Goal: Task Accomplishment & Management: Use online tool/utility

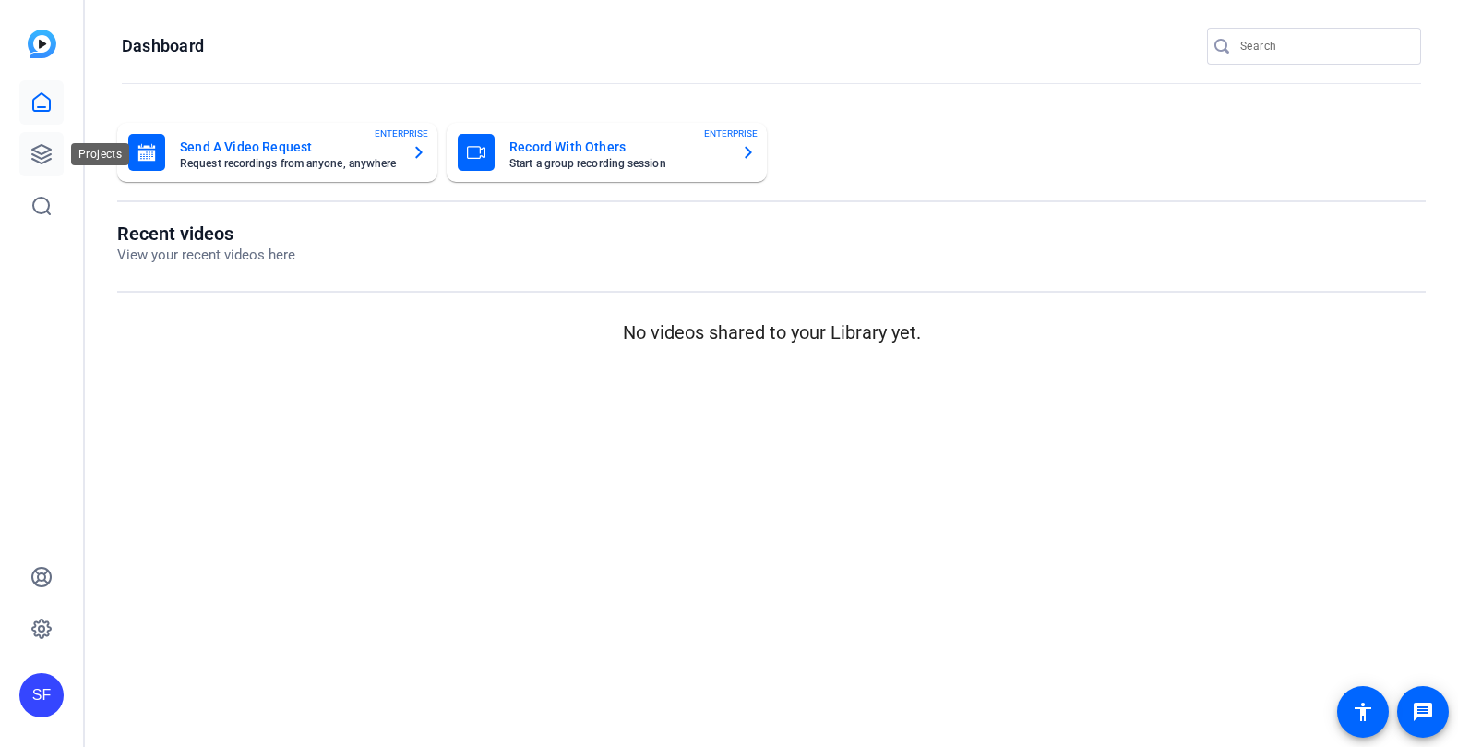
click at [41, 151] on icon at bounding box center [41, 154] width 22 height 22
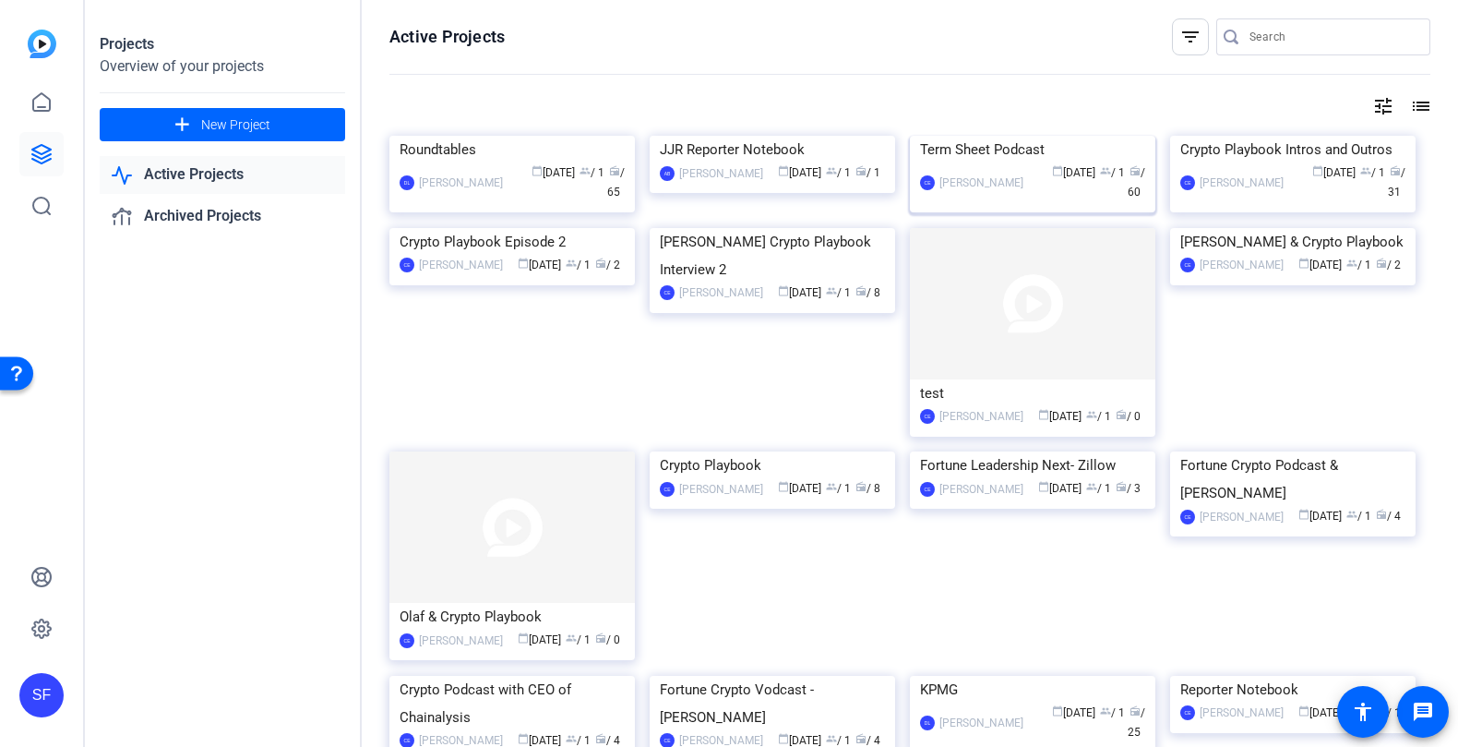
click at [970, 136] on img at bounding box center [1033, 136] width 246 height 0
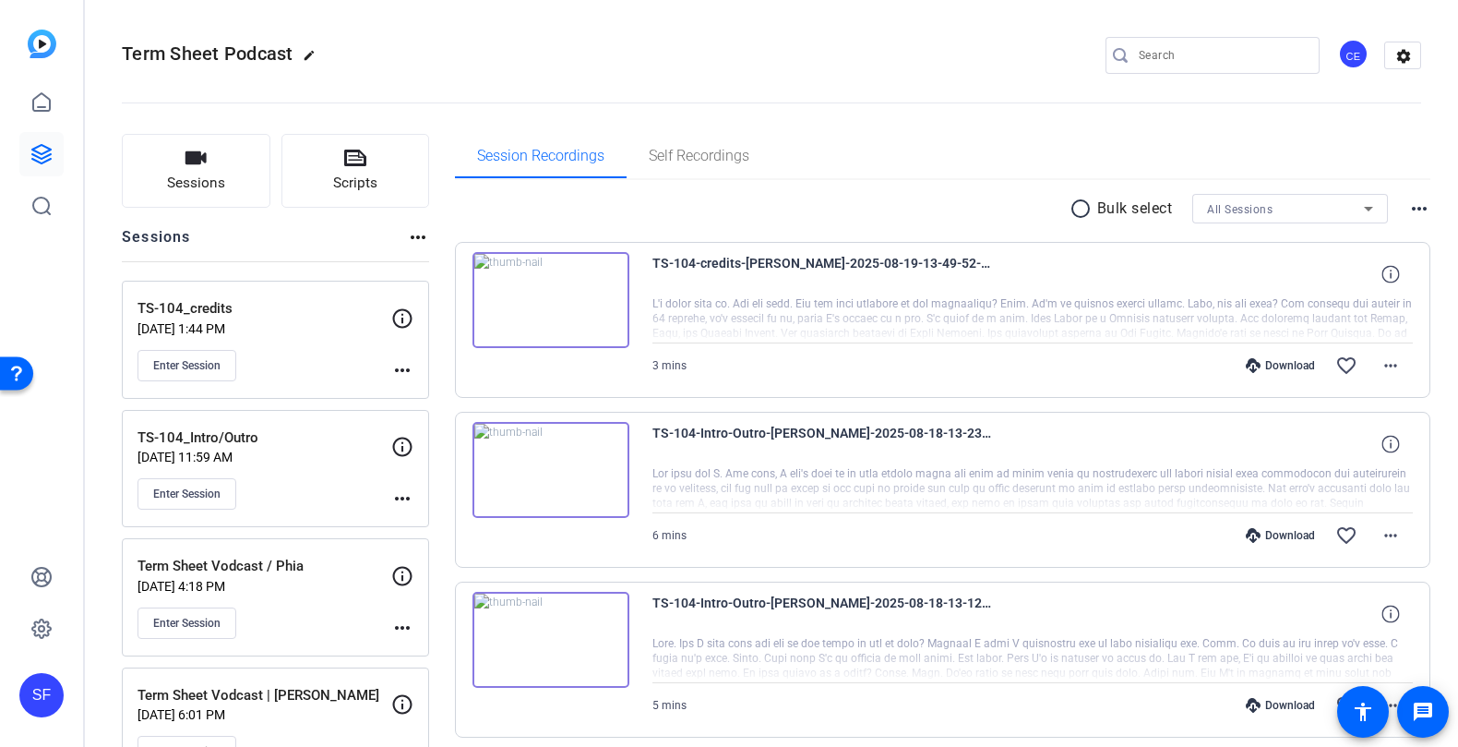
click at [327, 333] on p "[DATE] 1:44 PM" at bounding box center [265, 328] width 254 height 15
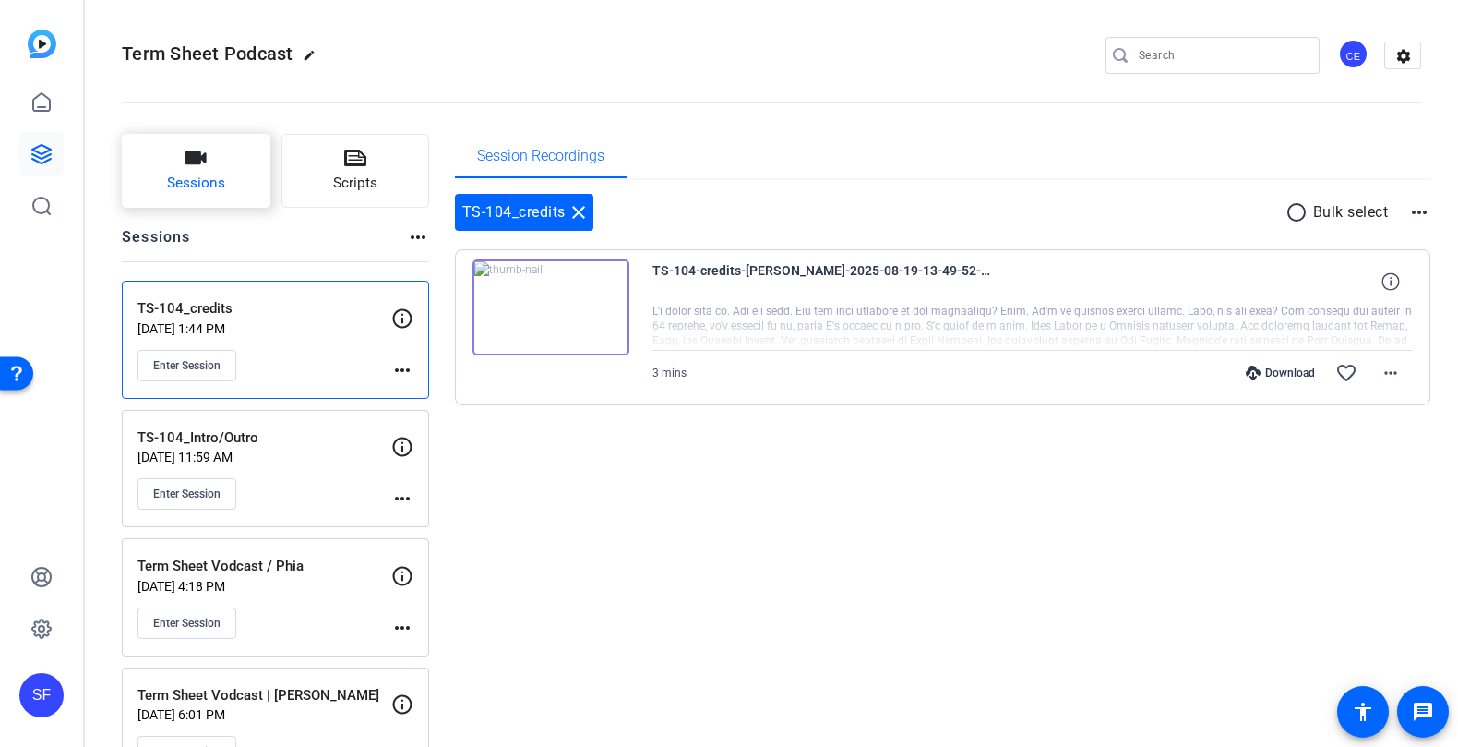
click at [213, 162] on button "Sessions" at bounding box center [196, 171] width 149 height 74
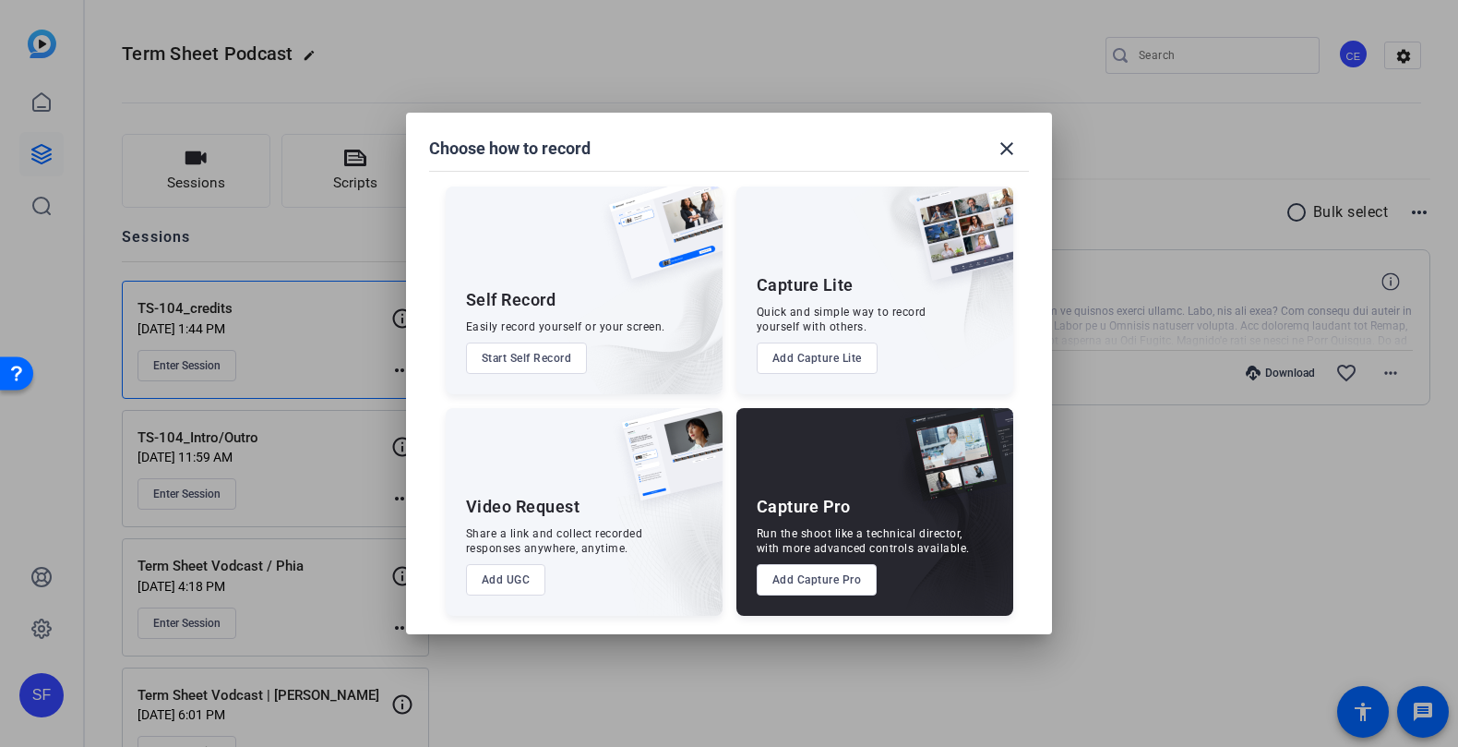
click at [845, 586] on button "Add Capture Pro" at bounding box center [817, 579] width 121 height 31
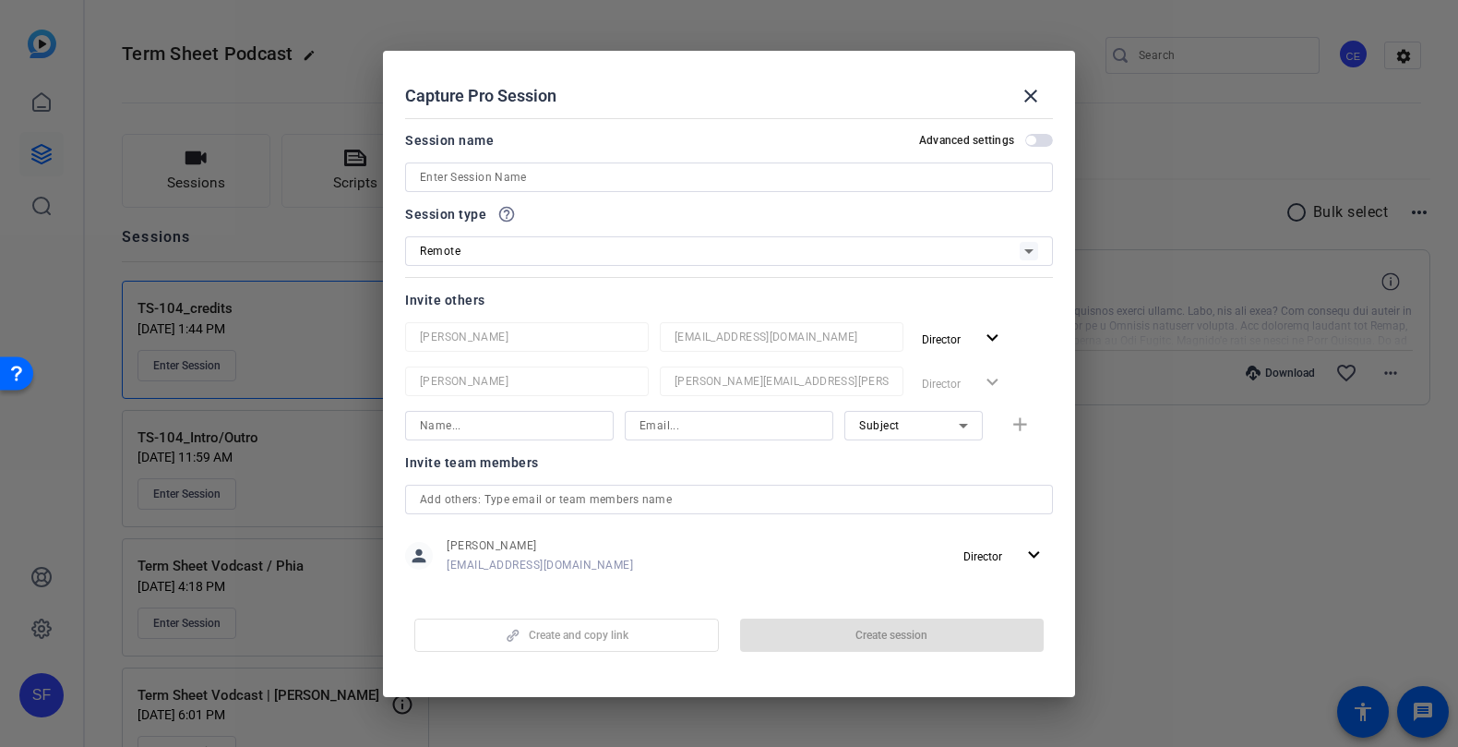
click at [625, 178] on input at bounding box center [729, 177] width 618 height 22
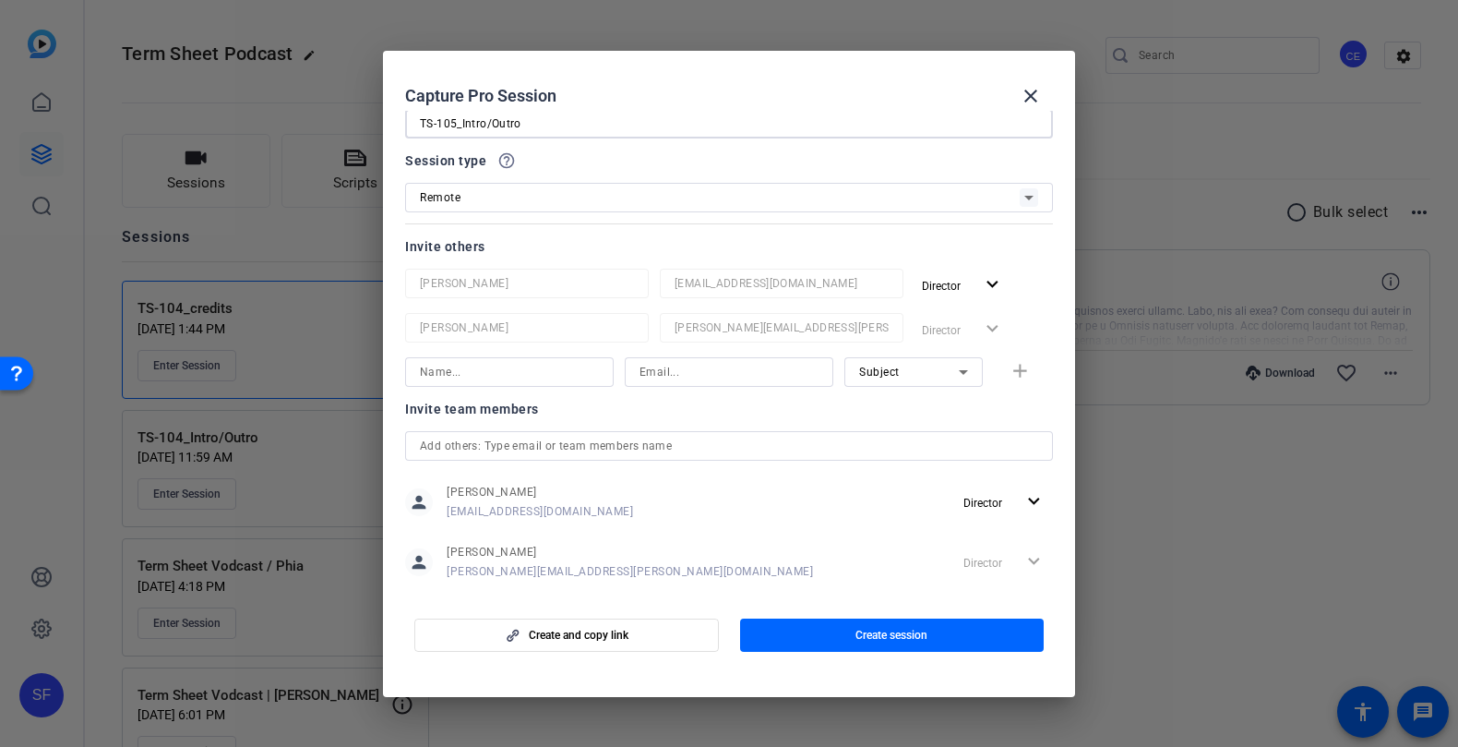
scroll to position [80, 0]
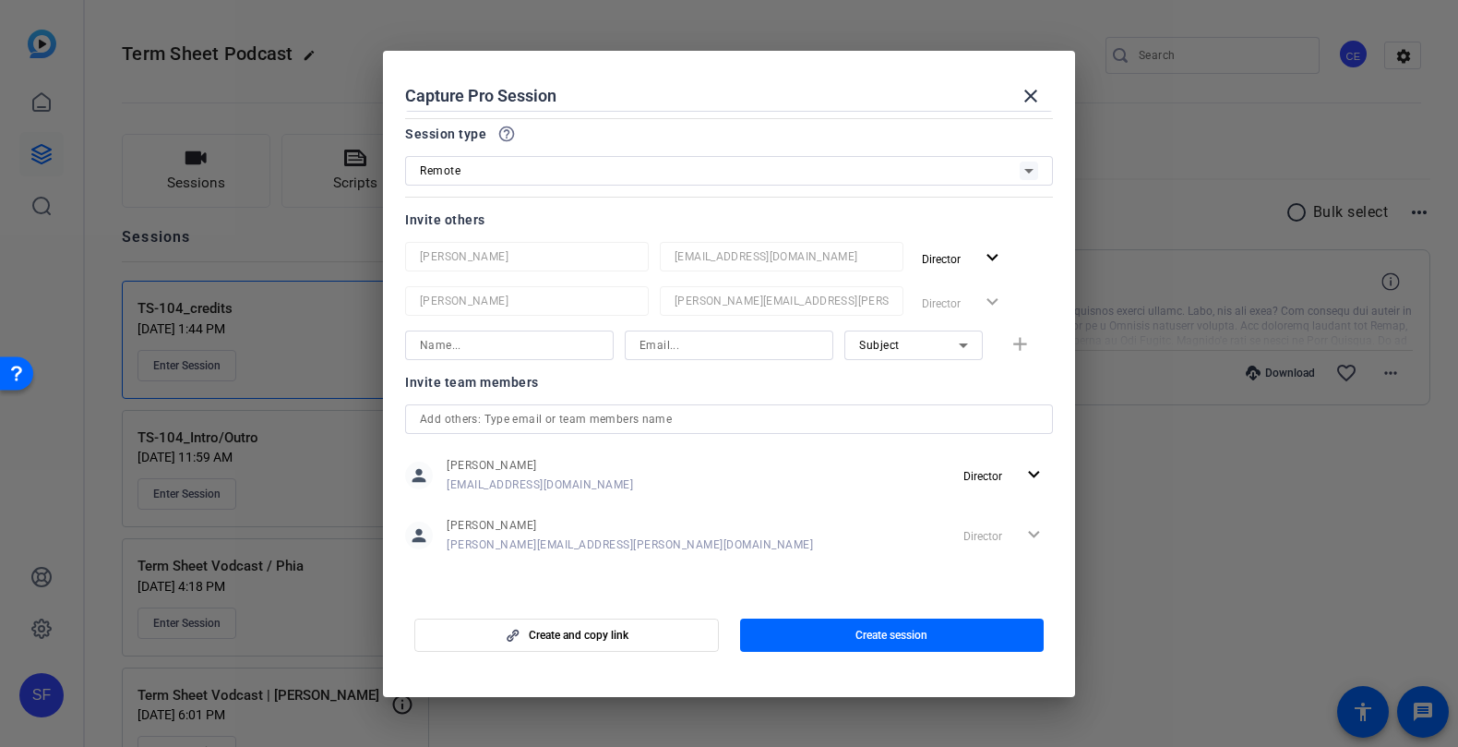
type input "TS-105_Intro/Outro"
click at [545, 345] on input at bounding box center [509, 345] width 179 height 22
type input "A"
click at [768, 350] on input at bounding box center [729, 345] width 179 height 22
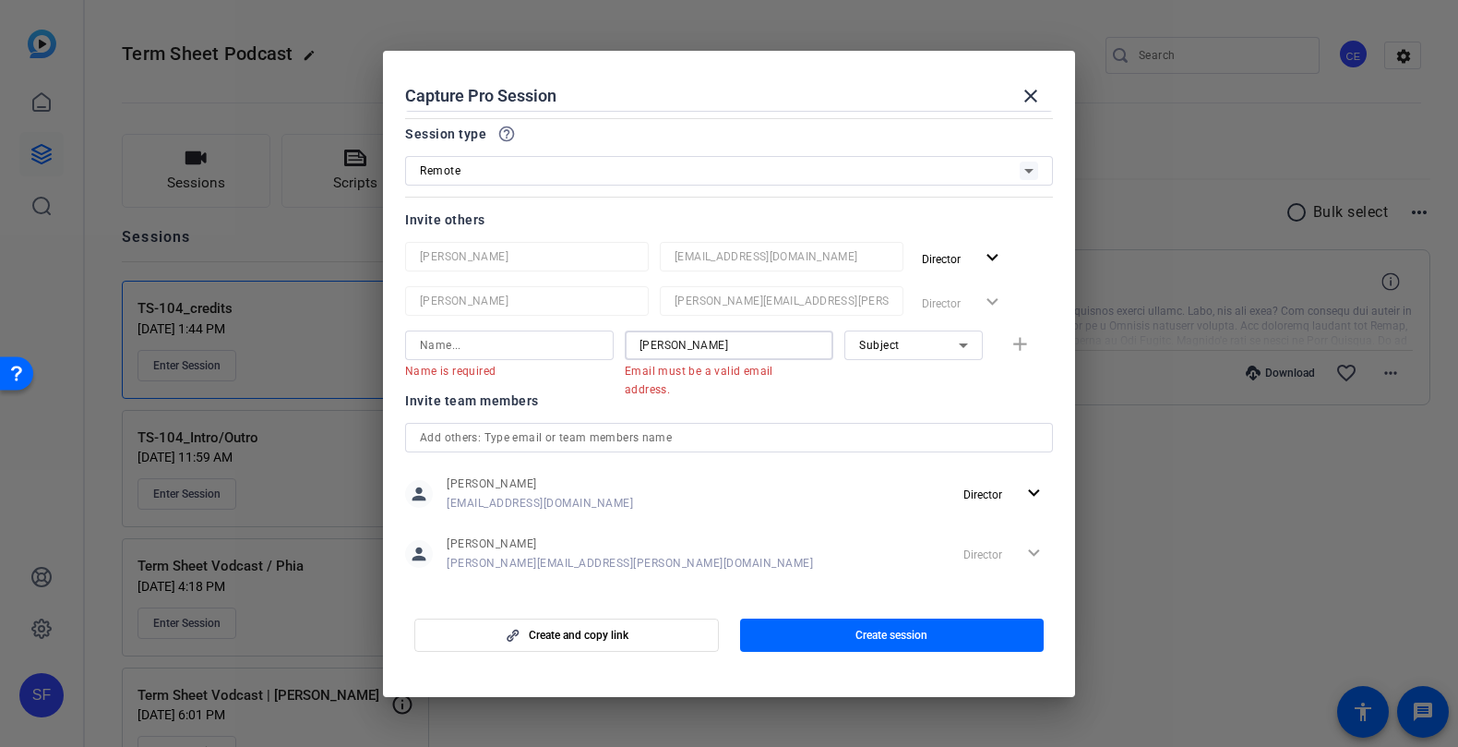
drag, startPoint x: 738, startPoint y: 342, endPoint x: 480, endPoint y: 317, distance: 259.7
click at [480, 317] on div "[PERSON_NAME] [PERSON_NAME][EMAIL_ADDRESS][DOMAIN_NAME] Director expand_more [P…" at bounding box center [729, 310] width 648 height 137
paste input ".[PERSON_NAME][EMAIL_ADDRESS][DOMAIN_NAME]"
type input "[PERSON_NAME][EMAIL_ADDRESS][PERSON_NAME][DOMAIN_NAME]"
click at [913, 348] on div "Subject" at bounding box center [909, 344] width 100 height 23
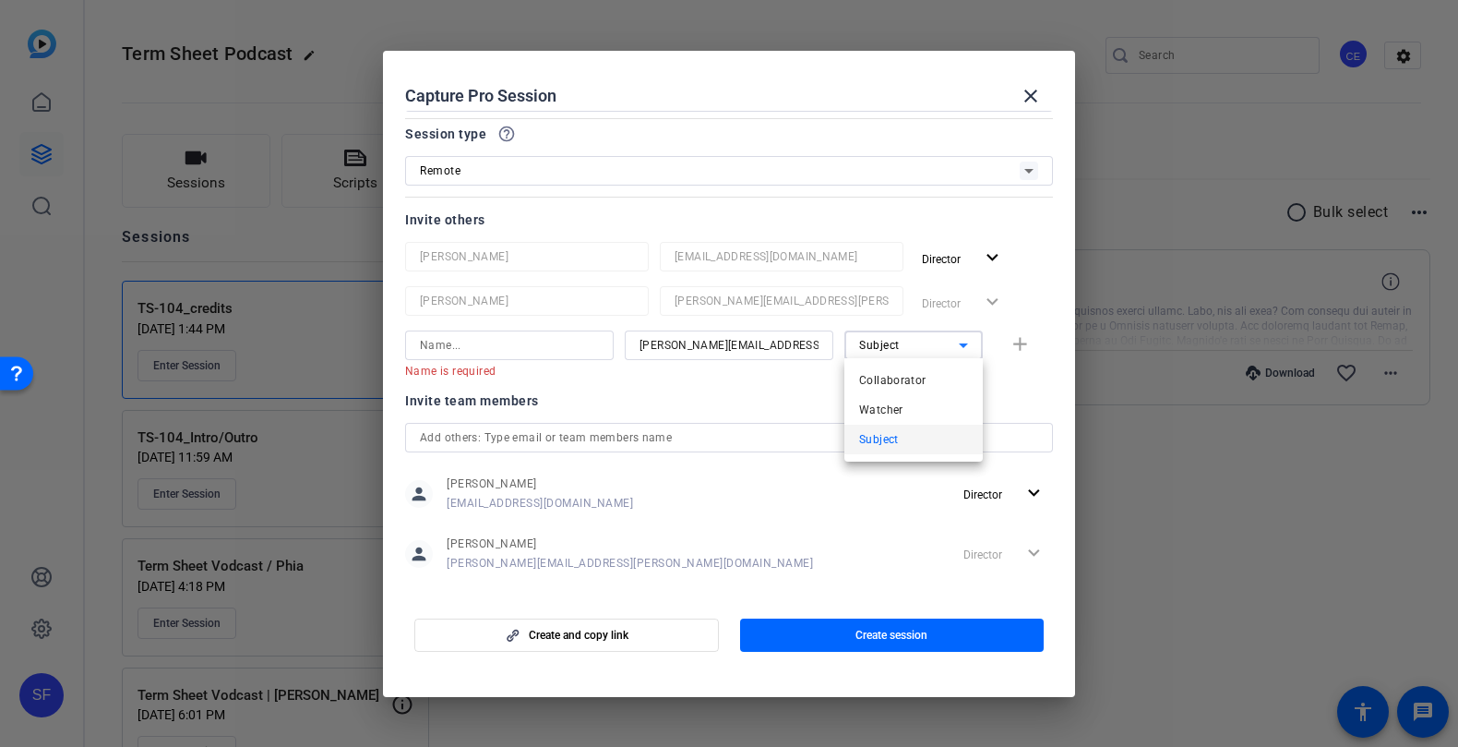
click at [913, 345] on div at bounding box center [729, 373] width 1458 height 747
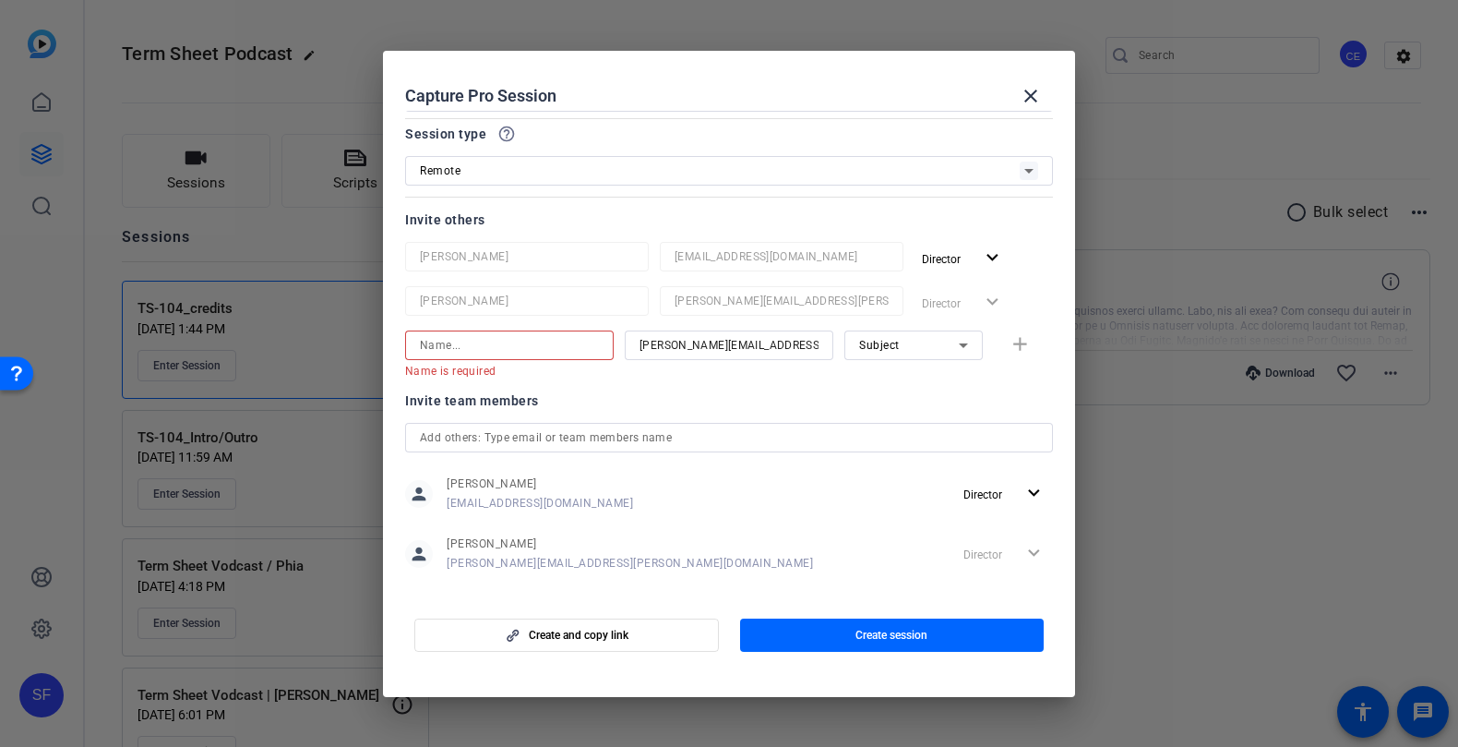
click at [523, 352] on input at bounding box center [509, 345] width 179 height 22
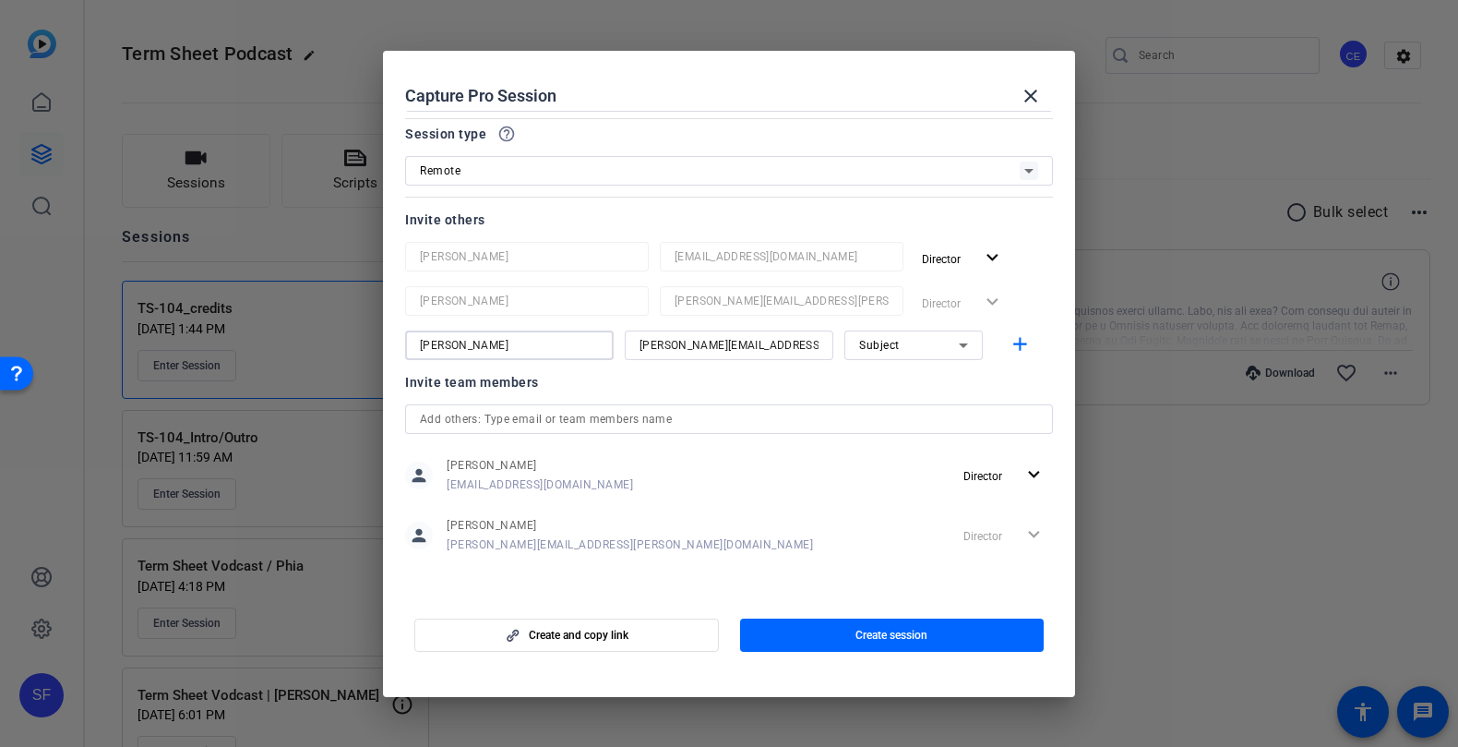
click at [521, 345] on input "[PERSON_NAME]" at bounding box center [509, 345] width 179 height 22
type input "Allie"
click at [1026, 350] on mat-icon "add" at bounding box center [1020, 344] width 23 height 23
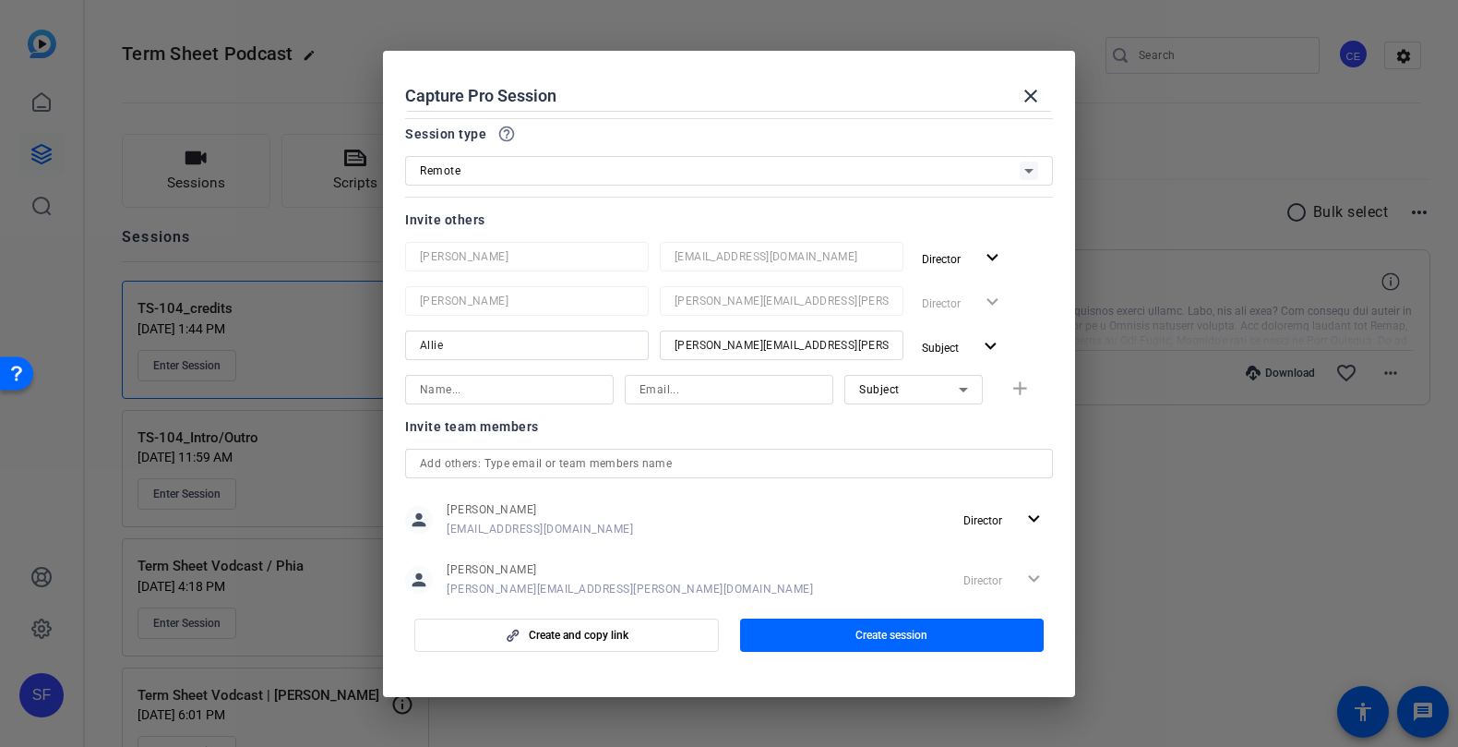
click at [512, 385] on input at bounding box center [509, 389] width 179 height 22
type input "[MEDICAL_DATA]"
click at [695, 391] on input at bounding box center [729, 389] width 179 height 22
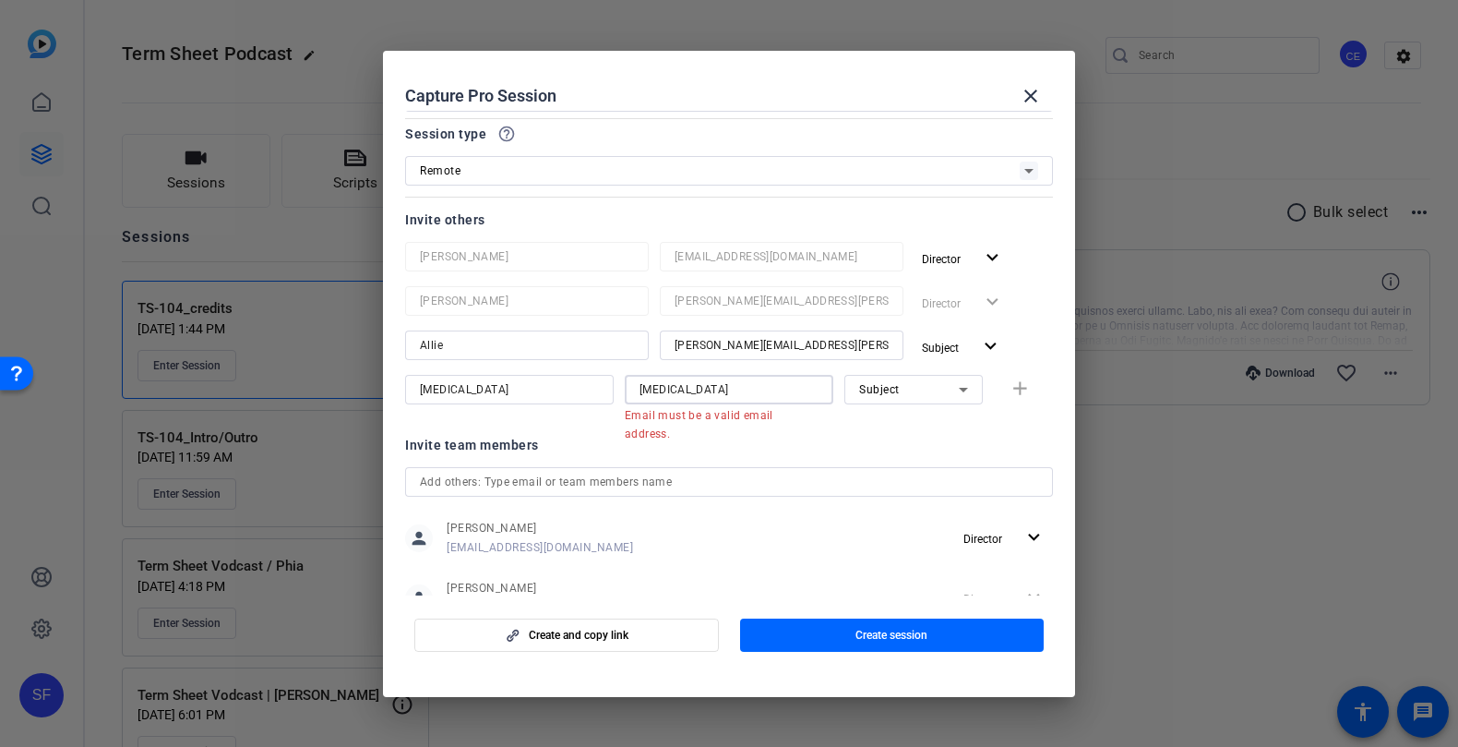
click at [757, 388] on input "[MEDICAL_DATA]" at bounding box center [729, 389] width 179 height 22
paste input "[MEDICAL_DATA][EMAIL_ADDRESS][PERSON_NAME][DOMAIN_NAME]"
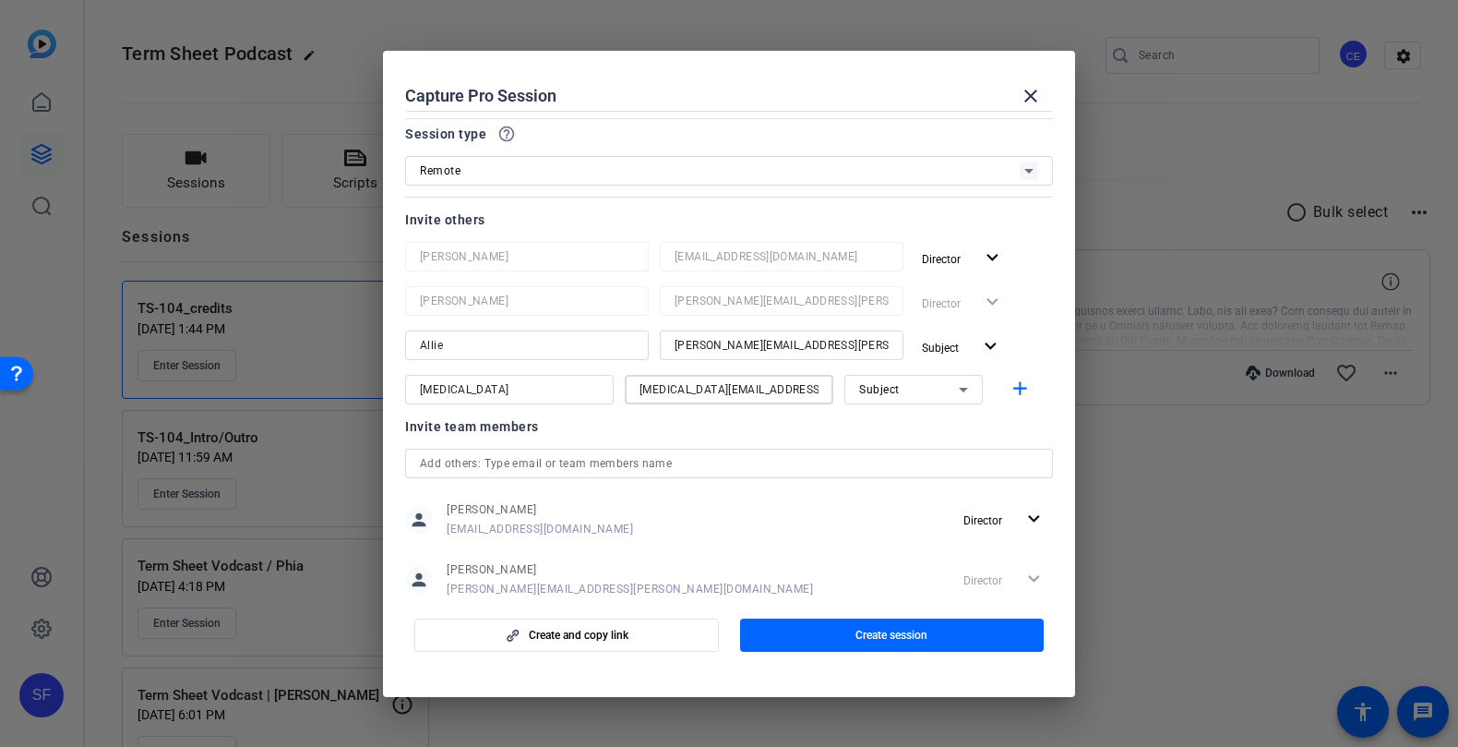
type input "[MEDICAL_DATA][EMAIL_ADDRESS][PERSON_NAME][DOMAIN_NAME]"
click at [893, 394] on span "Subject" at bounding box center [879, 389] width 41 height 13
click at [908, 427] on span "Collaborator" at bounding box center [892, 425] width 67 height 22
click at [962, 257] on span "Director" at bounding box center [948, 258] width 52 height 22
click at [960, 334] on span "Remove User" at bounding box center [967, 328] width 74 height 22
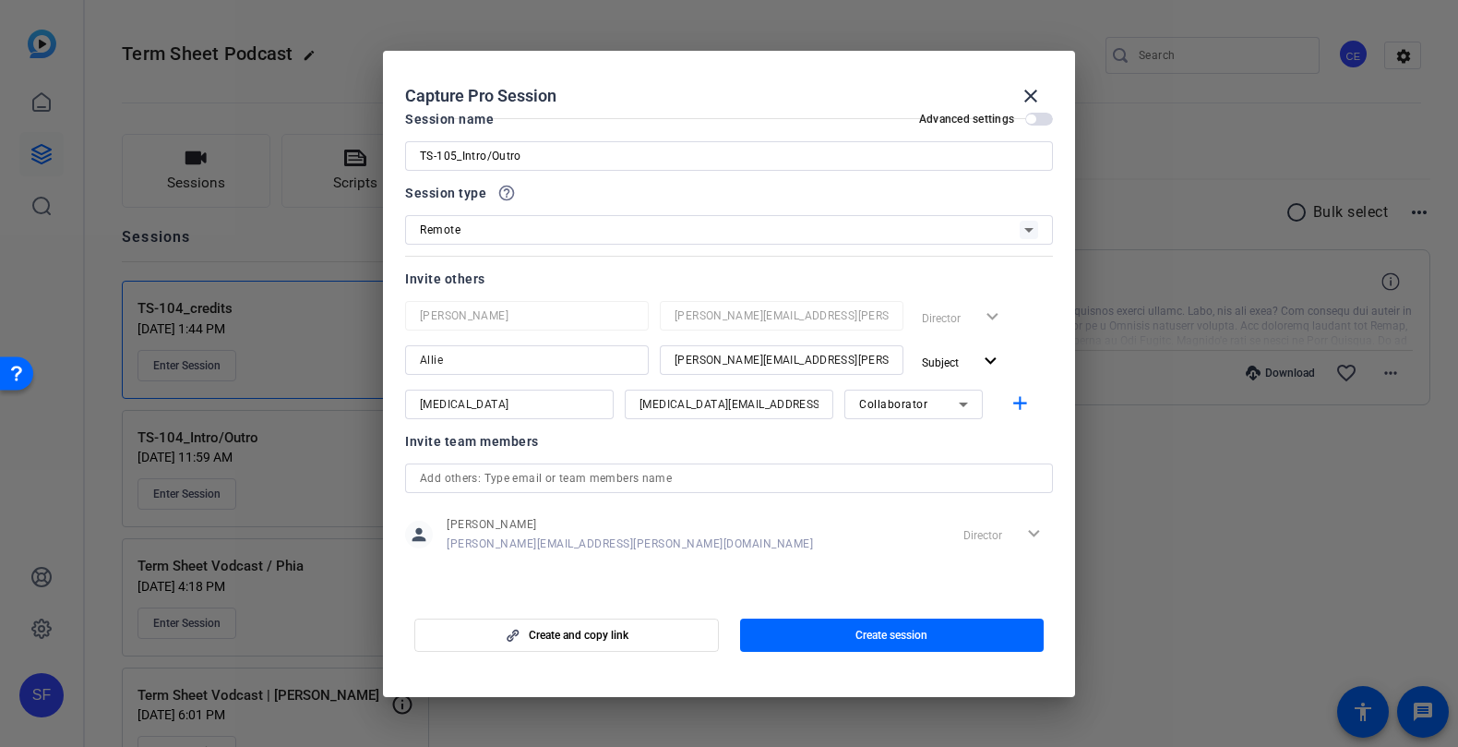
scroll to position [20, 0]
click at [1027, 413] on mat-icon "add" at bounding box center [1020, 404] width 23 height 23
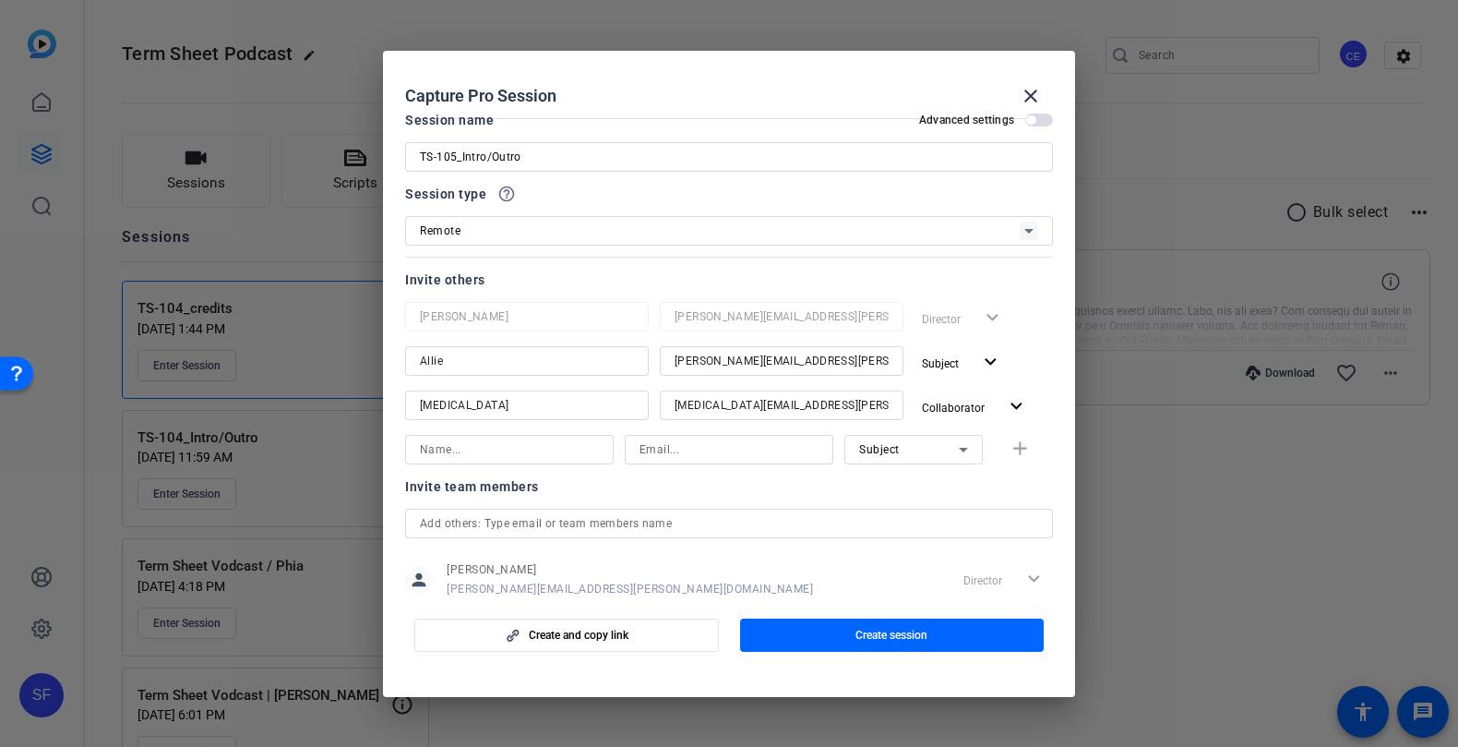
click at [514, 451] on input at bounding box center [509, 449] width 179 height 22
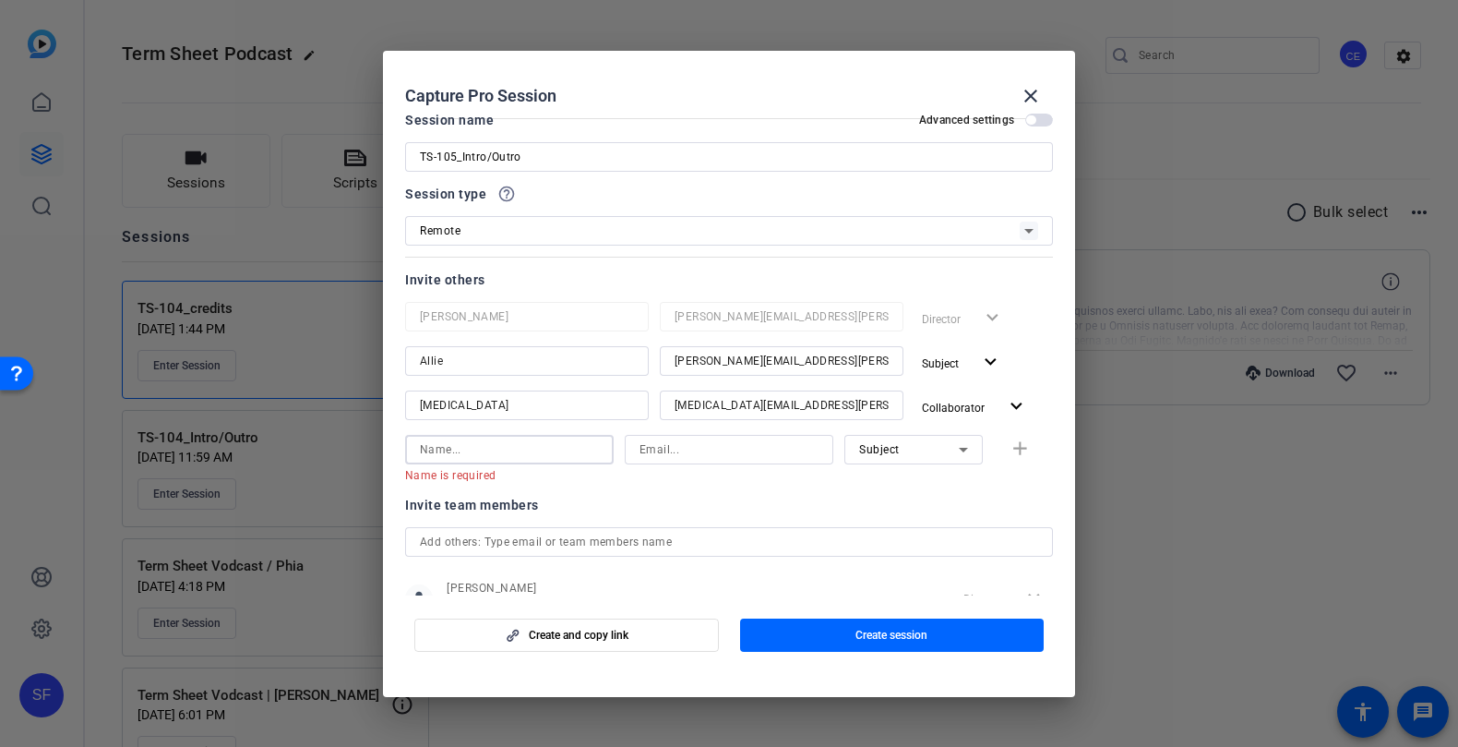
type input "l"
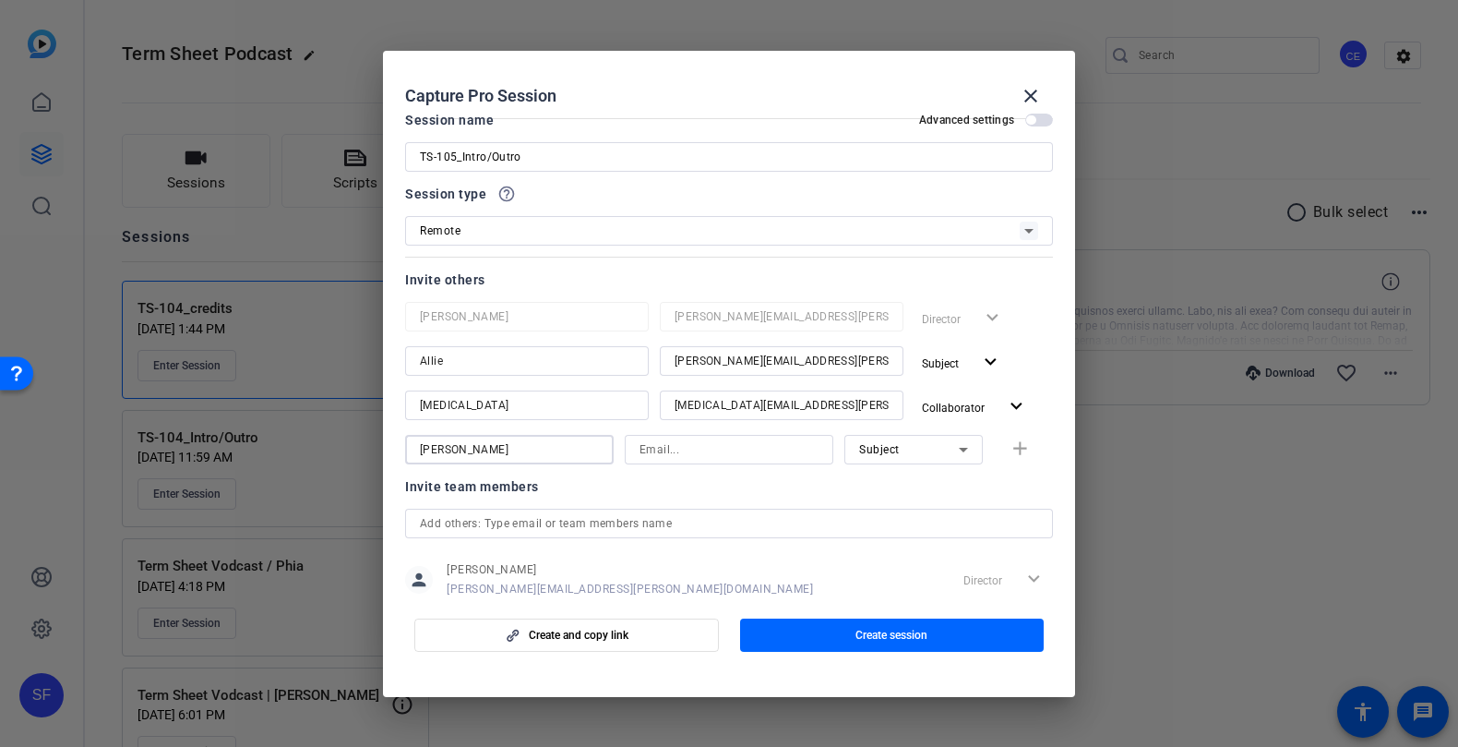
type input "[PERSON_NAME]"
click at [699, 438] on input at bounding box center [729, 449] width 179 height 22
type input "L"
paste input "[PERSON_NAME][EMAIL_ADDRESS][PERSON_NAME][DOMAIN_NAME]"
type input "[PERSON_NAME][EMAIL_ADDRESS][PERSON_NAME][DOMAIN_NAME]"
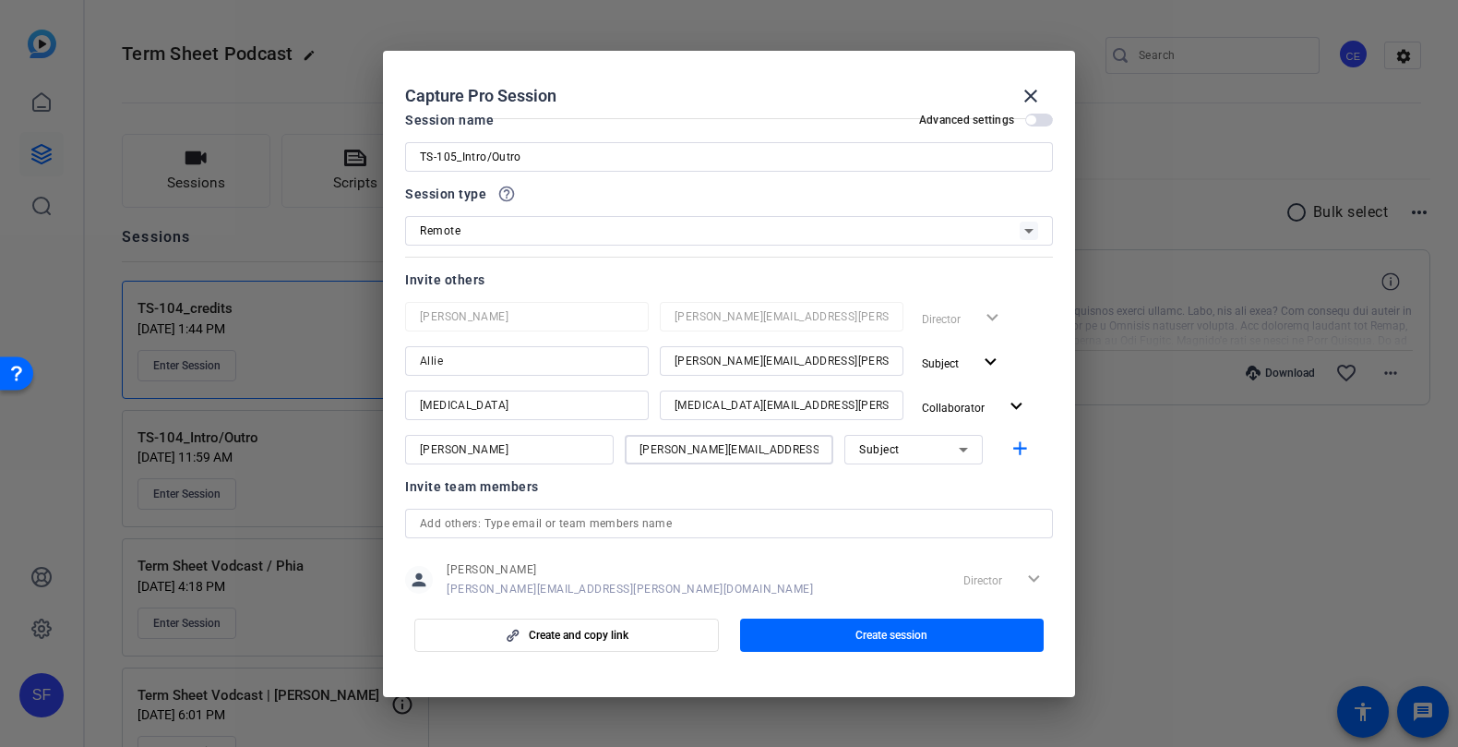
click at [894, 452] on span "Subject" at bounding box center [879, 449] width 41 height 13
click at [918, 493] on span "Collaborator" at bounding box center [892, 485] width 67 height 22
click at [973, 402] on span "Collaborator" at bounding box center [953, 408] width 63 height 13
click at [836, 425] on div at bounding box center [729, 373] width 1458 height 747
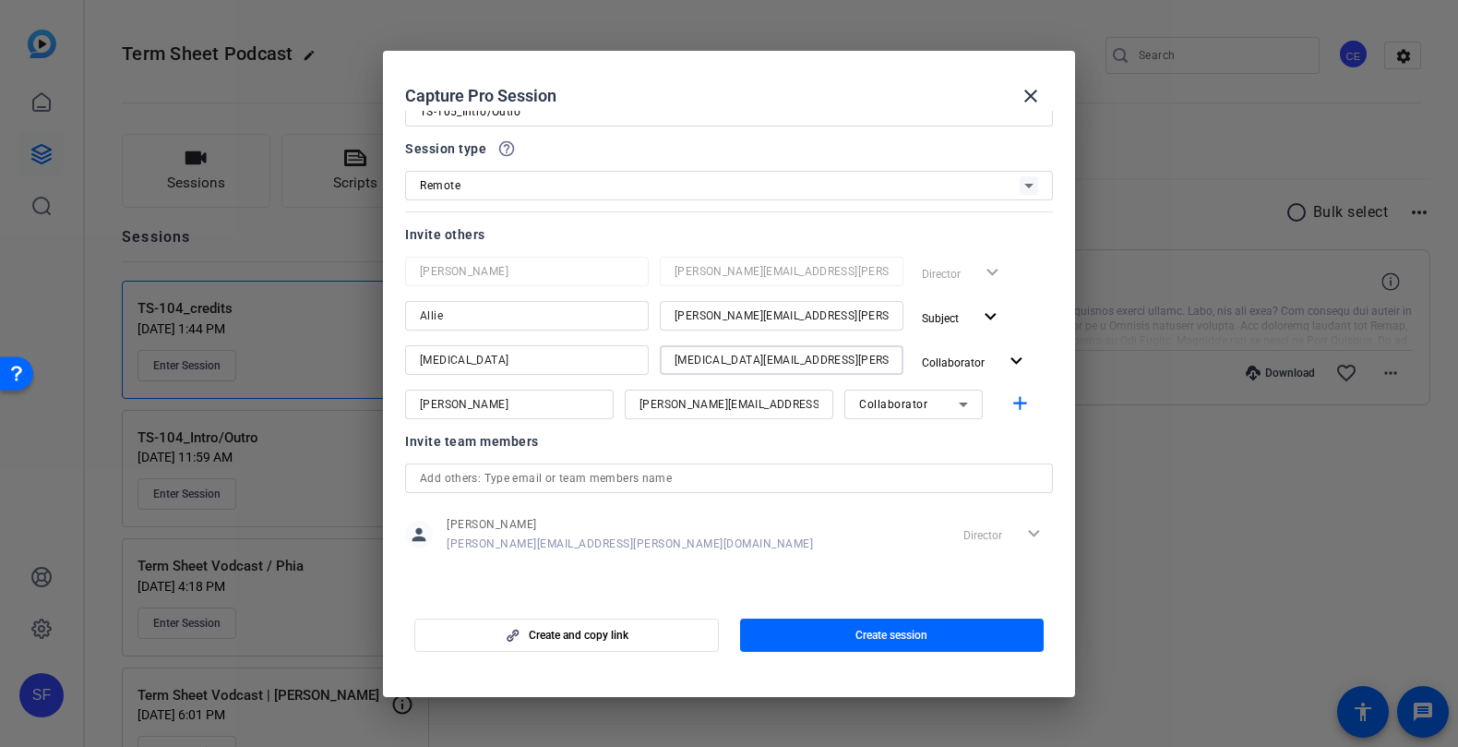
drag, startPoint x: 849, startPoint y: 364, endPoint x: 611, endPoint y: 349, distance: 238.6
click at [611, 349] on div "[MEDICAL_DATA] [MEDICAL_DATA][EMAIL_ADDRESS][PERSON_NAME][DOMAIN_NAME] Collabor…" at bounding box center [729, 361] width 648 height 33
click at [691, 478] on input "text" at bounding box center [729, 478] width 618 height 22
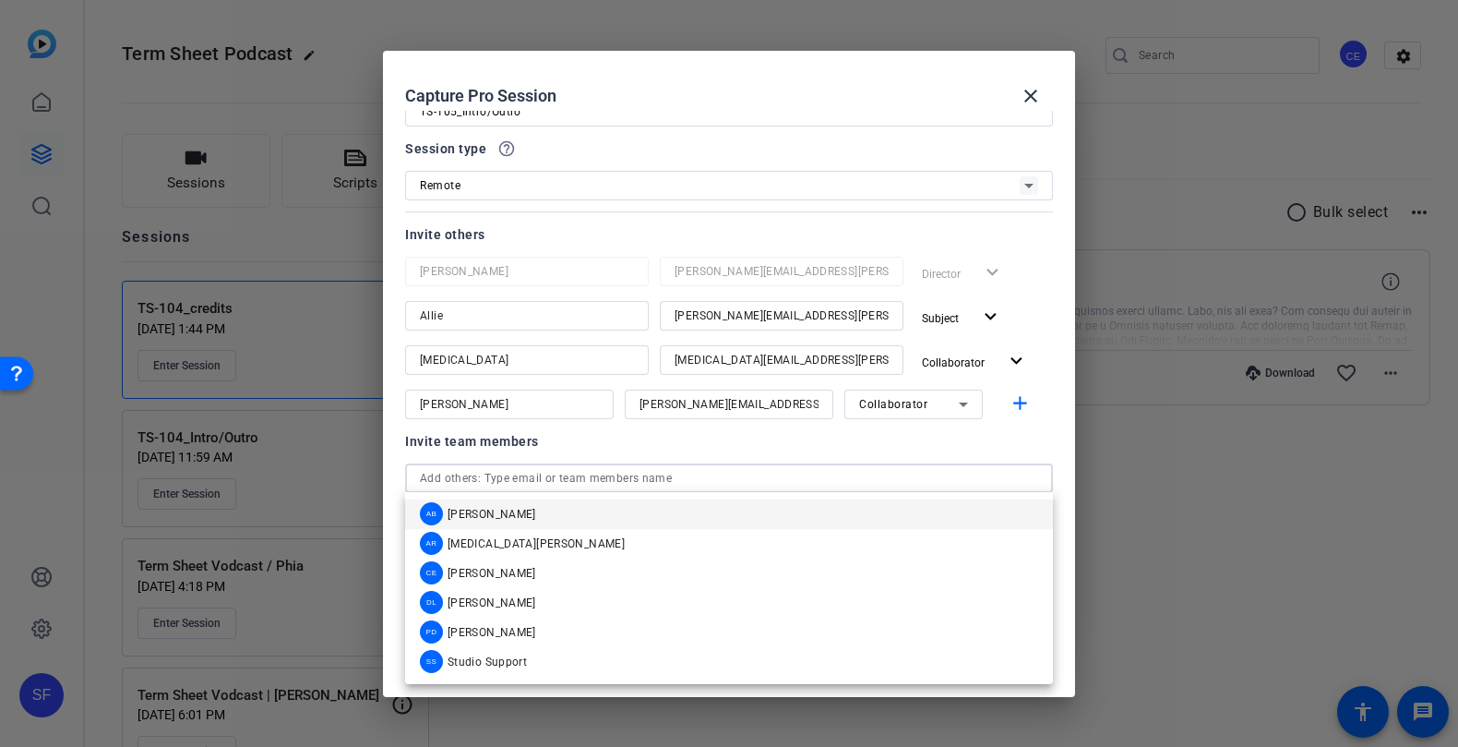
paste input "[MEDICAL_DATA][EMAIL_ADDRESS][PERSON_NAME][DOMAIN_NAME]"
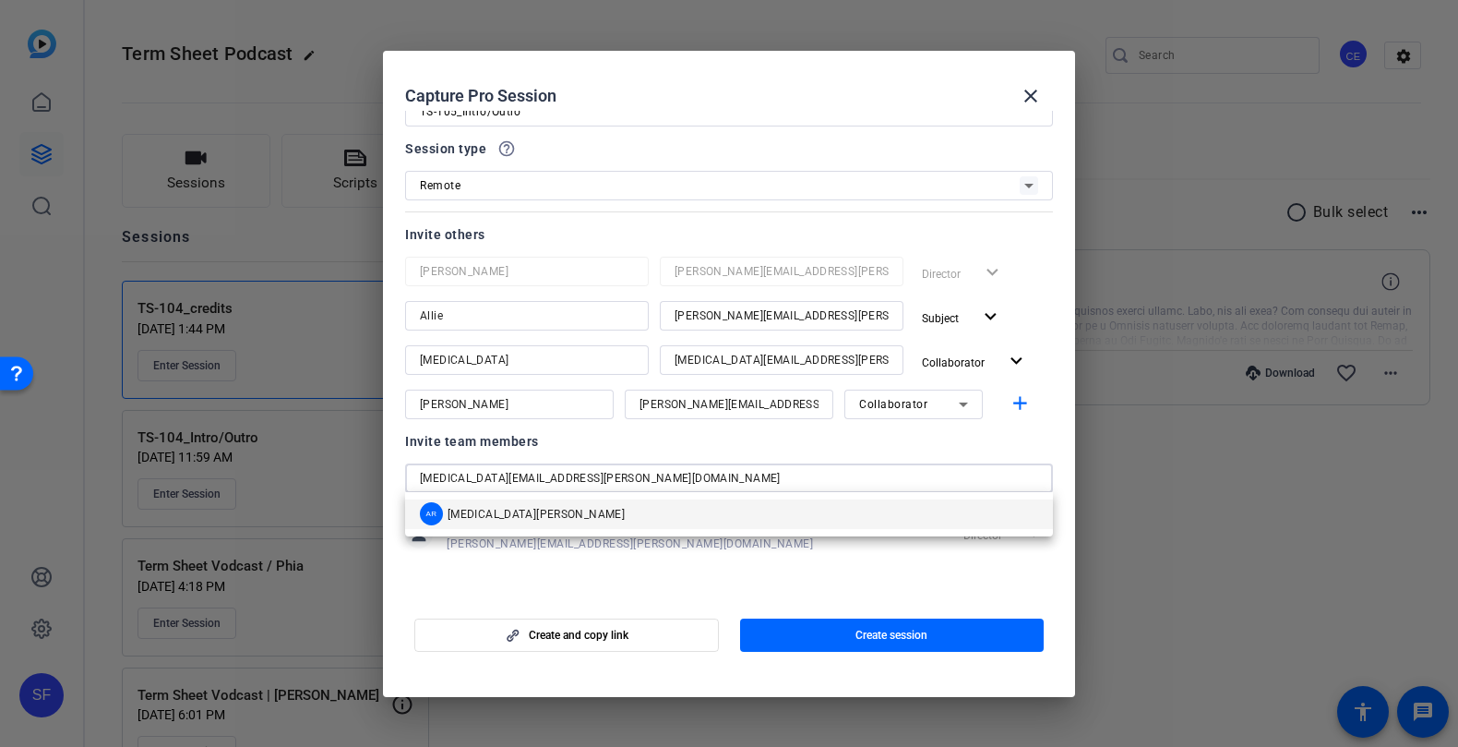
type input "[MEDICAL_DATA][EMAIL_ADDRESS][PERSON_NAME][DOMAIN_NAME]"
click at [563, 511] on mat-option "AR [MEDICAL_DATA][PERSON_NAME]" at bounding box center [729, 514] width 648 height 30
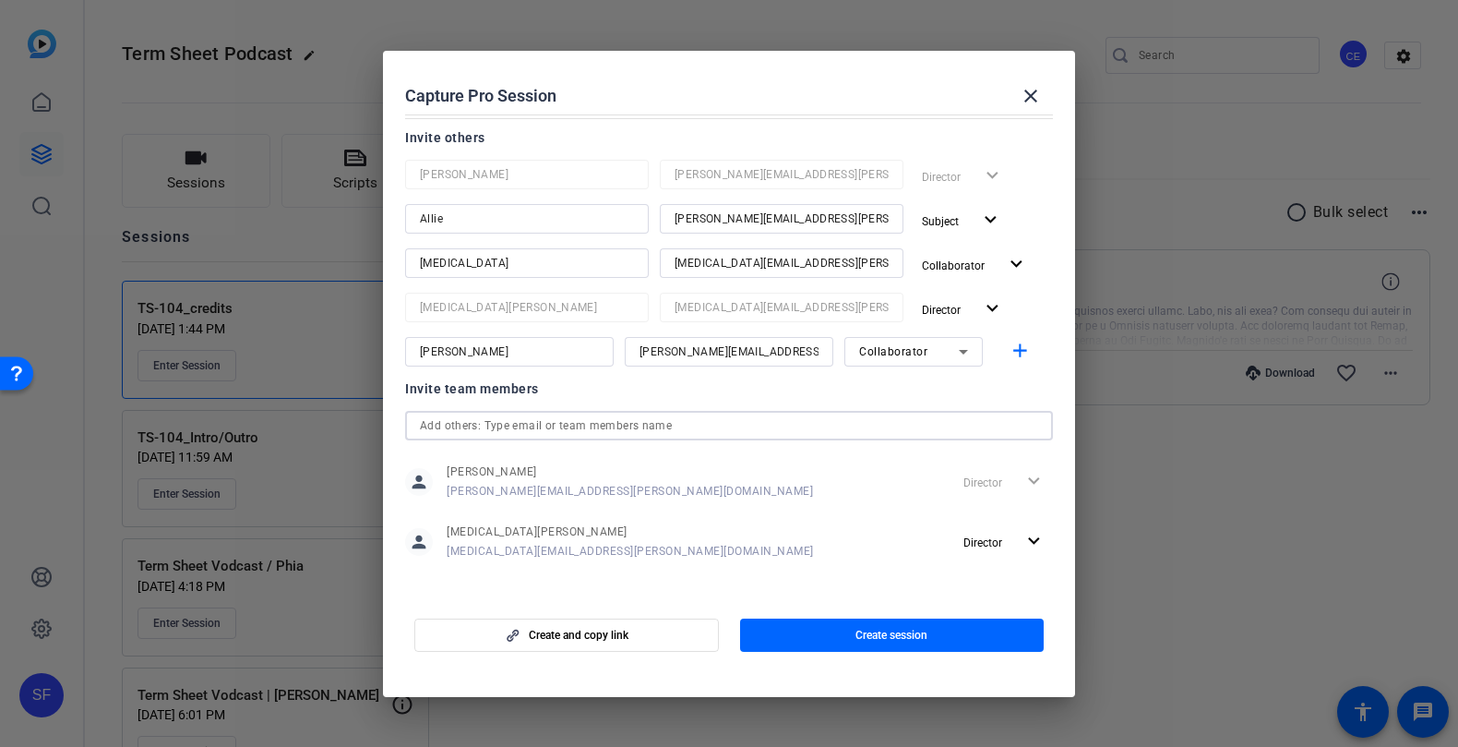
scroll to position [169, 0]
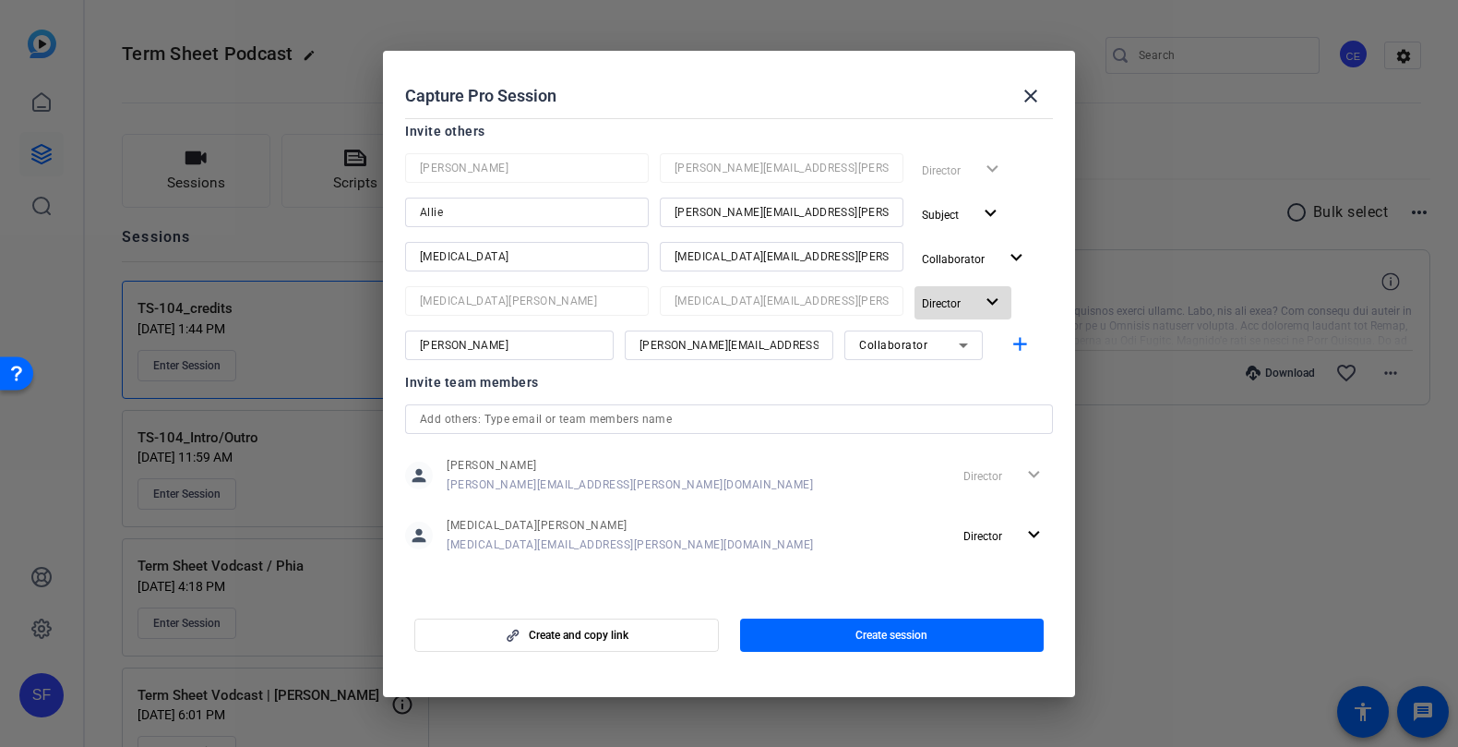
click at [960, 301] on span "Director" at bounding box center [941, 303] width 39 height 13
click at [976, 370] on span "Remove User" at bounding box center [964, 372] width 68 height 13
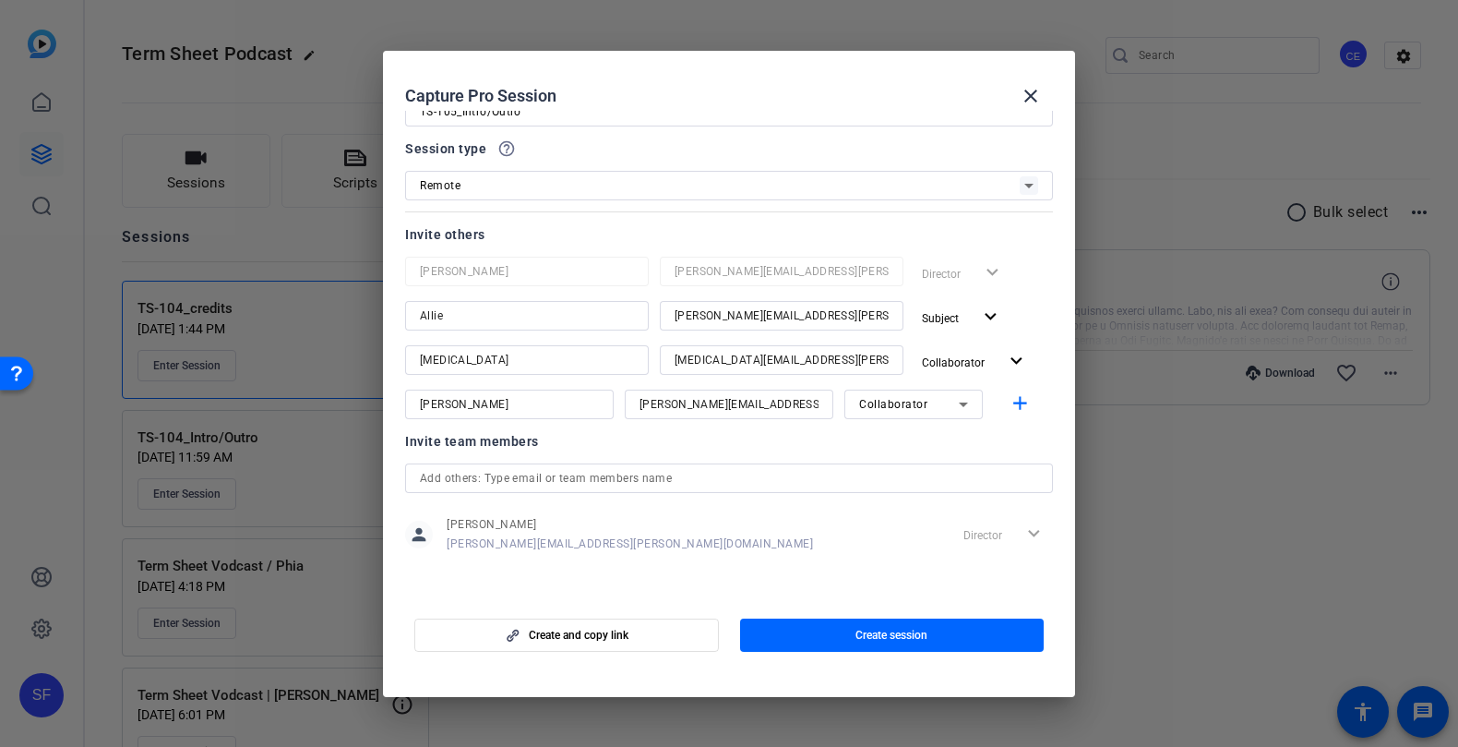
click at [920, 398] on span "Collaborator" at bounding box center [893, 404] width 68 height 13
click at [780, 464] on div at bounding box center [729, 373] width 1458 height 747
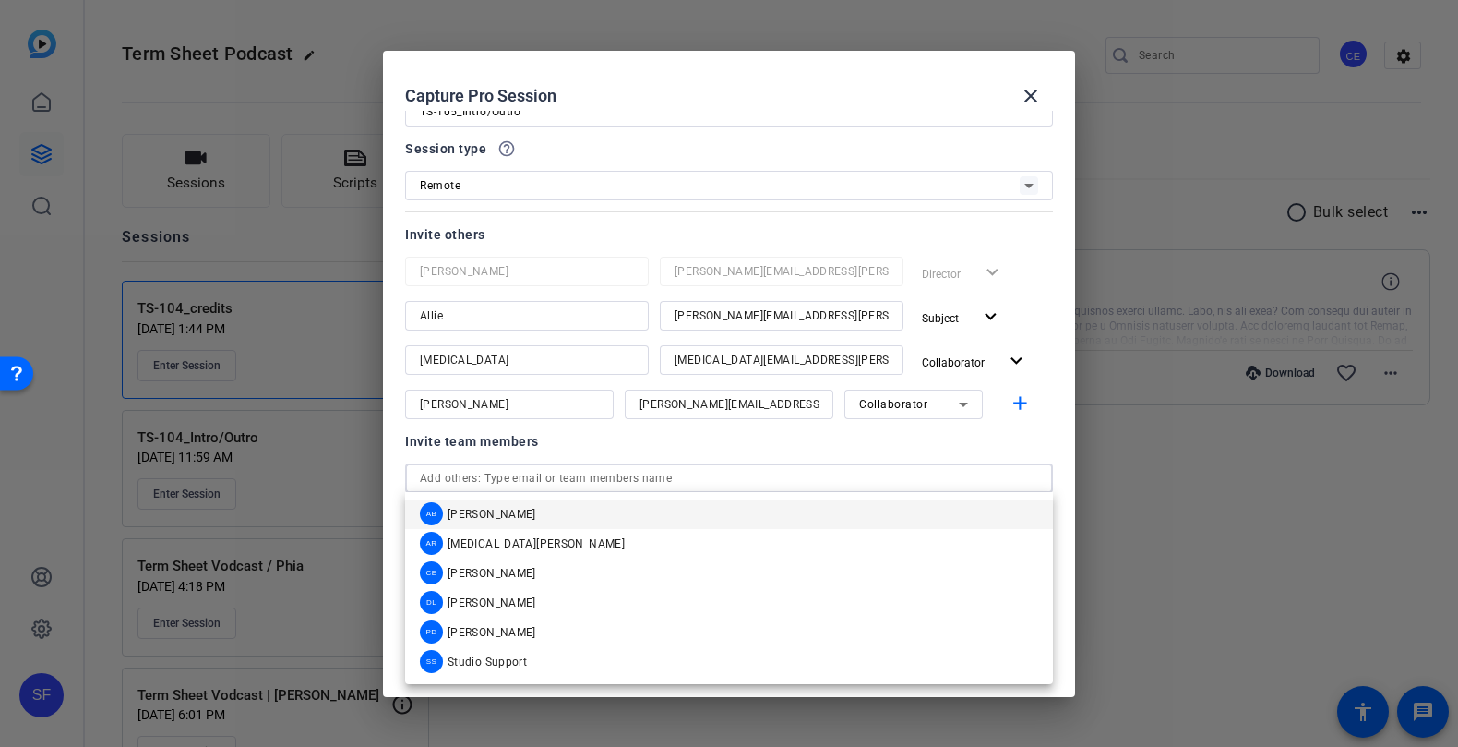
click at [783, 481] on input "text" at bounding box center [729, 478] width 618 height 22
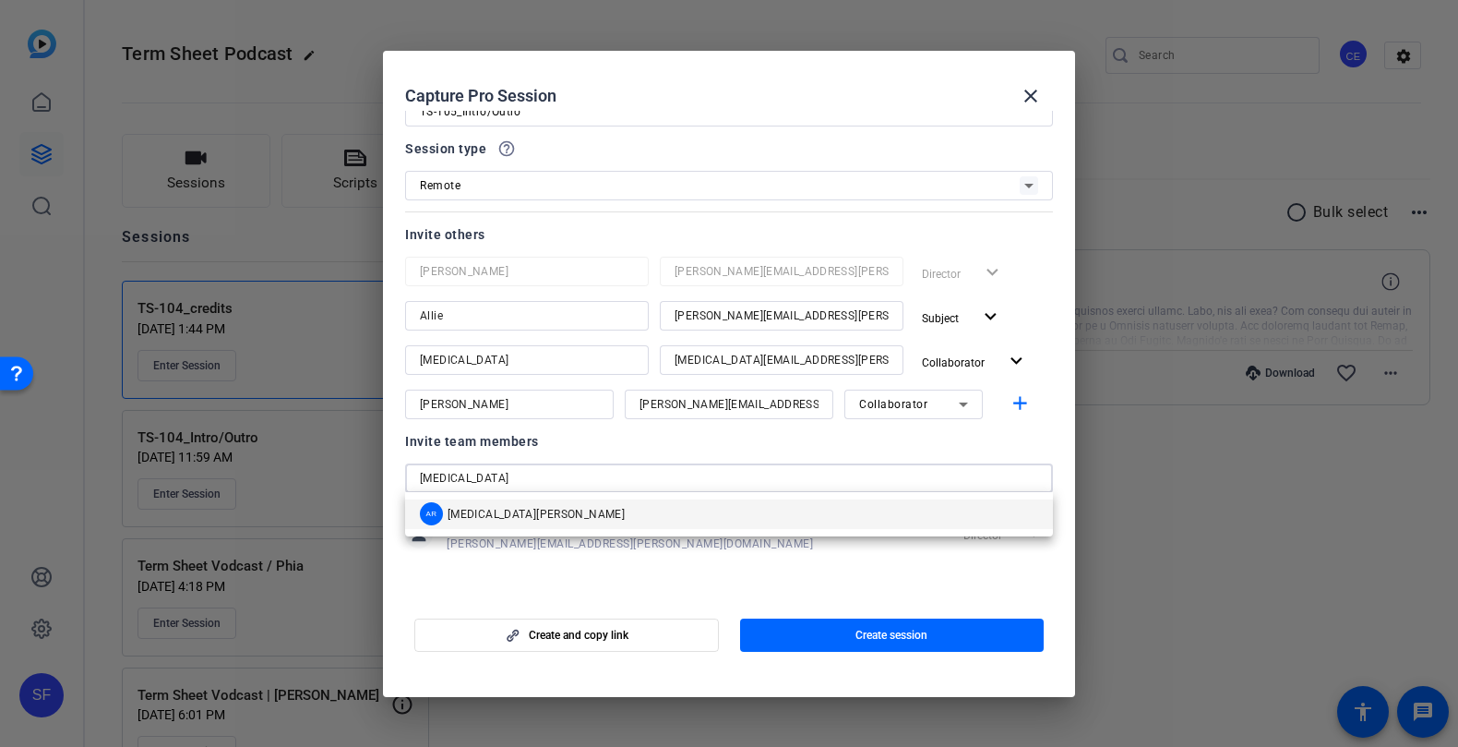
type input "[MEDICAL_DATA]"
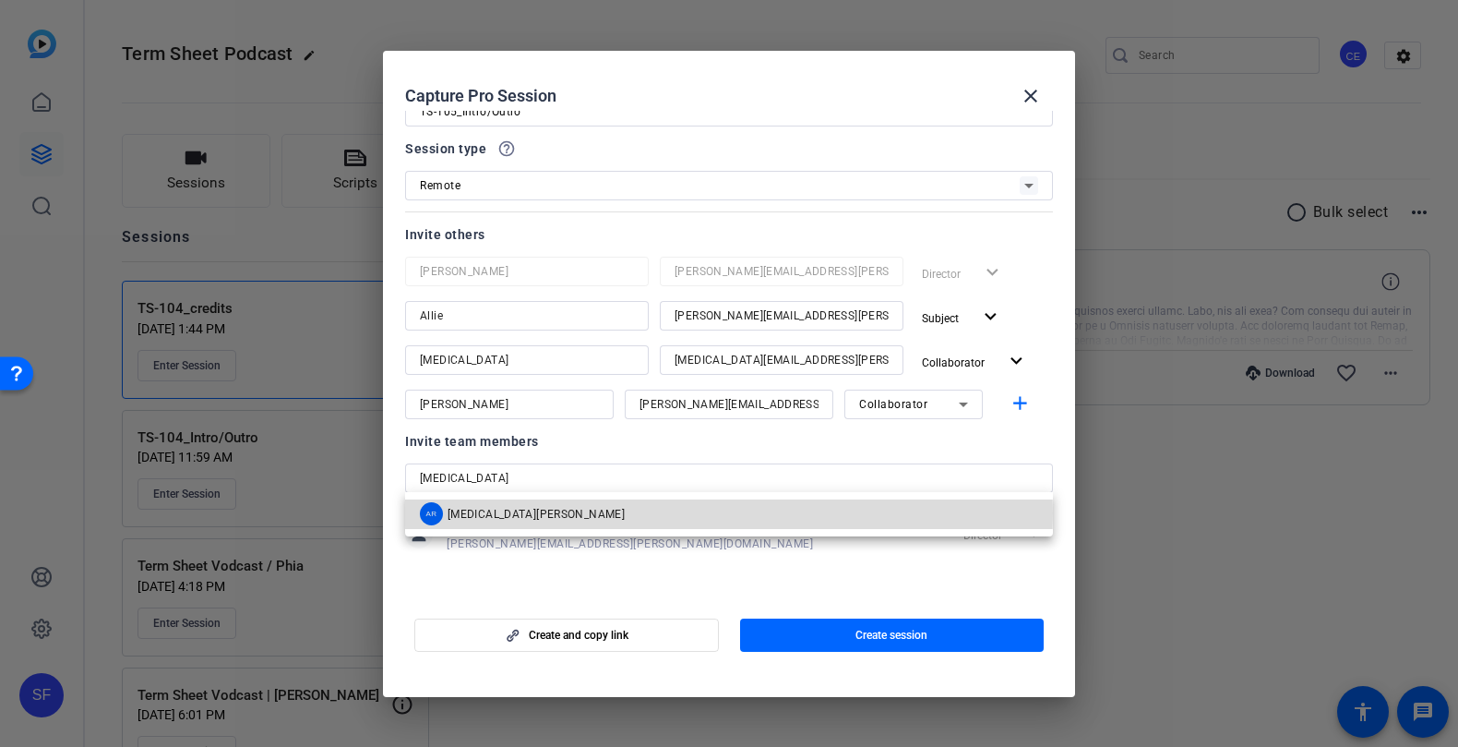
click at [707, 513] on mat-option "AR [MEDICAL_DATA][PERSON_NAME]" at bounding box center [729, 514] width 648 height 30
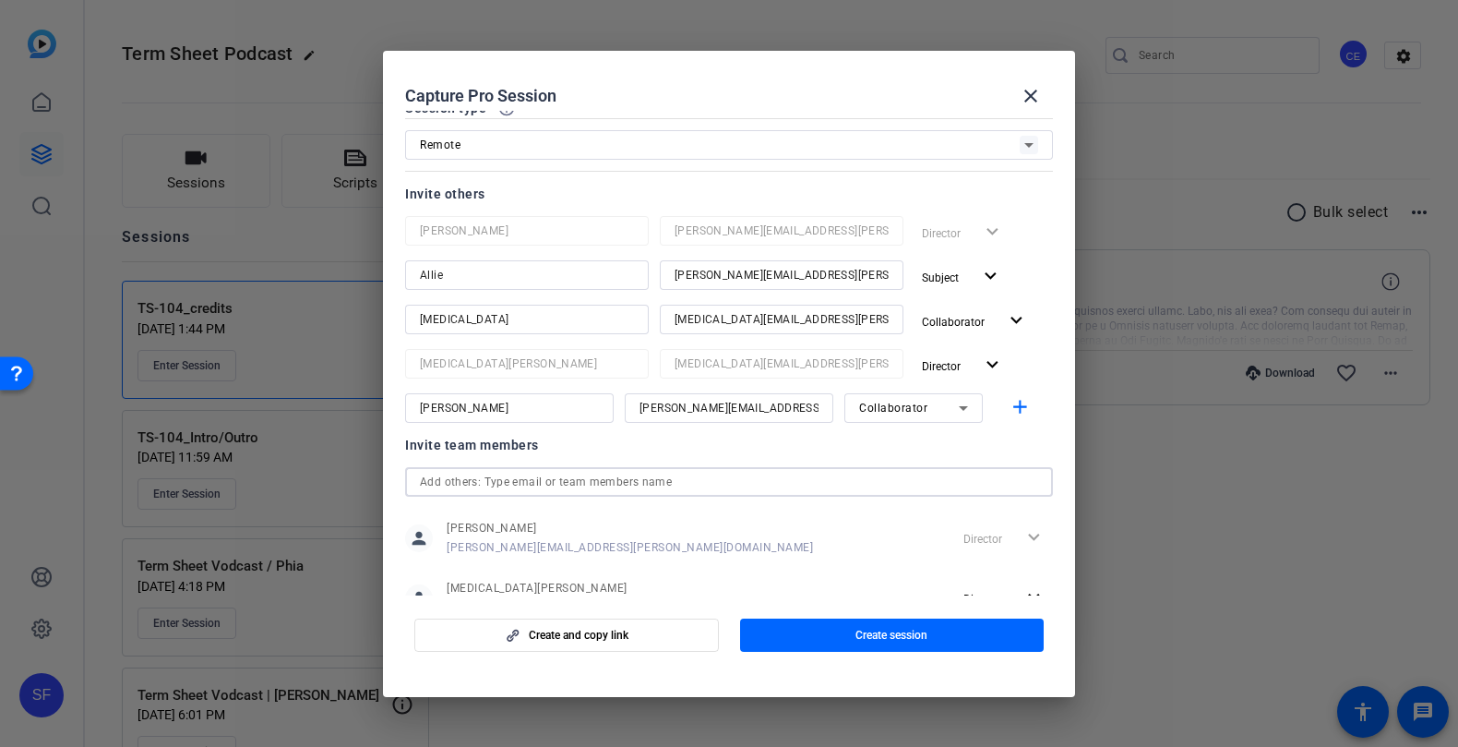
scroll to position [116, 0]
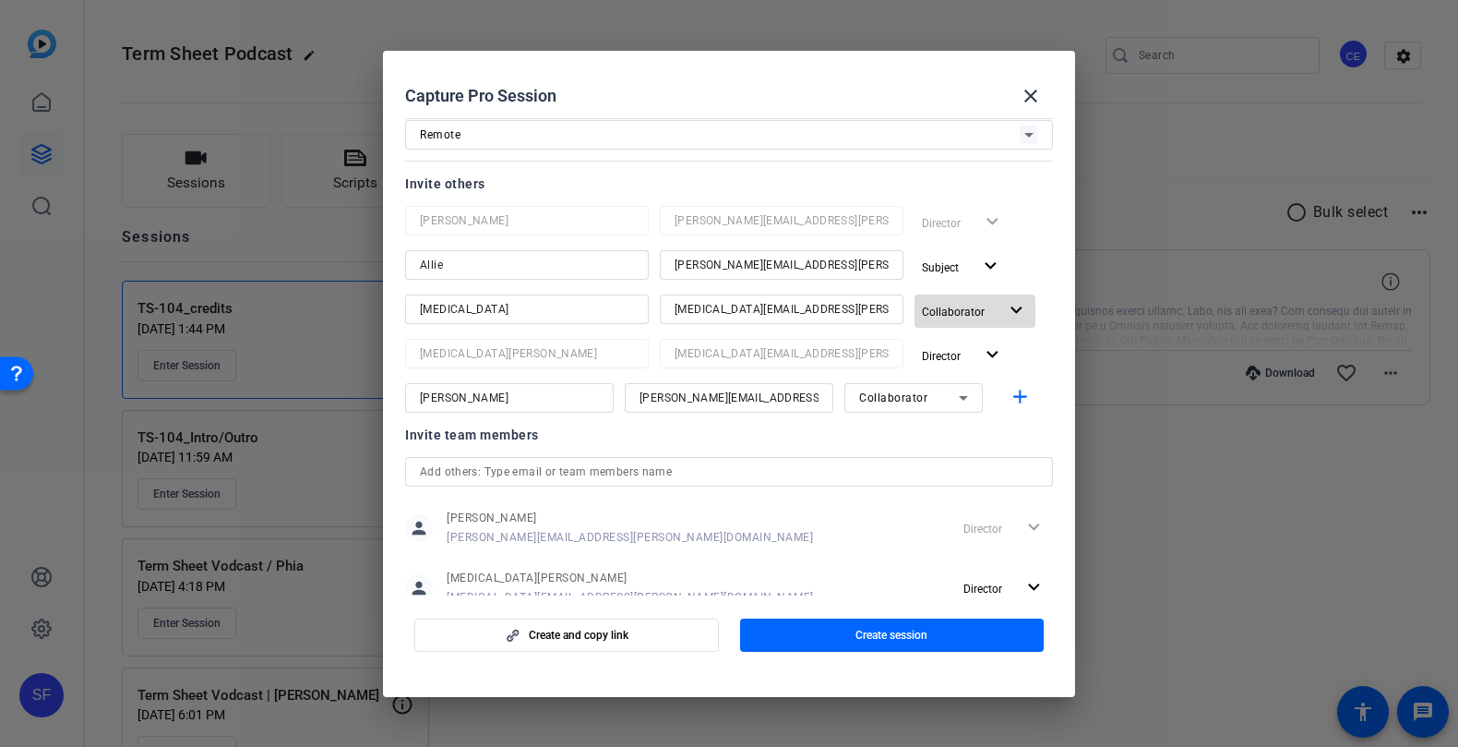
click at [985, 309] on span "Collaborator" at bounding box center [960, 311] width 76 height 22
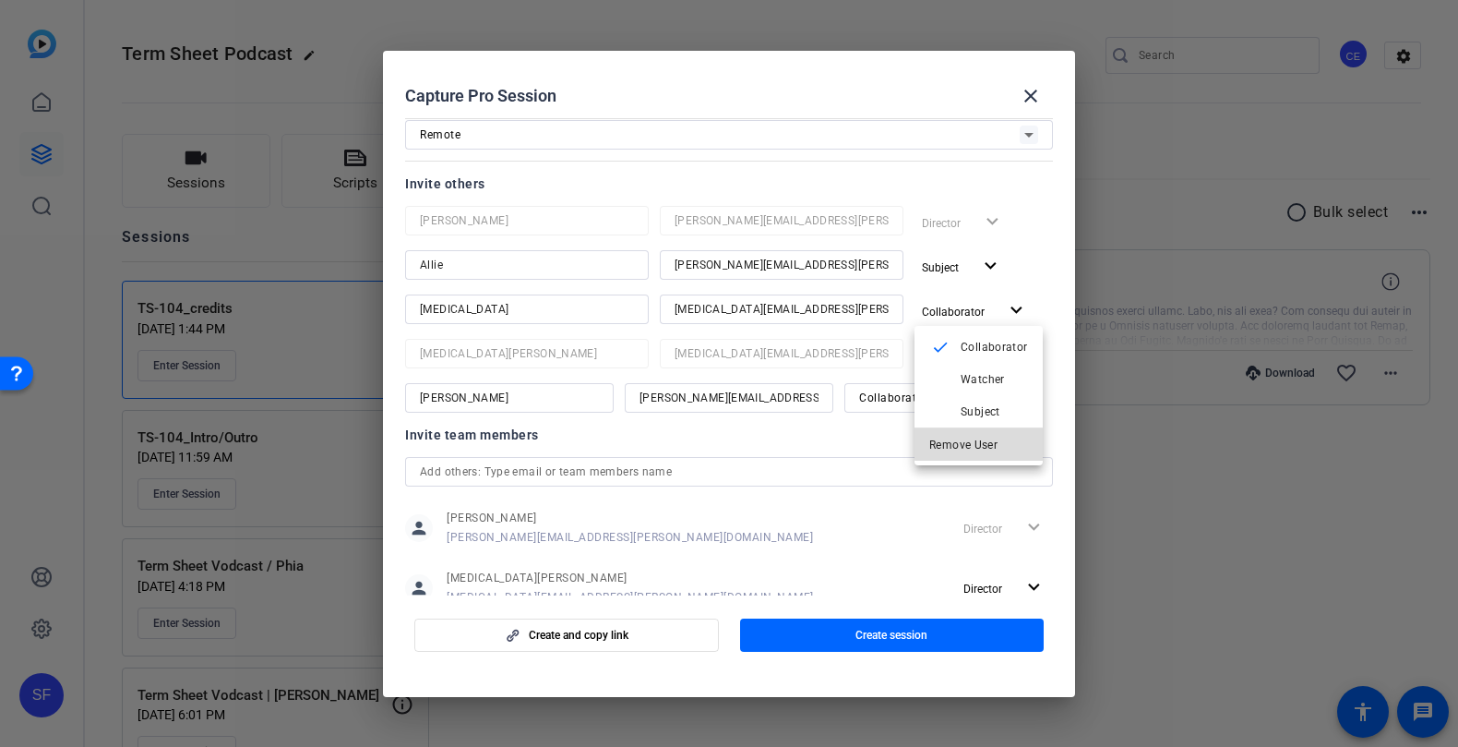
click at [1002, 437] on span "Remove User" at bounding box center [979, 445] width 99 height 22
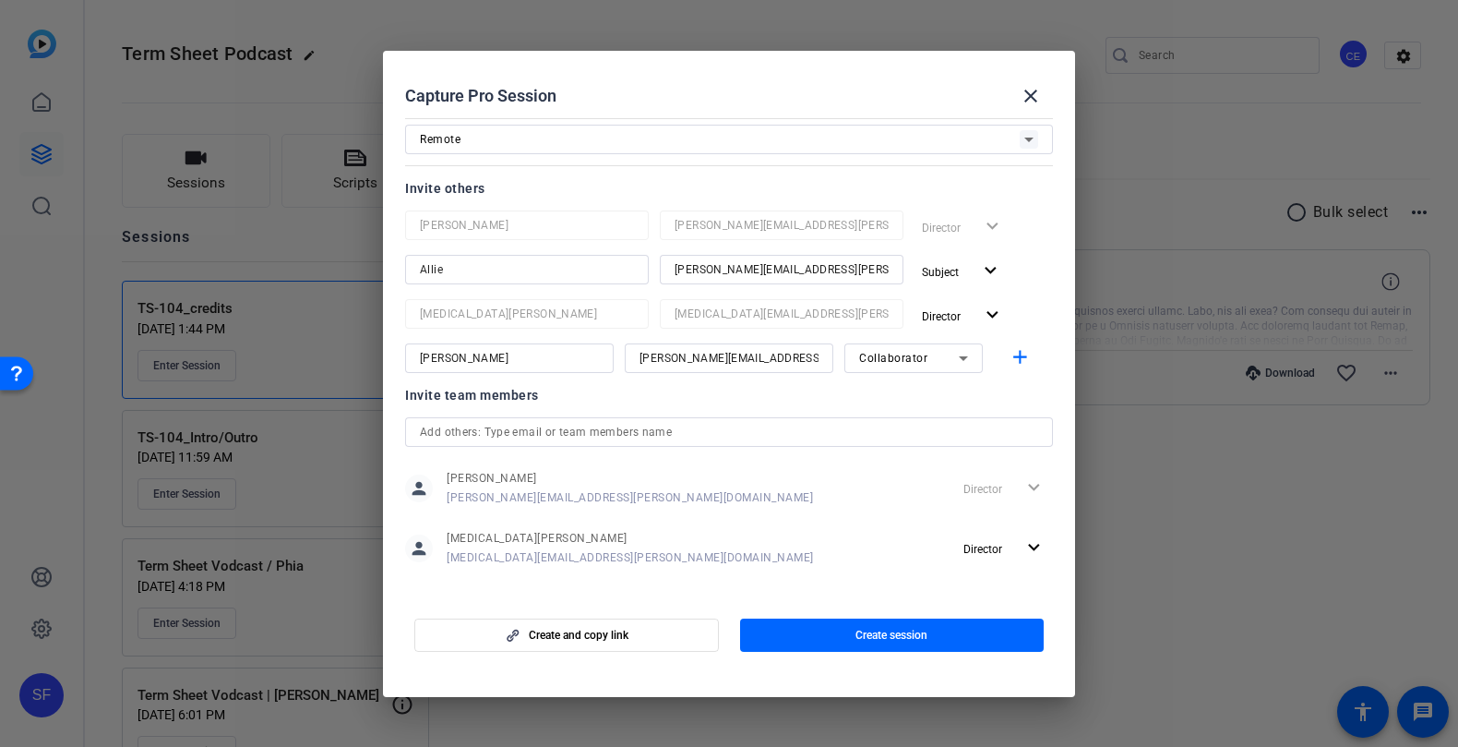
scroll to position [126, 0]
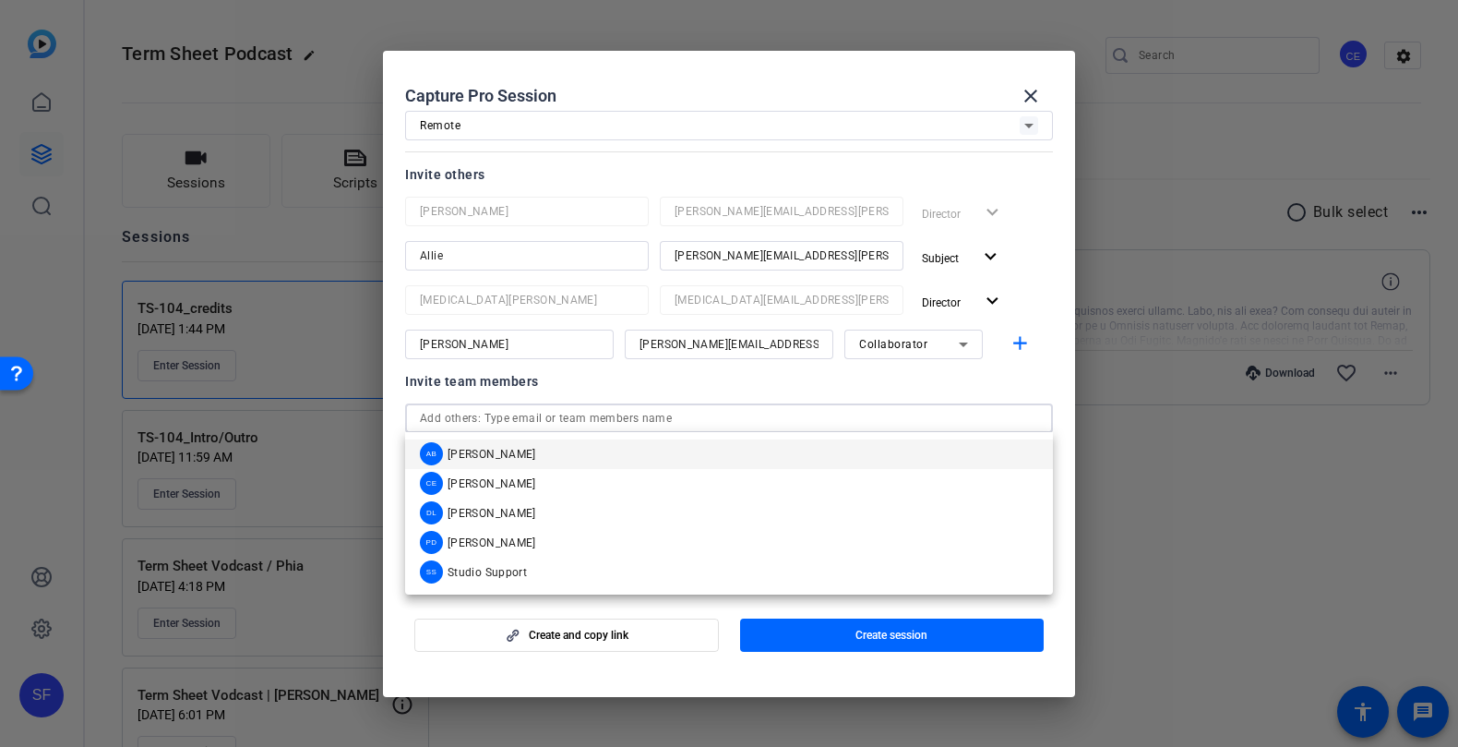
click at [783, 411] on input "text" at bounding box center [729, 418] width 618 height 22
type input "allie"
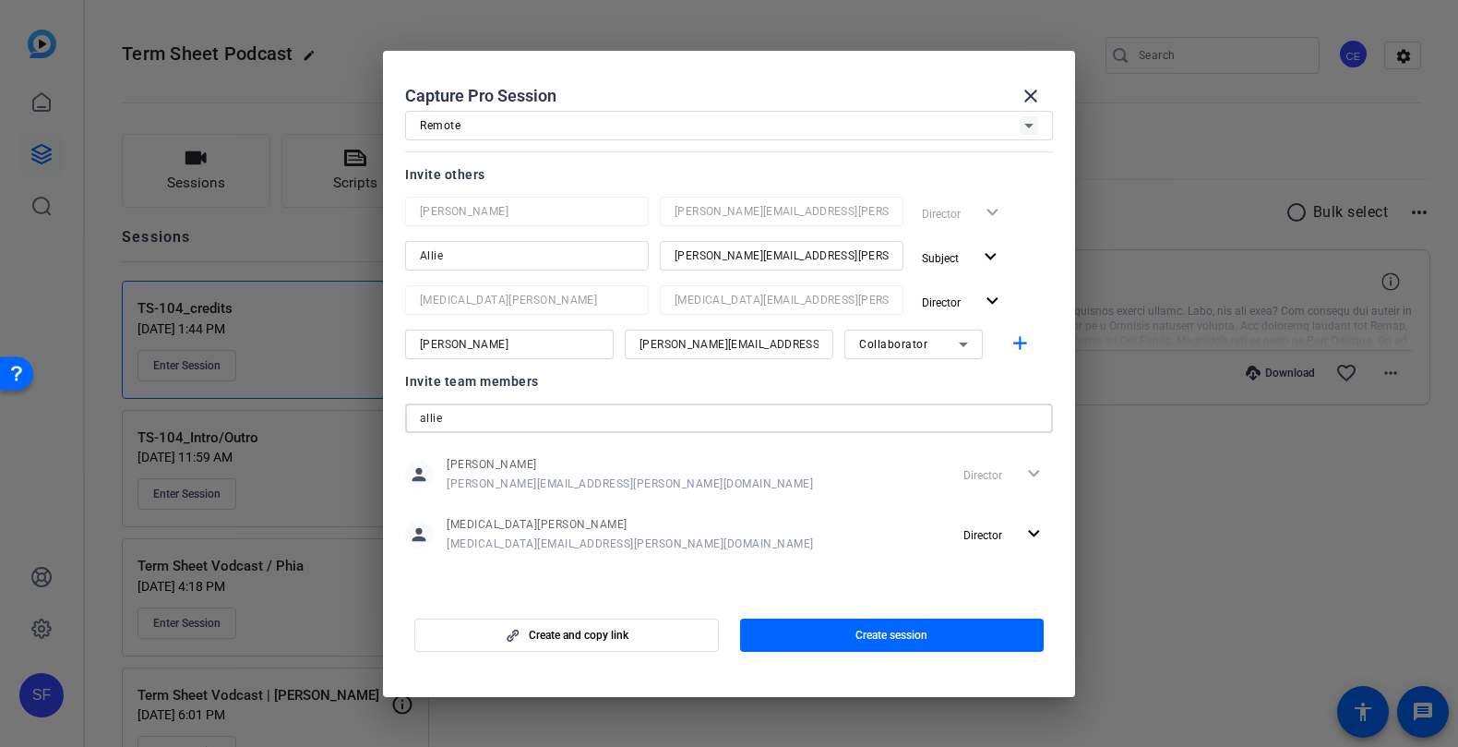
drag, startPoint x: 751, startPoint y: 425, endPoint x: 624, endPoint y: 404, distance: 129.0
click at [624, 404] on div "allie" at bounding box center [729, 418] width 618 height 30
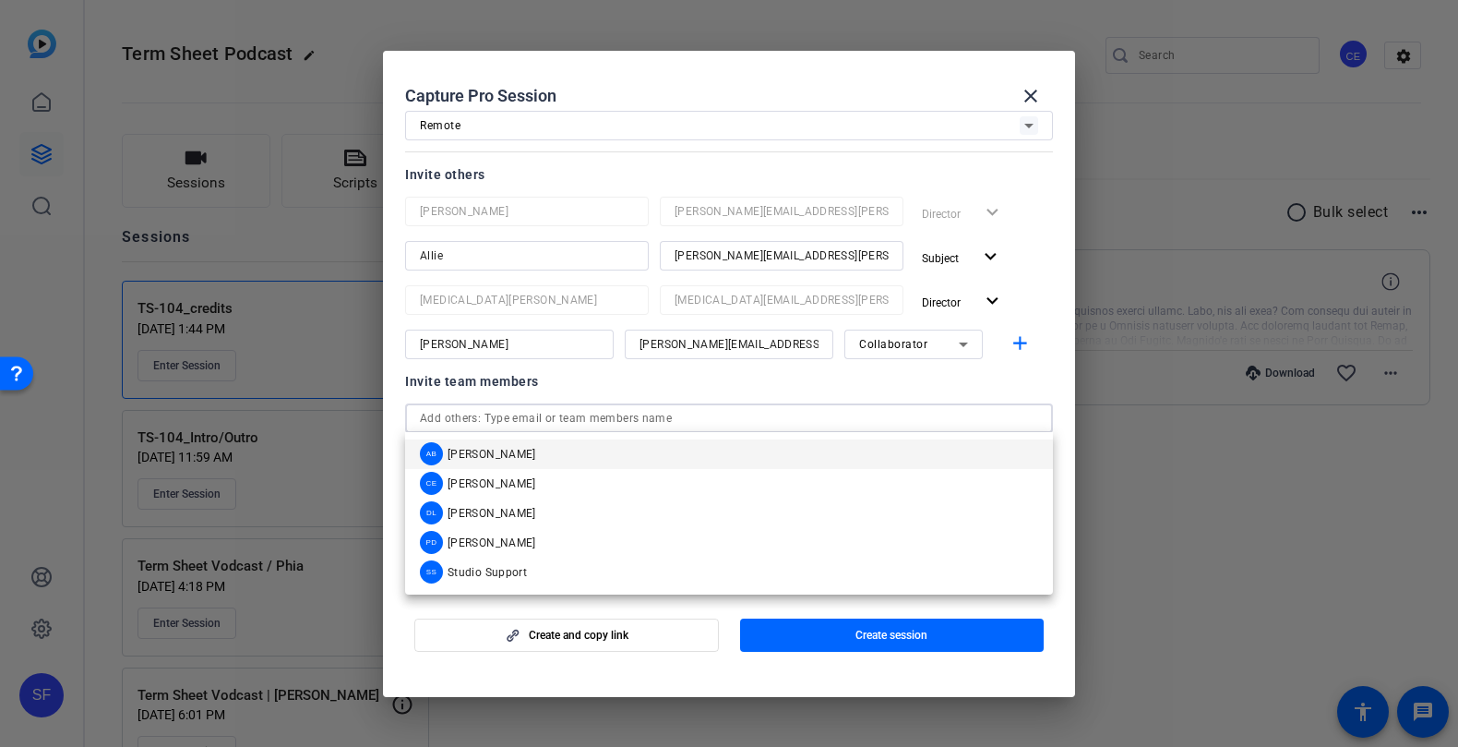
click at [749, 677] on openreel-create-edit-capture-pro-session "Capture Pro Session close Session name Advanced settings TS-105_Intro/Outro Ses…" at bounding box center [729, 374] width 692 height 646
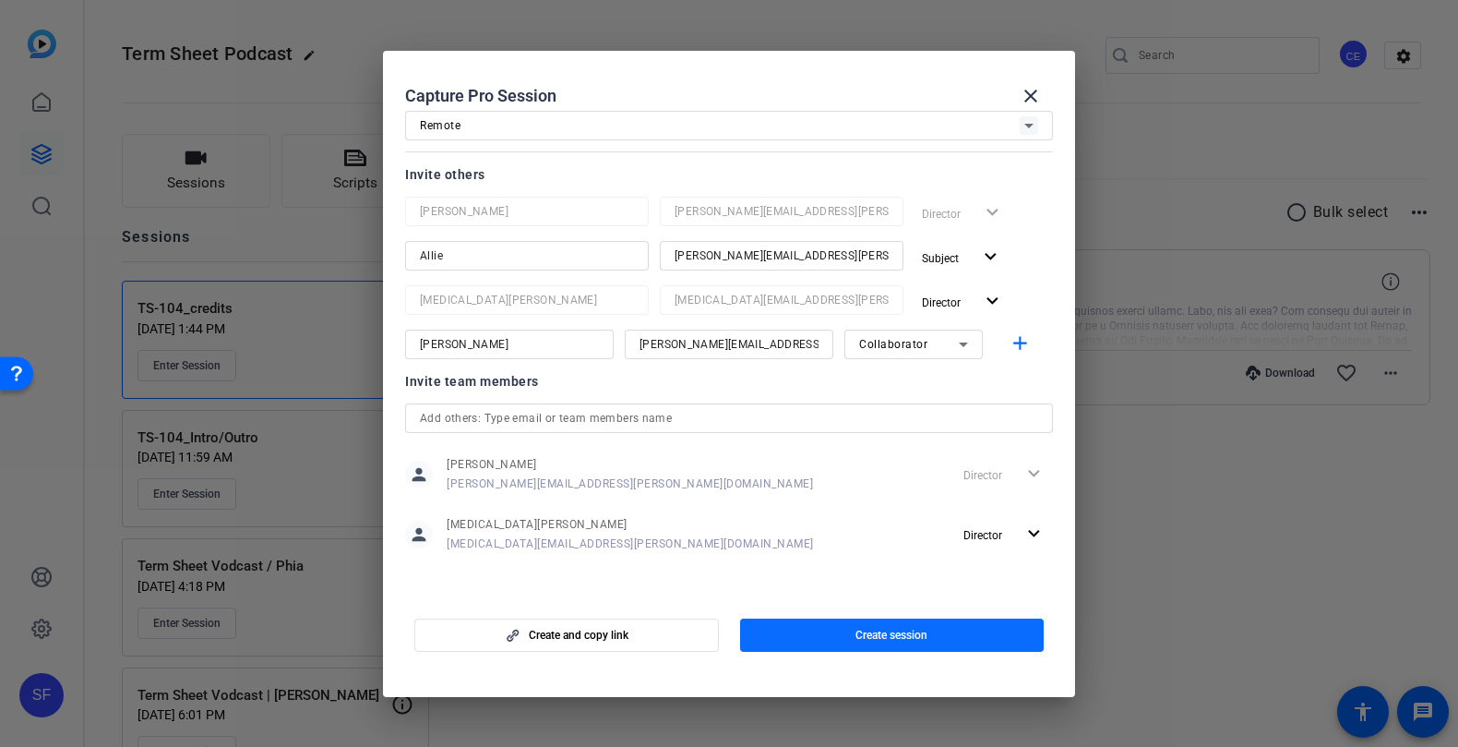
click at [822, 641] on span "button" at bounding box center [892, 635] width 305 height 44
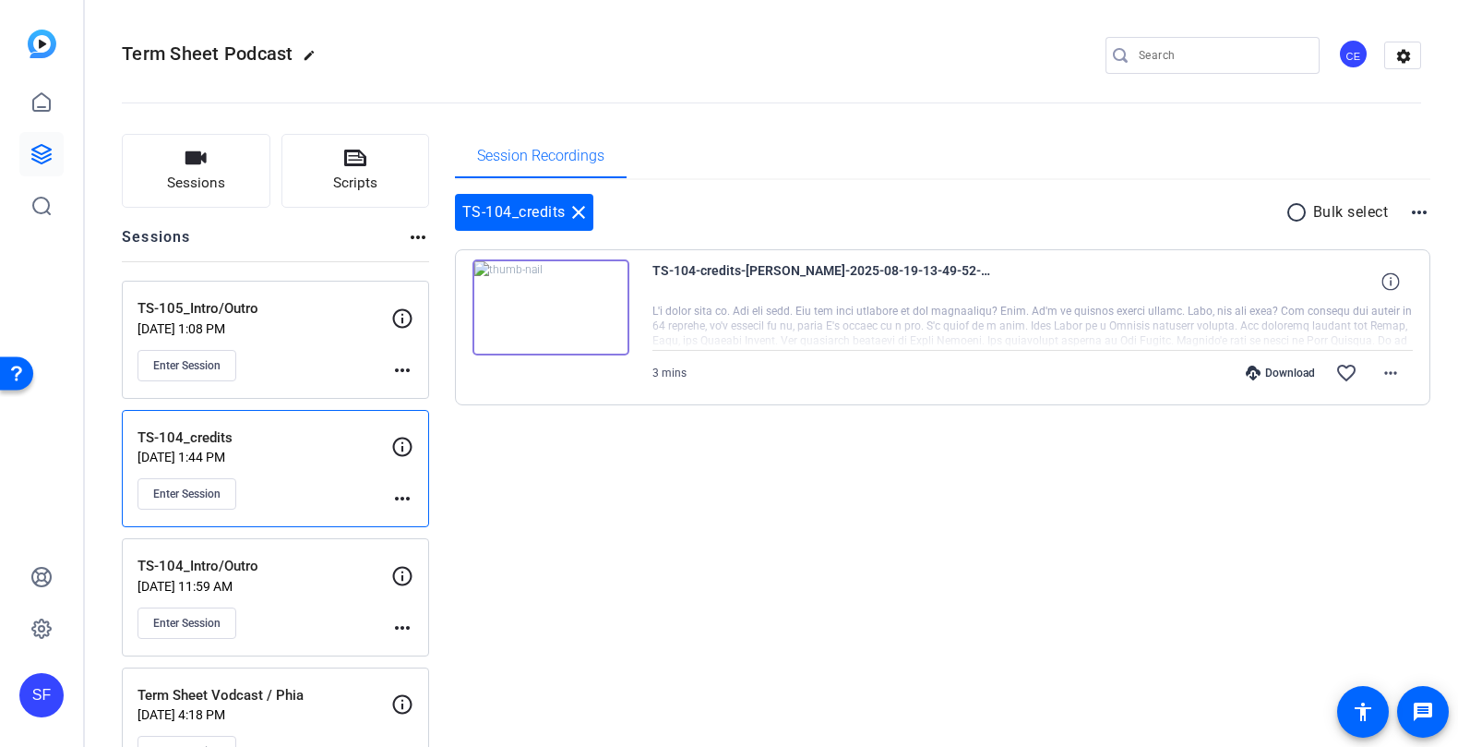
click at [565, 291] on img at bounding box center [551, 307] width 157 height 96
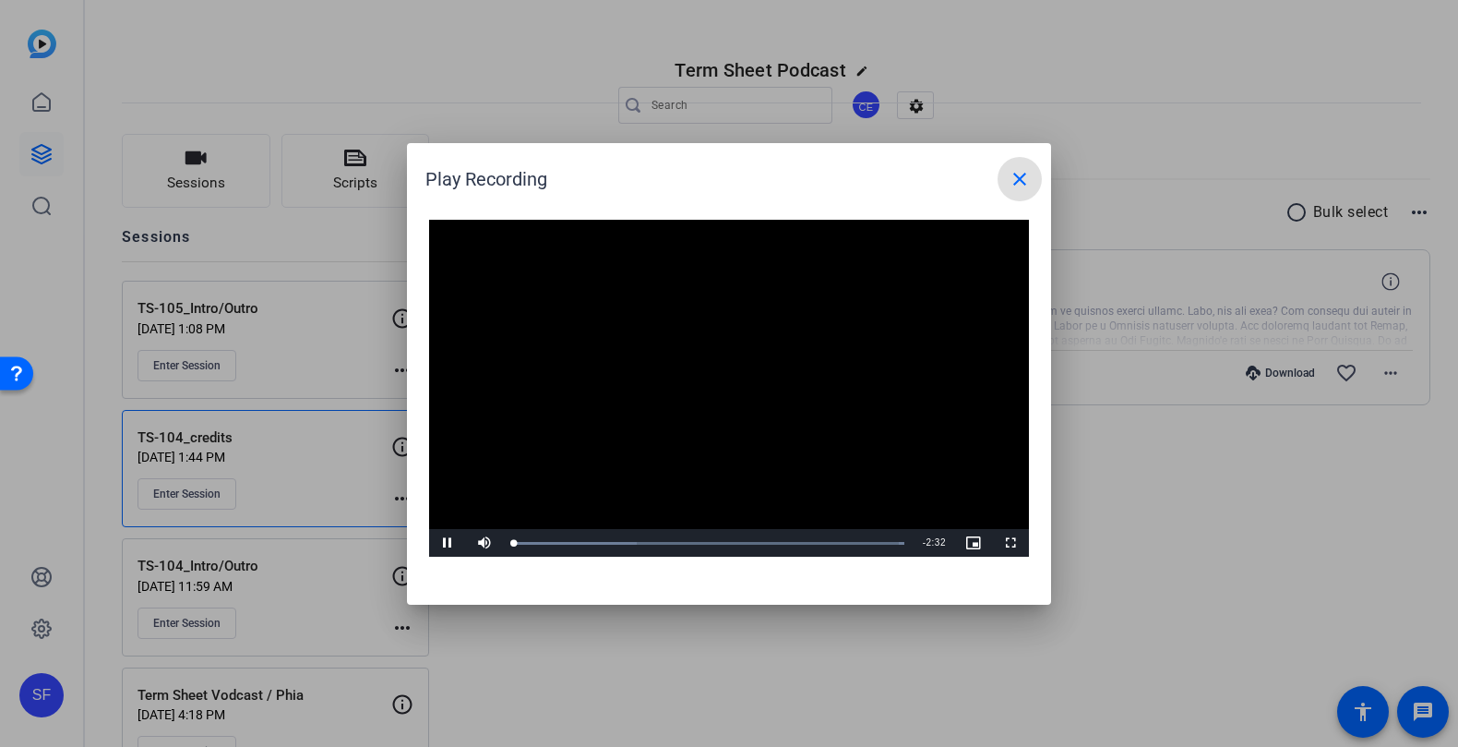
click at [1037, 175] on span at bounding box center [1020, 179] width 44 height 44
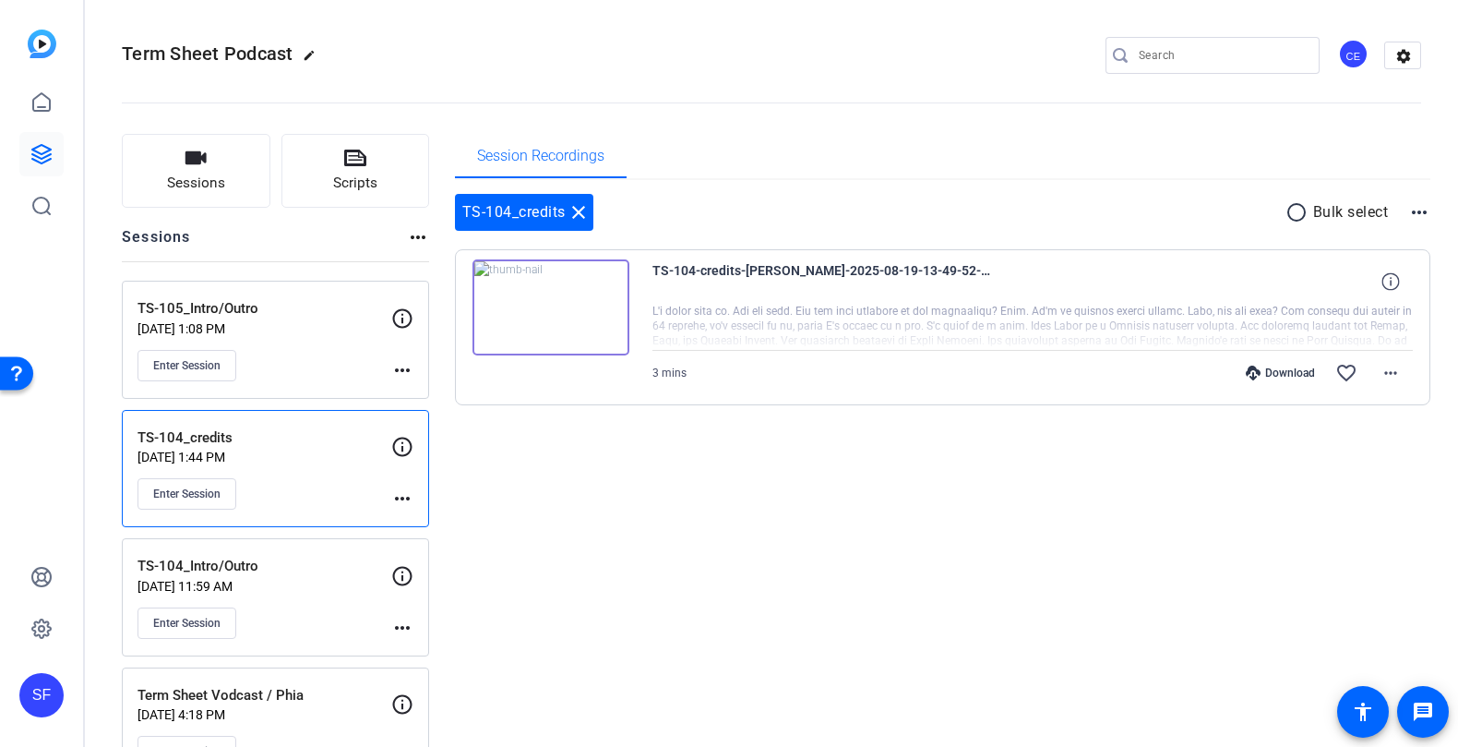
click at [300, 329] on p "[DATE] 1:08 PM" at bounding box center [265, 328] width 254 height 15
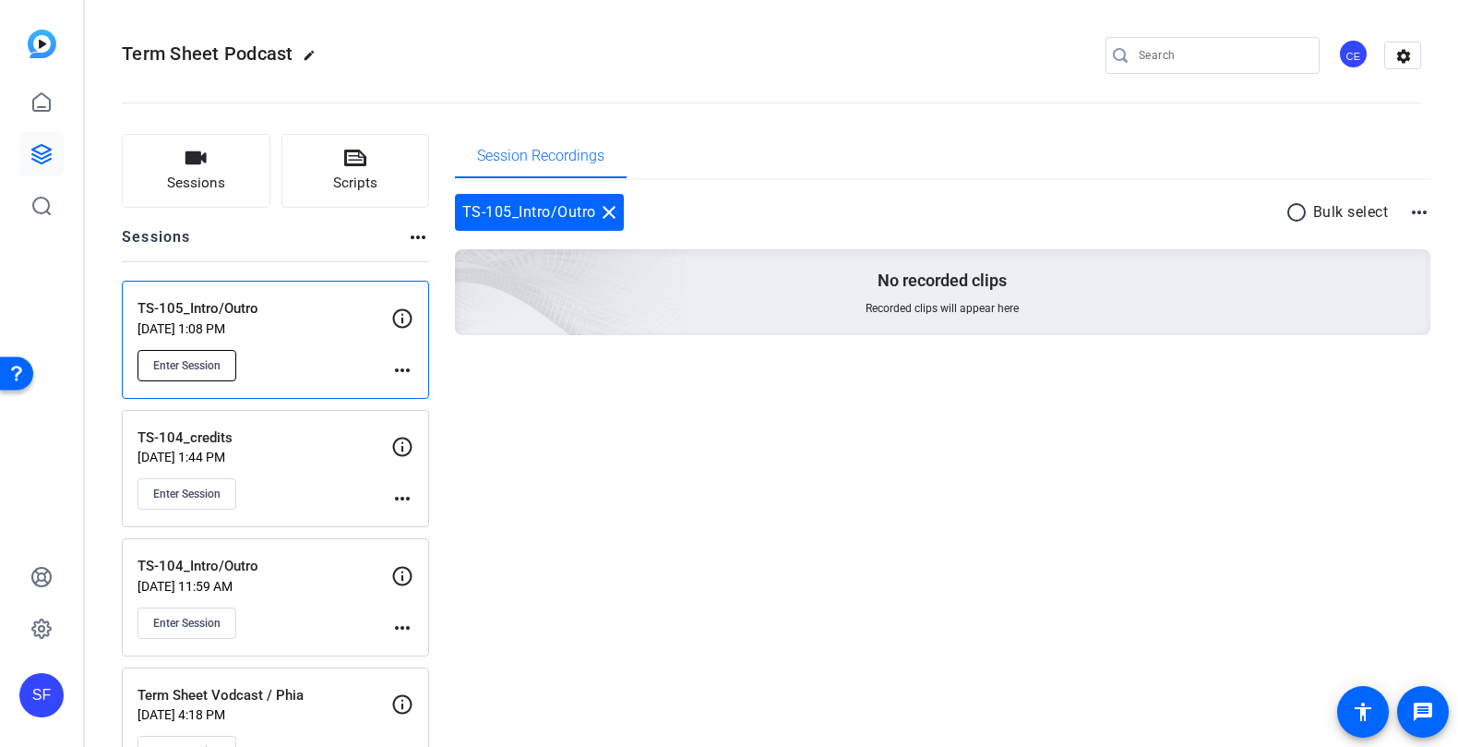
click at [177, 363] on span "Enter Session" at bounding box center [186, 365] width 67 height 15
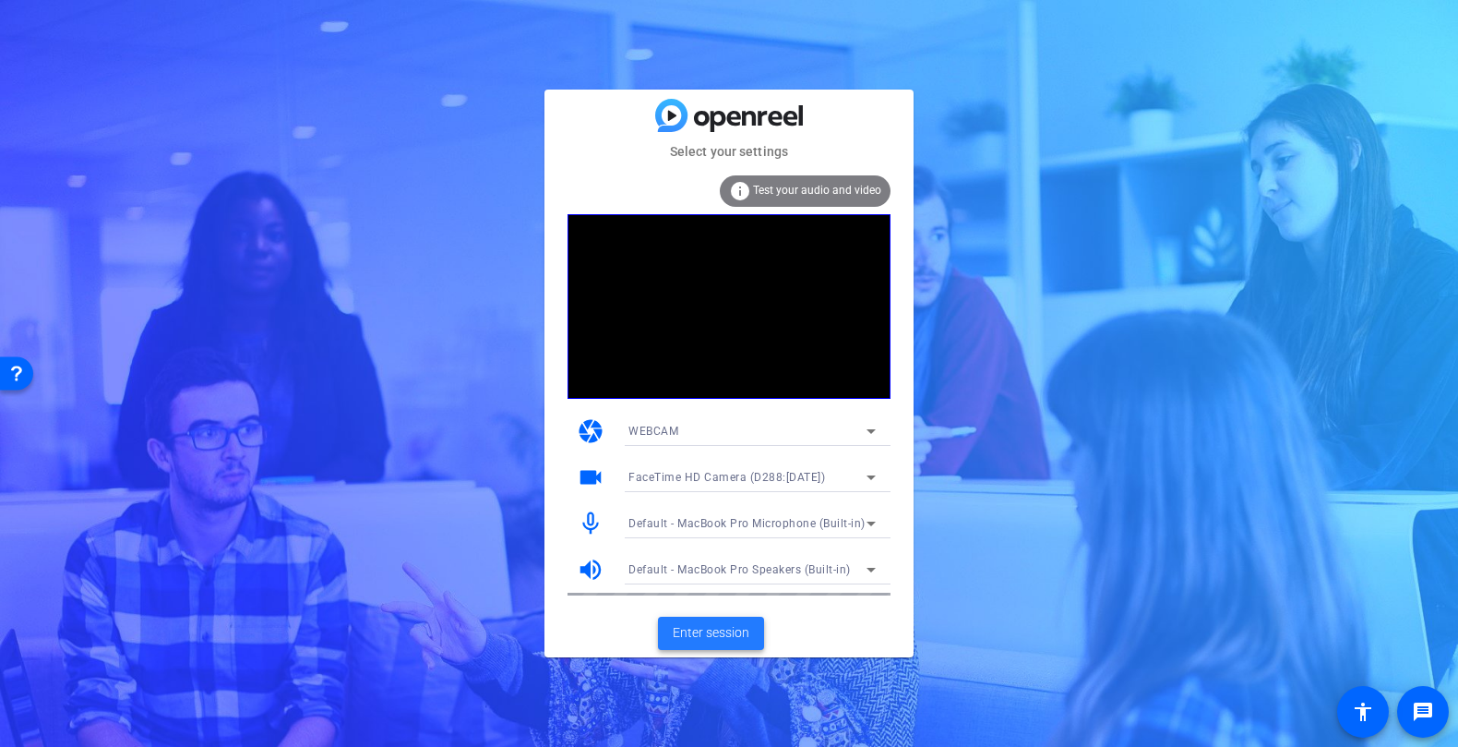
click at [721, 640] on span "Enter session" at bounding box center [711, 632] width 77 height 19
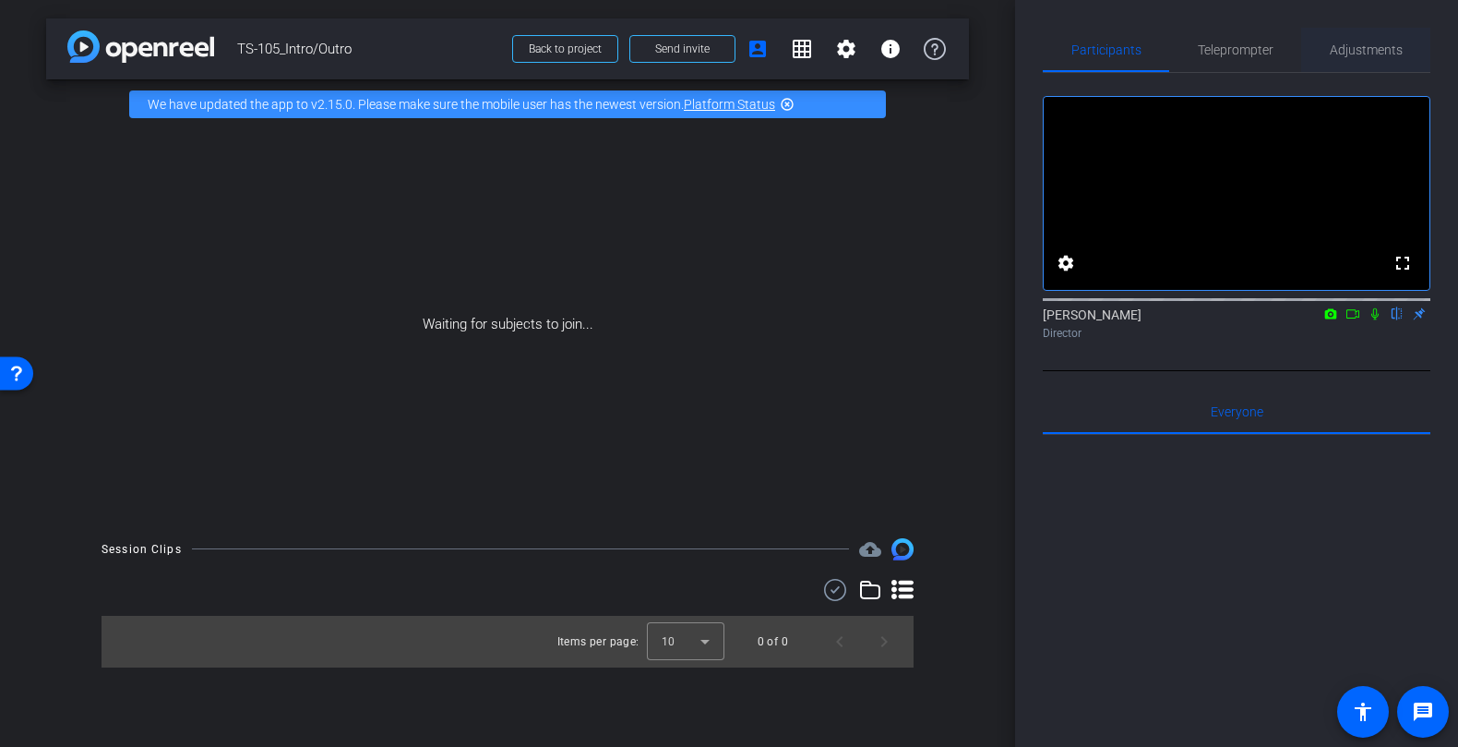
click at [1354, 44] on span "Adjustments" at bounding box center [1366, 49] width 73 height 13
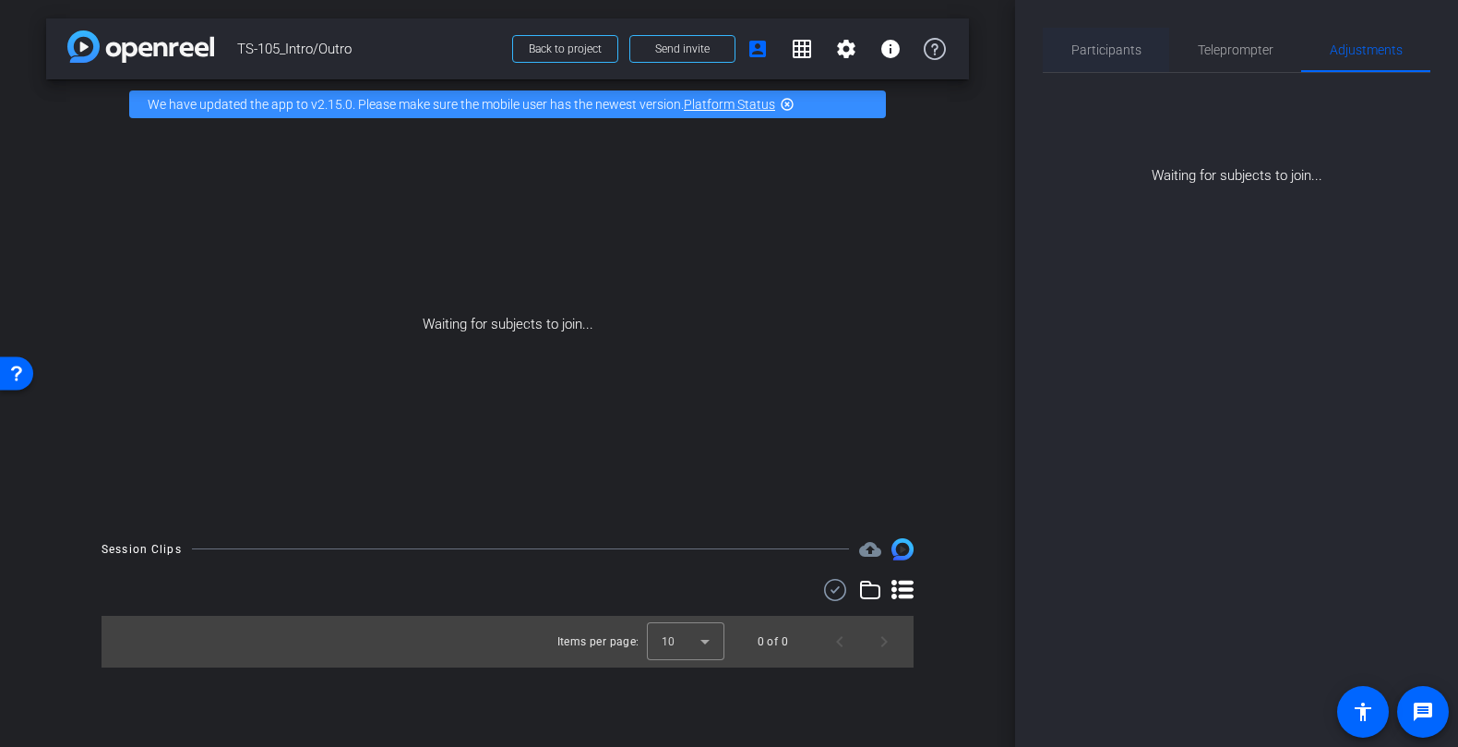
click at [1119, 63] on span "Participants" at bounding box center [1107, 50] width 70 height 44
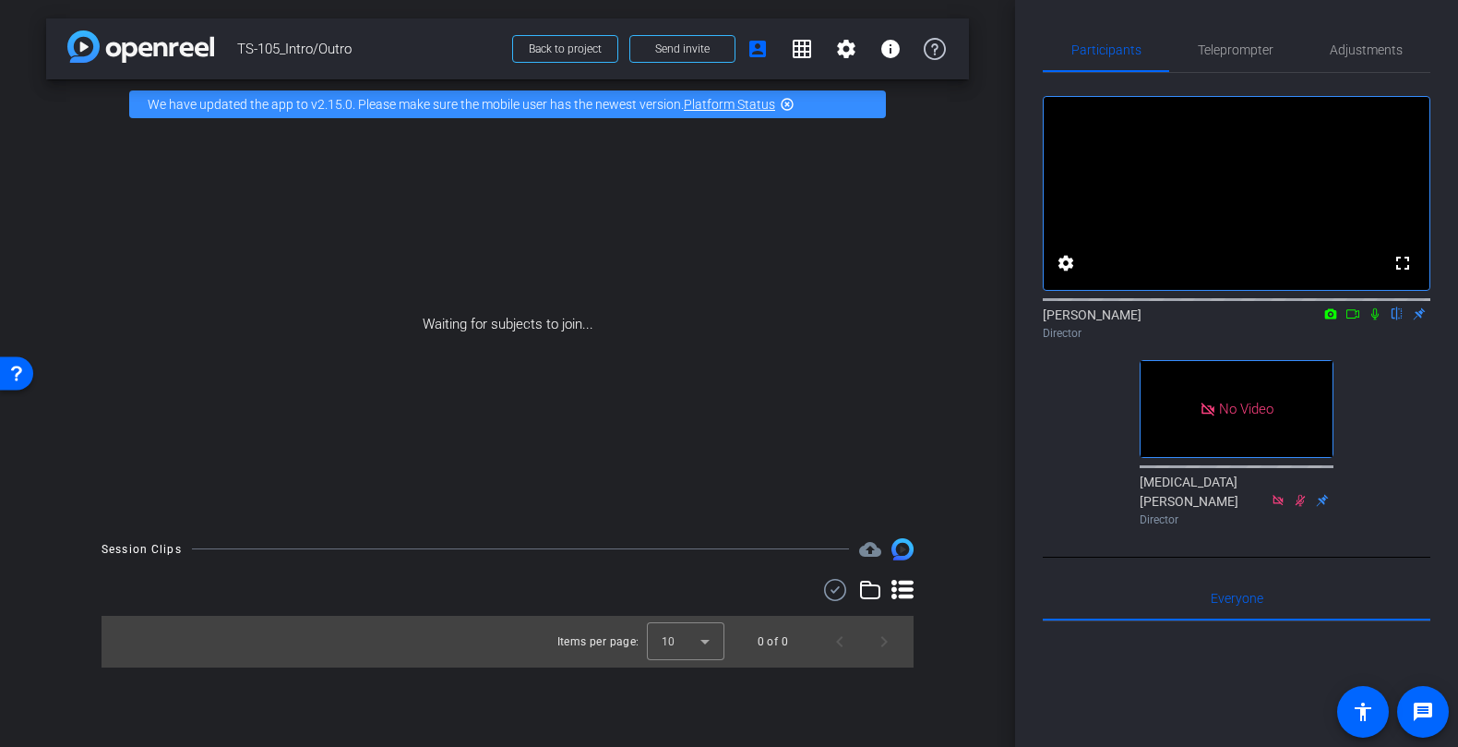
click at [1353, 318] on icon at bounding box center [1353, 313] width 13 height 9
click at [1397, 320] on icon at bounding box center [1397, 313] width 15 height 13
click at [692, 49] on span "Send invite" at bounding box center [682, 49] width 54 height 15
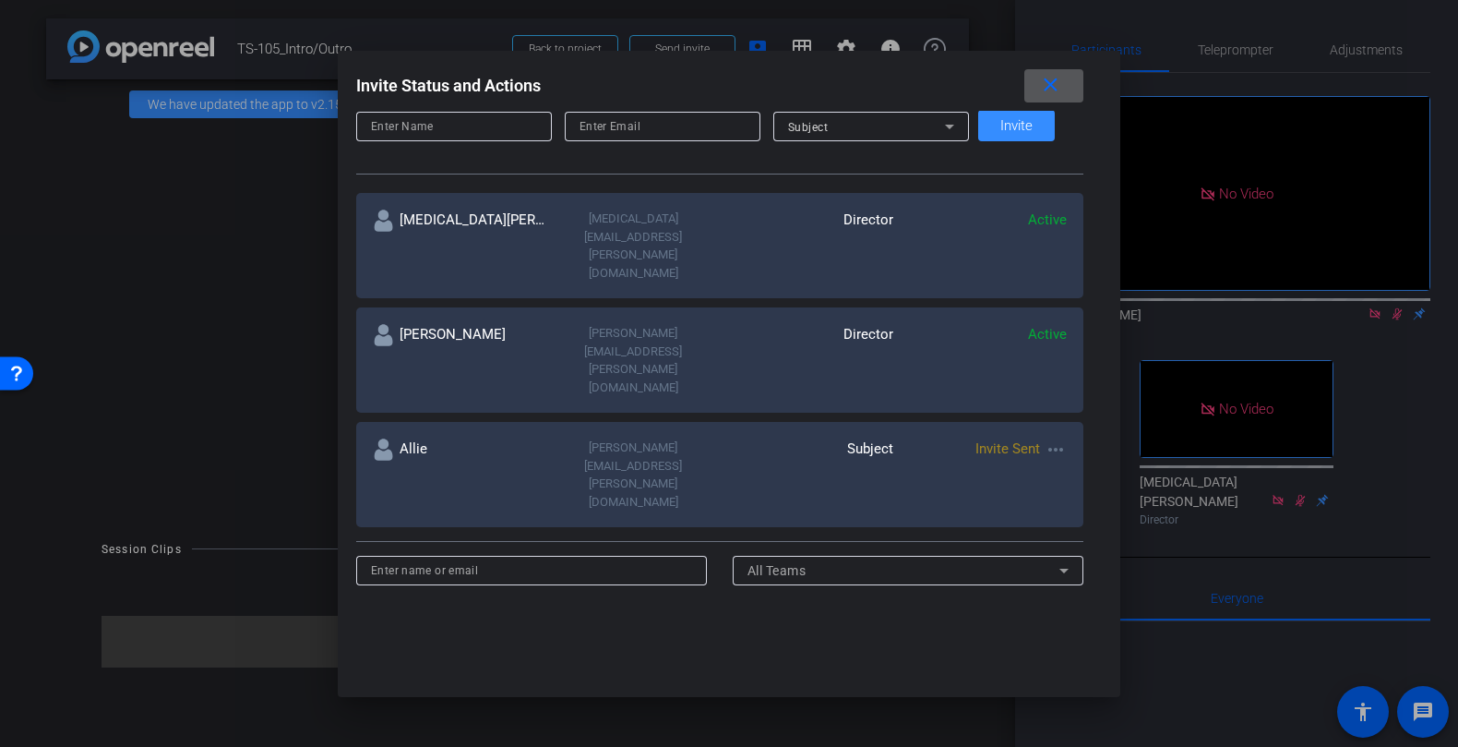
scroll to position [282, 0]
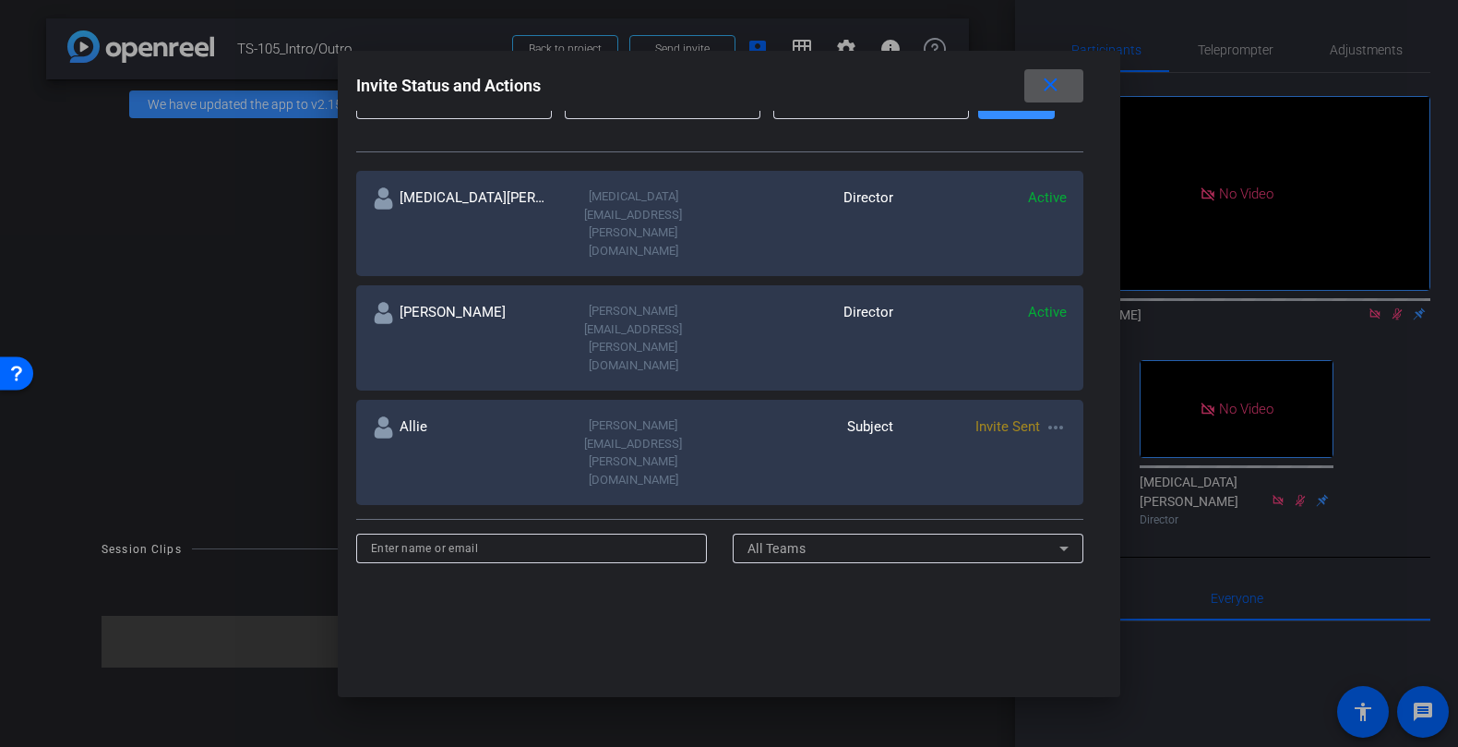
click at [1045, 416] on mat-icon "more_horiz" at bounding box center [1056, 427] width 22 height 22
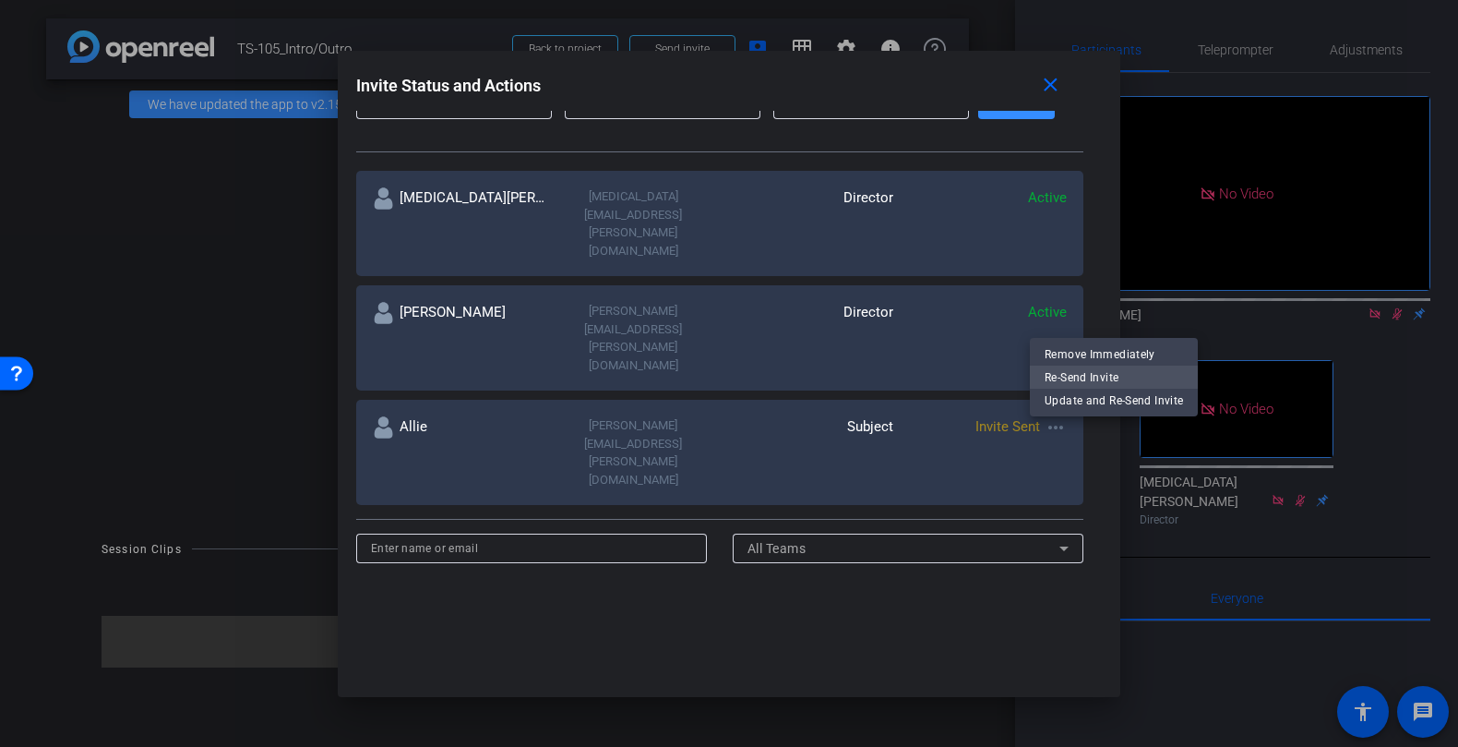
click at [1086, 379] on span "Re-Send Invite" at bounding box center [1114, 377] width 138 height 22
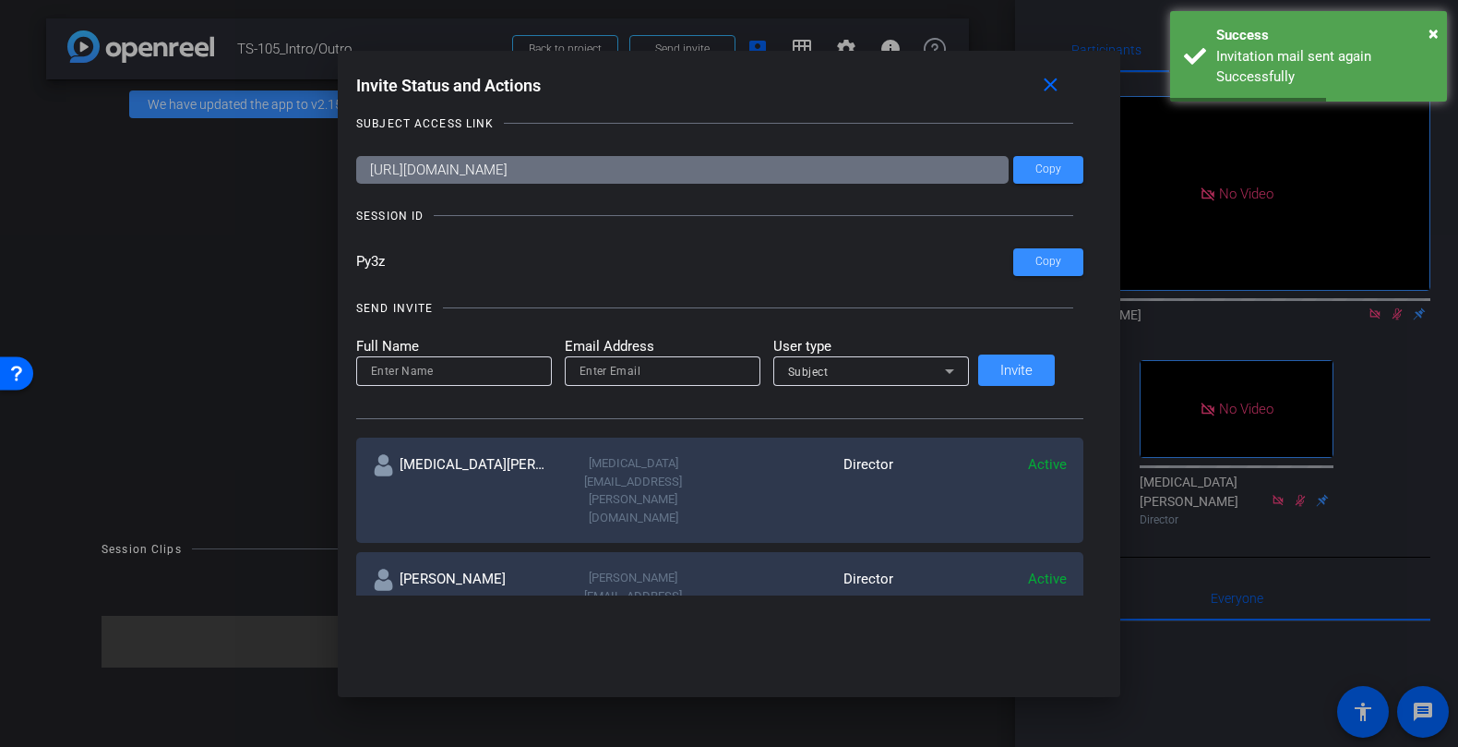
scroll to position [0, 0]
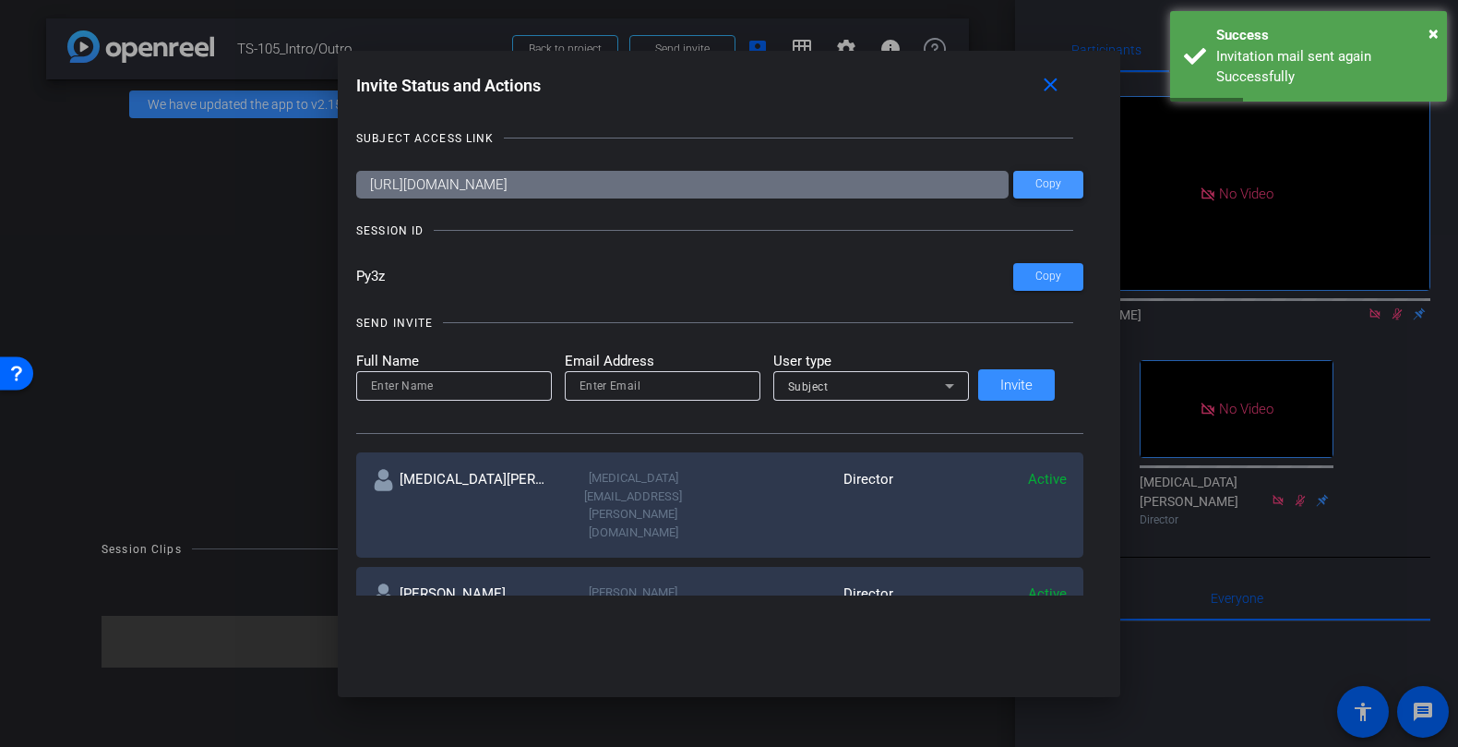
click at [1036, 187] on span "Copy" at bounding box center [1049, 184] width 26 height 14
click at [1051, 88] on span at bounding box center [1054, 86] width 59 height 44
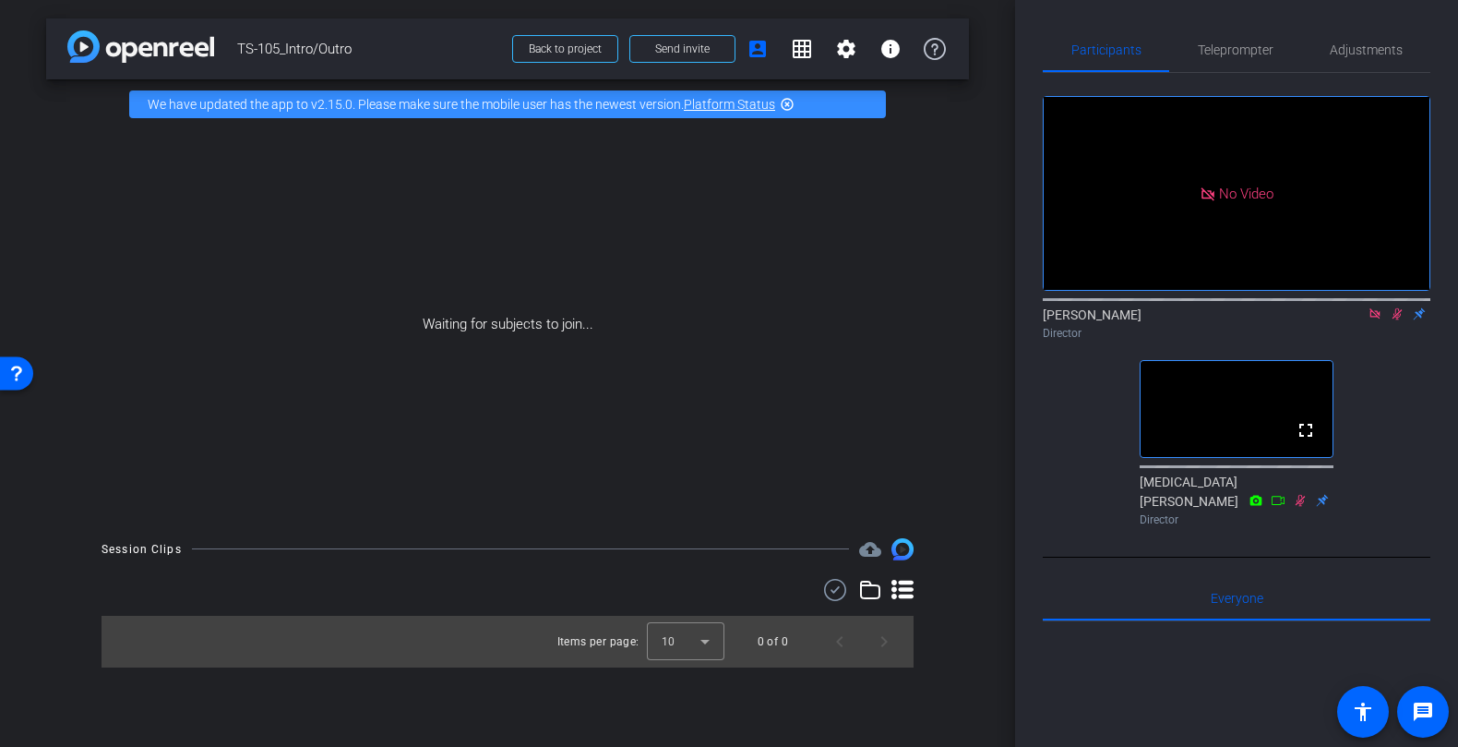
click at [1374, 320] on icon at bounding box center [1375, 313] width 15 height 13
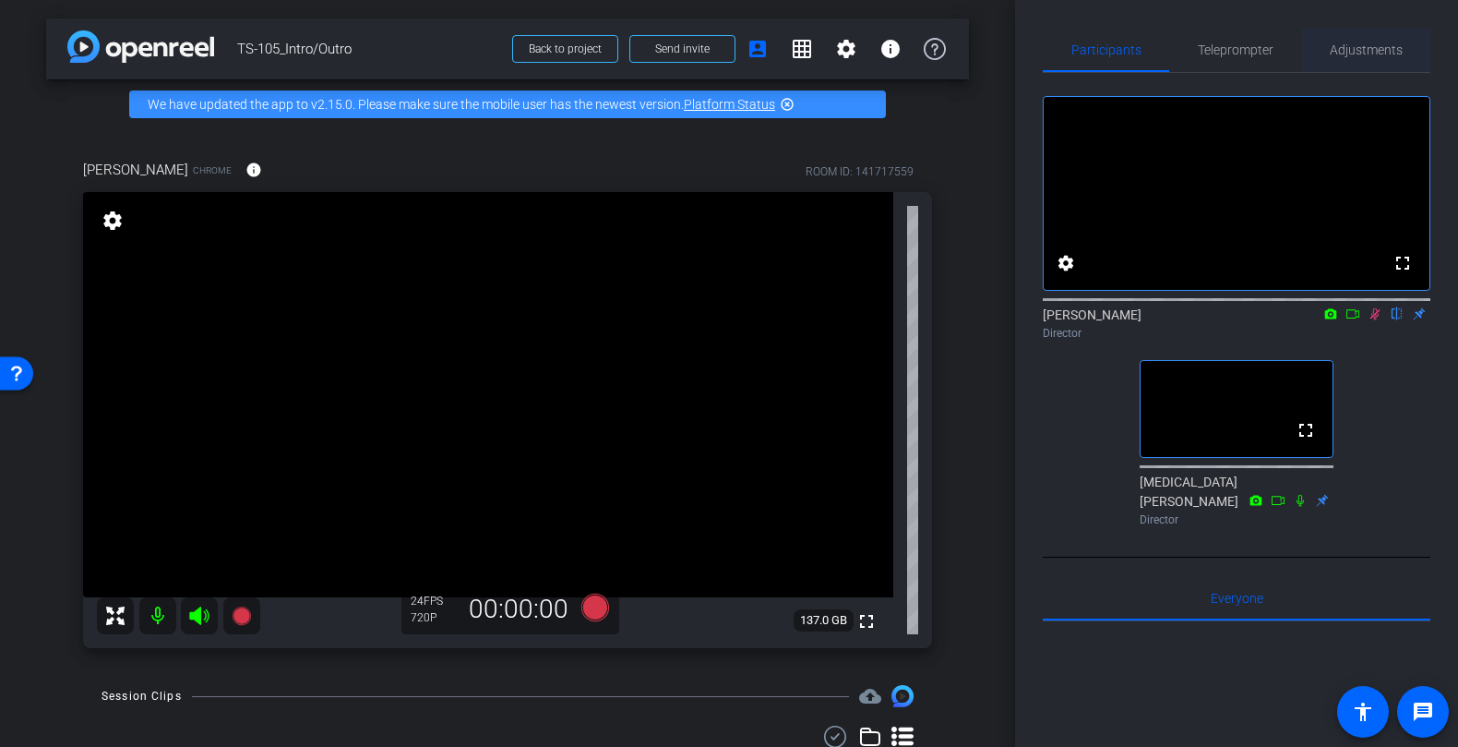
click at [1380, 47] on span "Adjustments" at bounding box center [1366, 49] width 73 height 13
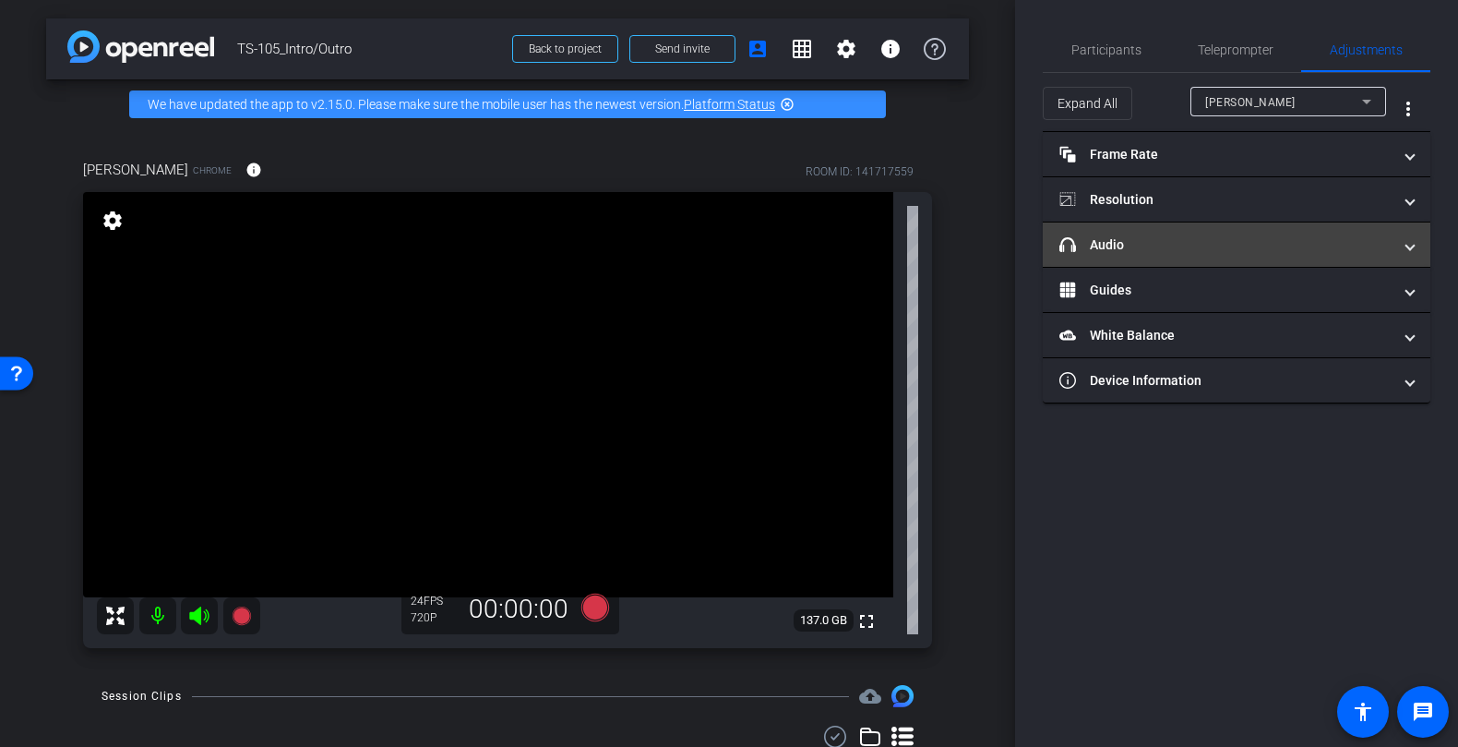
click at [1202, 241] on mat-panel-title "headphone icon Audio" at bounding box center [1226, 244] width 332 height 19
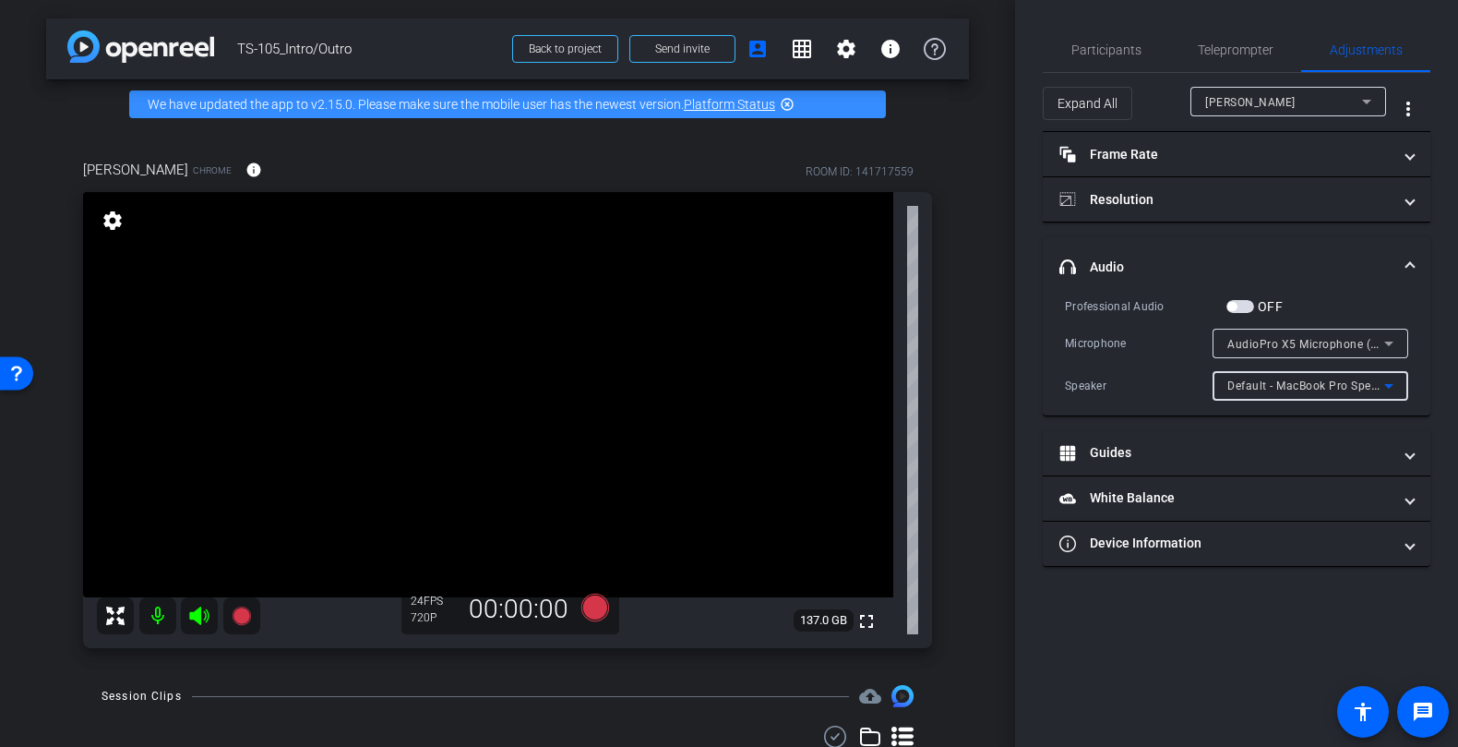
click at [1278, 390] on span "Default - MacBook Pro Speakers (Built-in)" at bounding box center [1339, 385] width 222 height 15
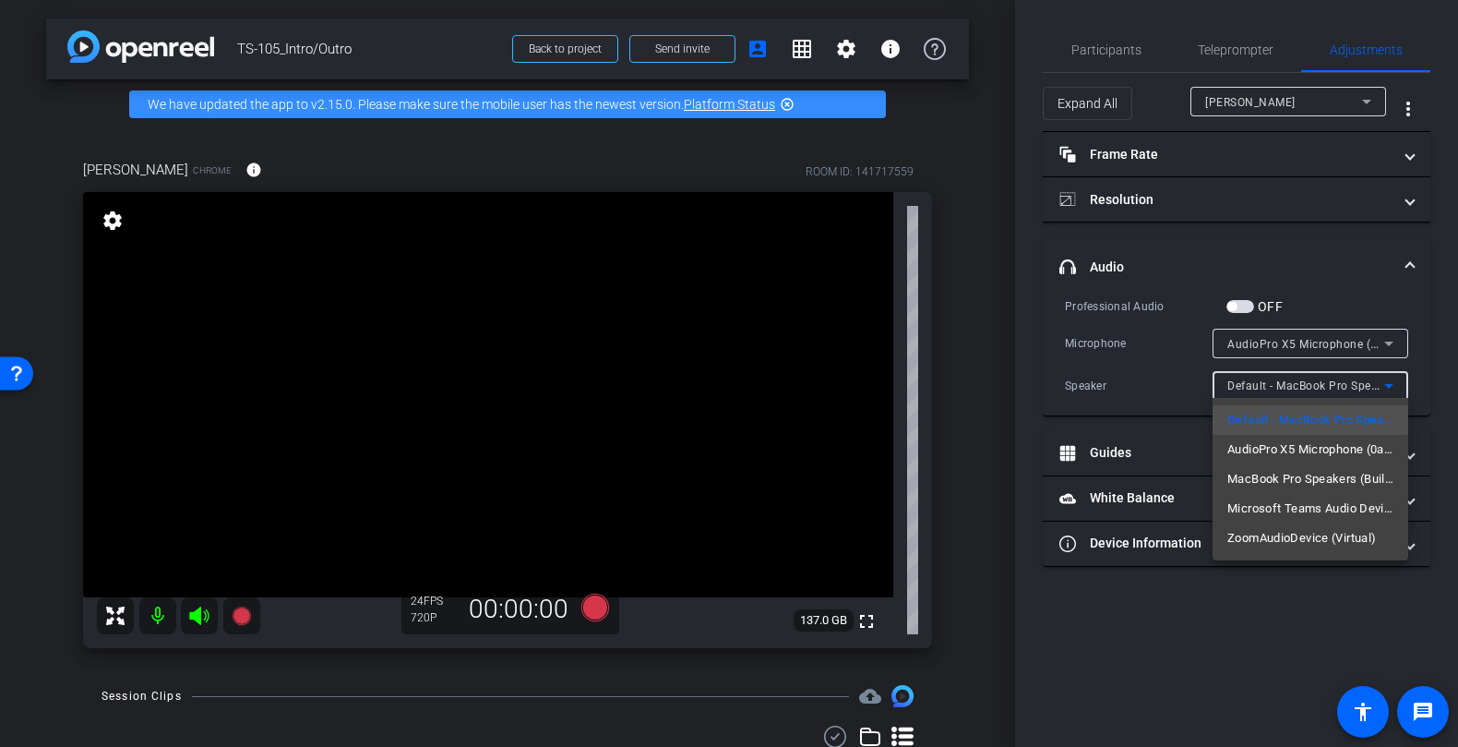
click at [1182, 388] on div at bounding box center [729, 373] width 1458 height 747
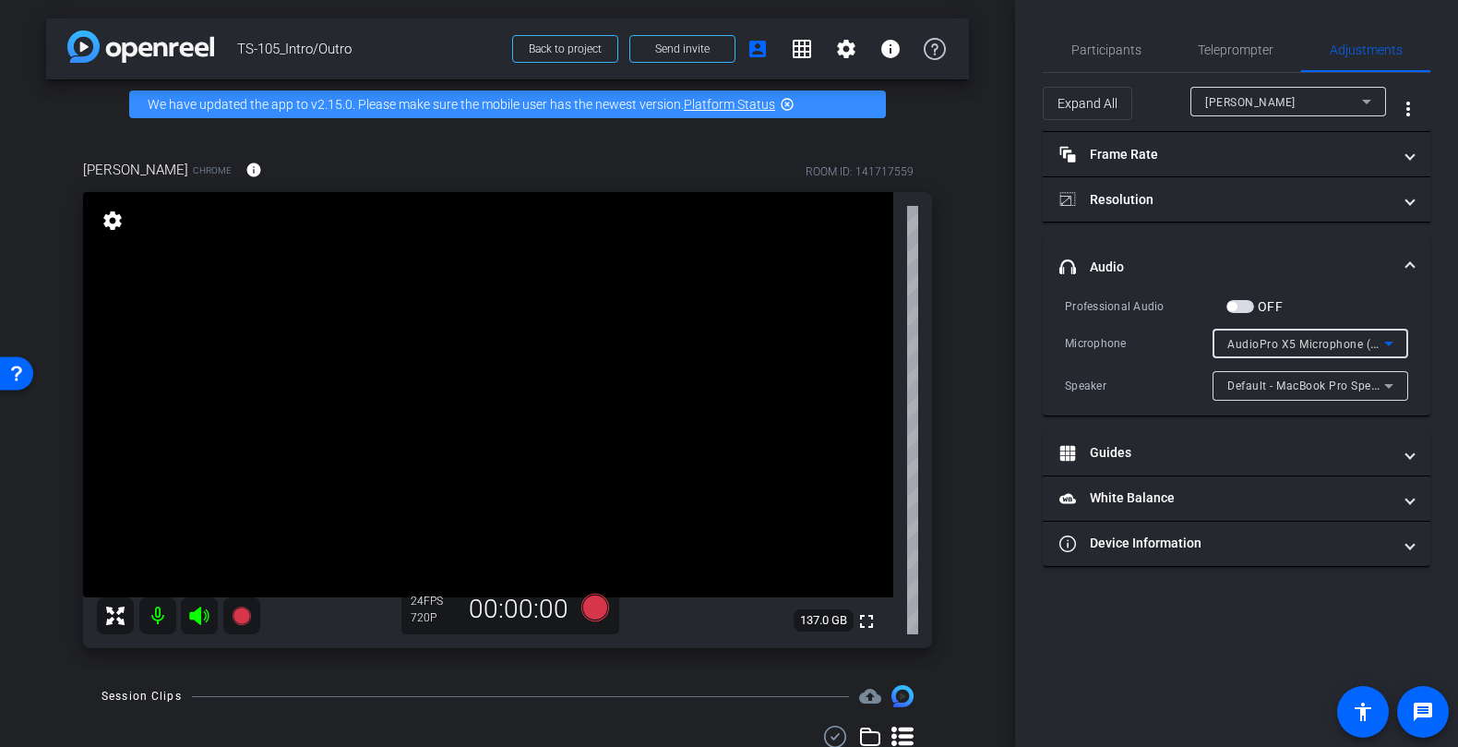
click at [1271, 338] on span "AudioPro X5 Microphone (0a67:d090)" at bounding box center [1331, 343] width 206 height 15
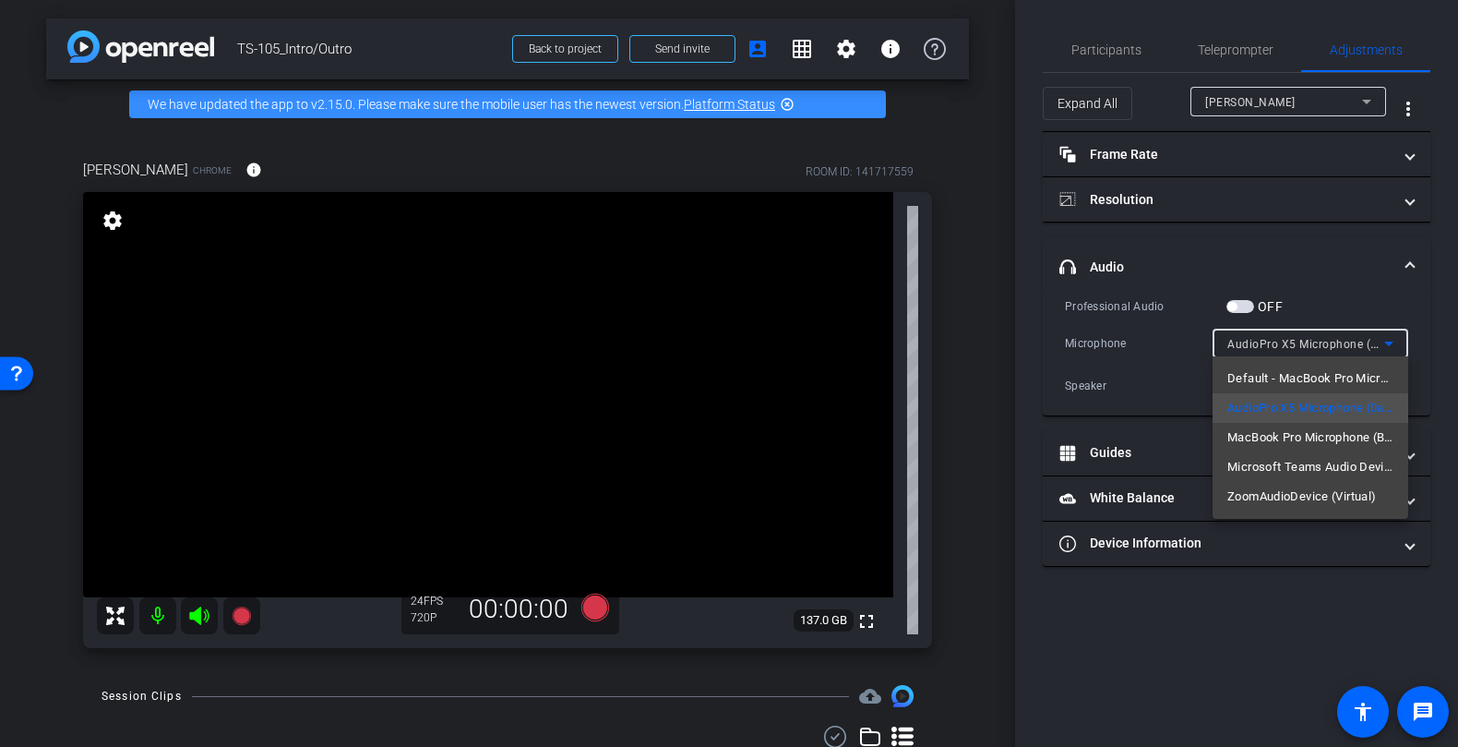
click at [1193, 340] on div at bounding box center [729, 373] width 1458 height 747
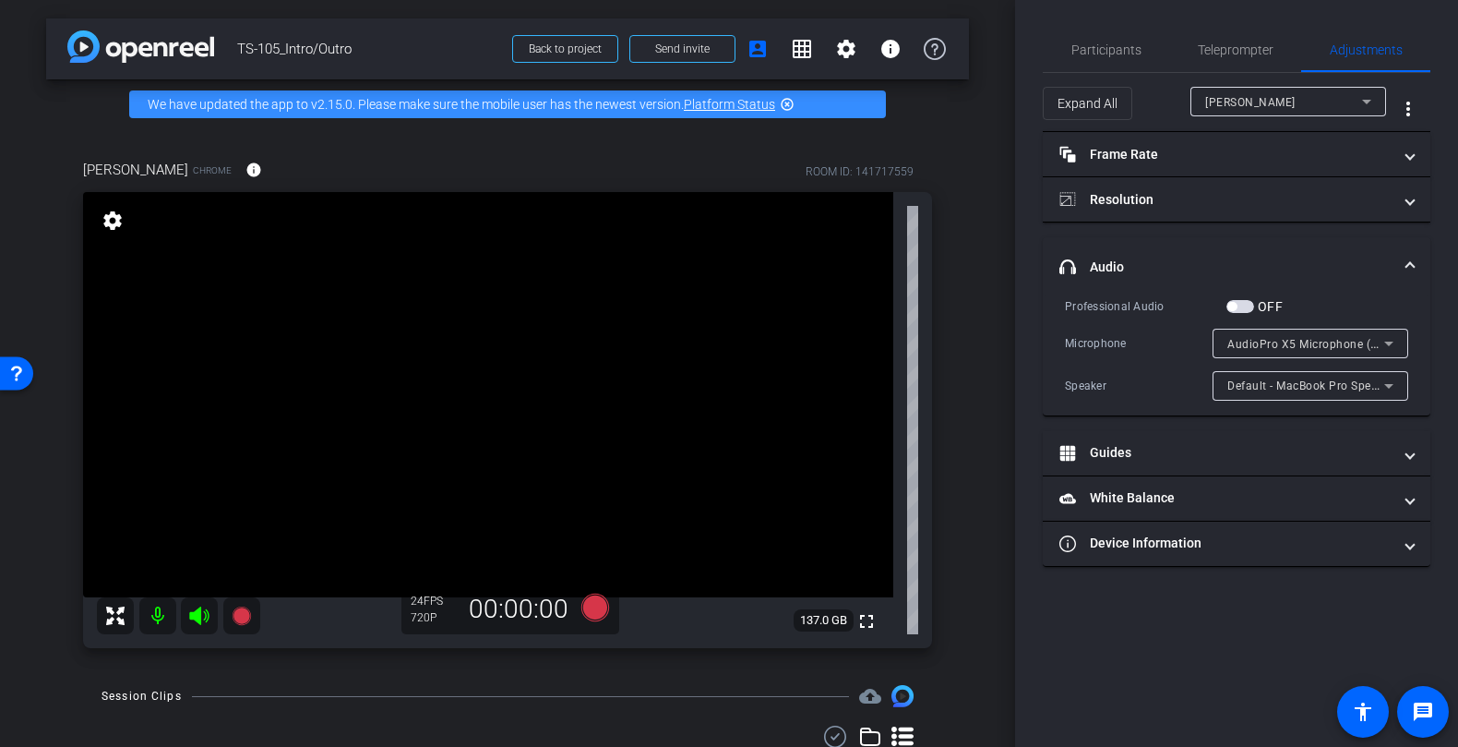
click at [1276, 274] on mat-panel-title "headphone icon Audio" at bounding box center [1226, 267] width 332 height 19
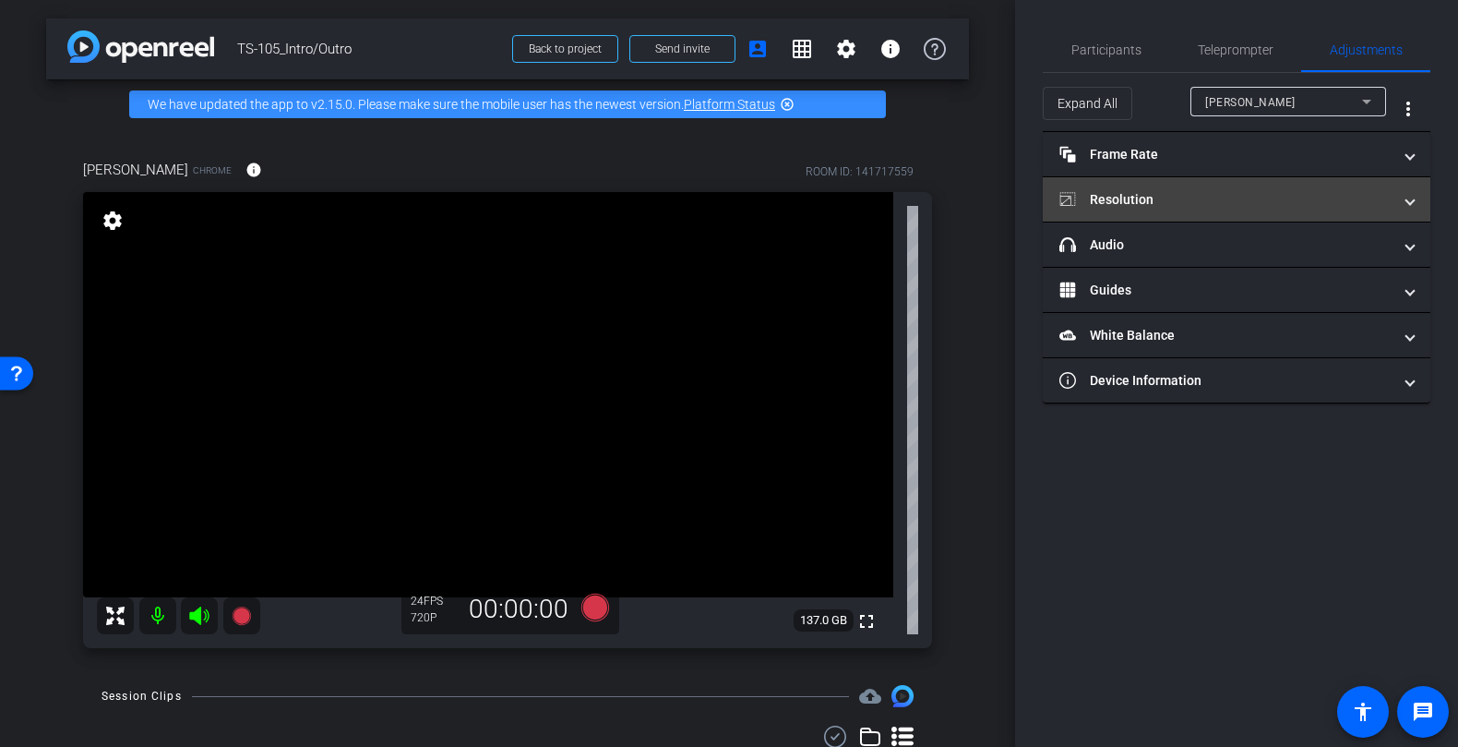
click at [1229, 196] on mat-panel-title "Resolution" at bounding box center [1226, 199] width 332 height 19
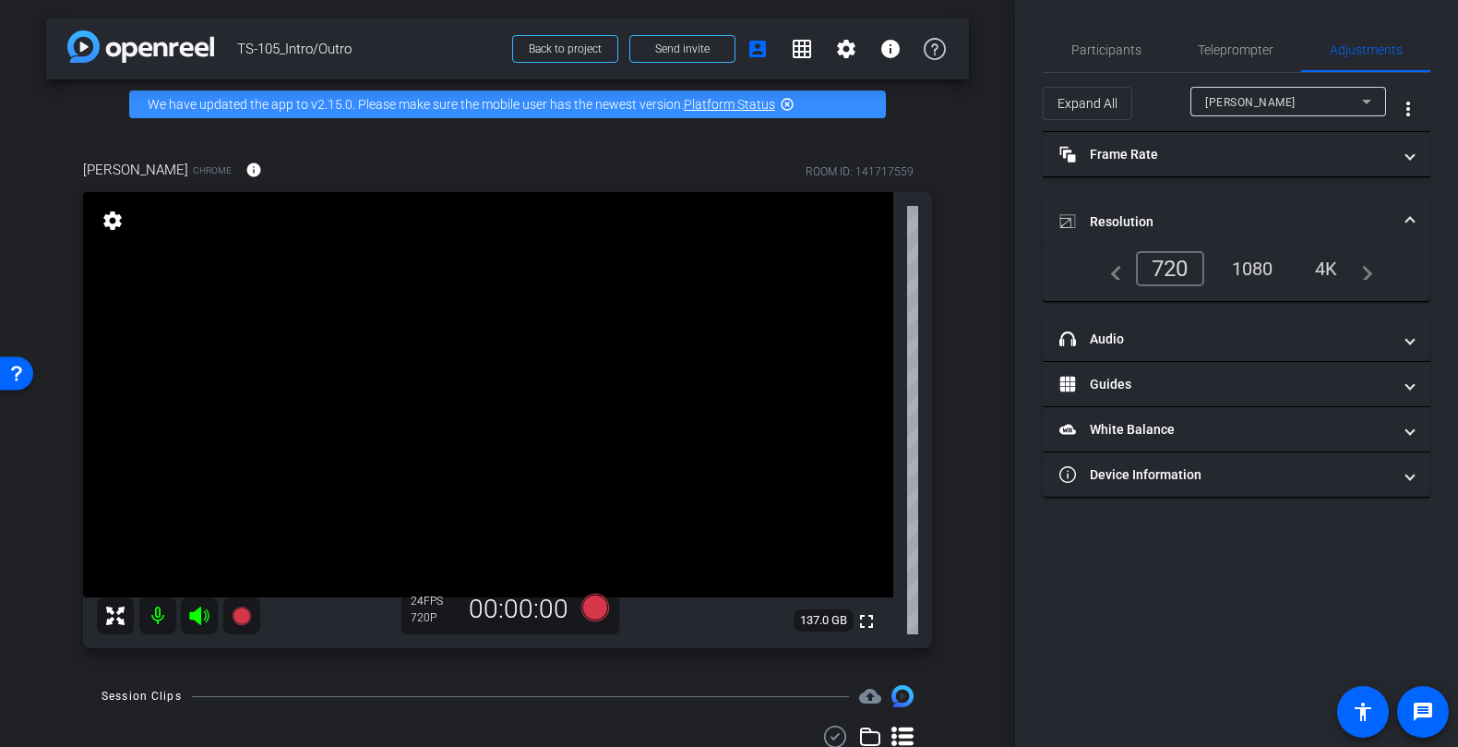
click at [1229, 196] on mat-expansion-panel-header "Resolution" at bounding box center [1237, 221] width 388 height 59
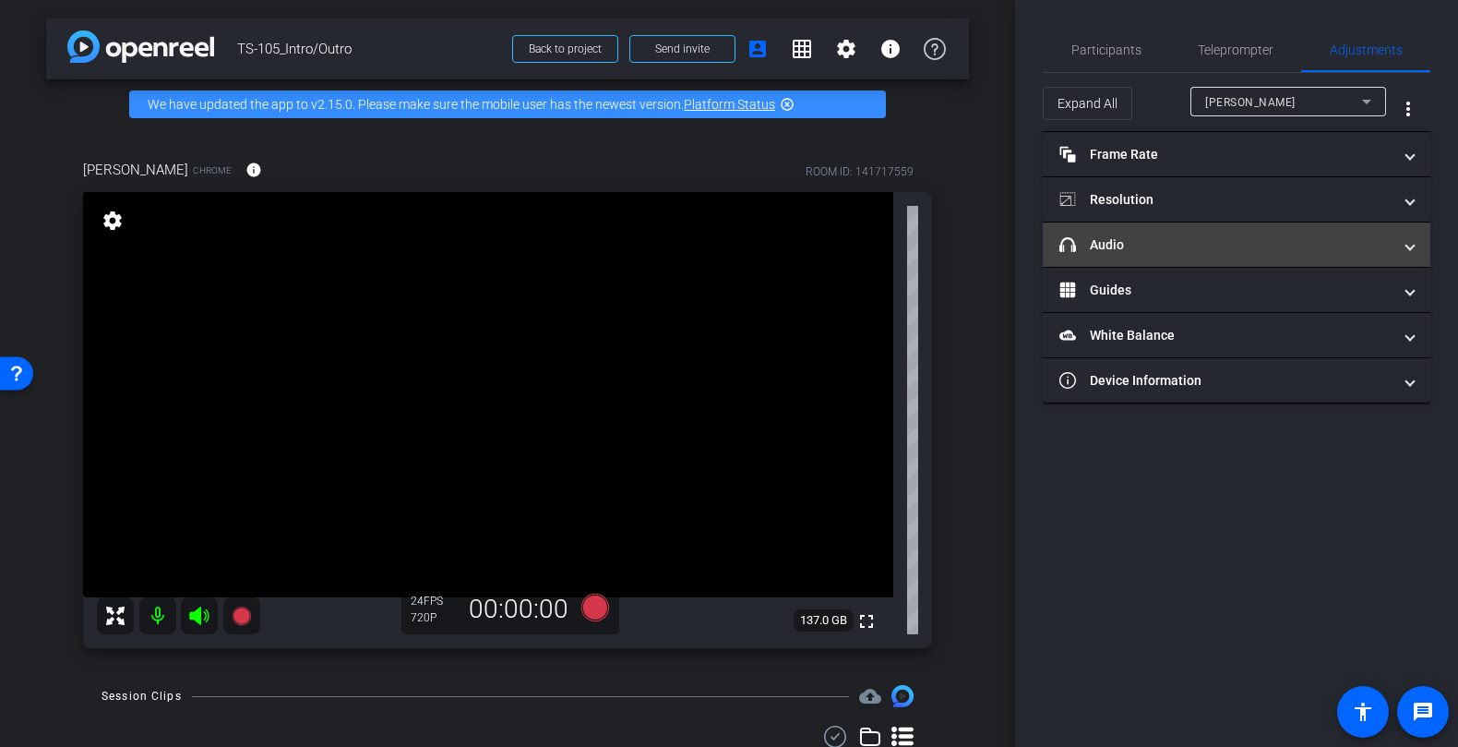
click at [1212, 248] on mat-panel-title "headphone icon Audio" at bounding box center [1226, 244] width 332 height 19
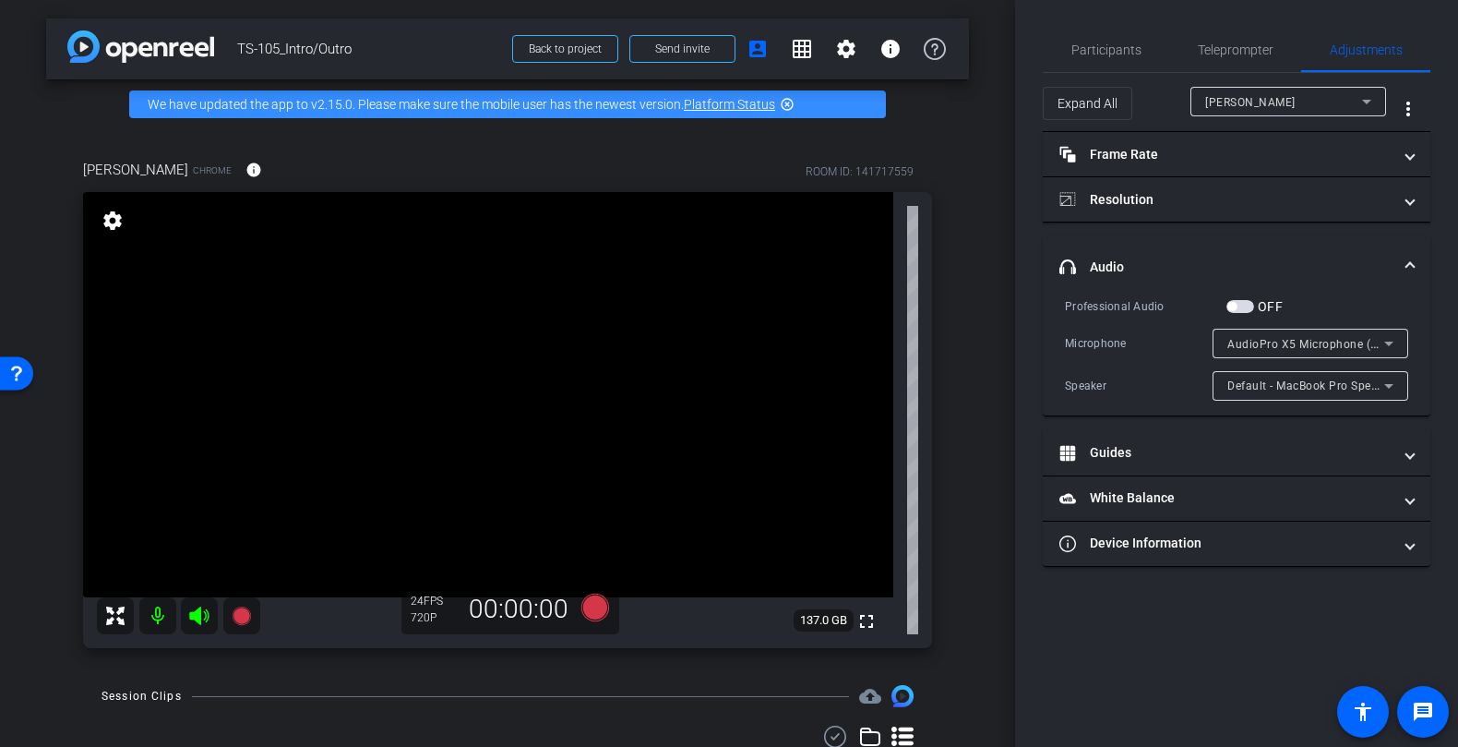
click at [1227, 265] on mat-panel-title "headphone icon Audio" at bounding box center [1226, 267] width 332 height 19
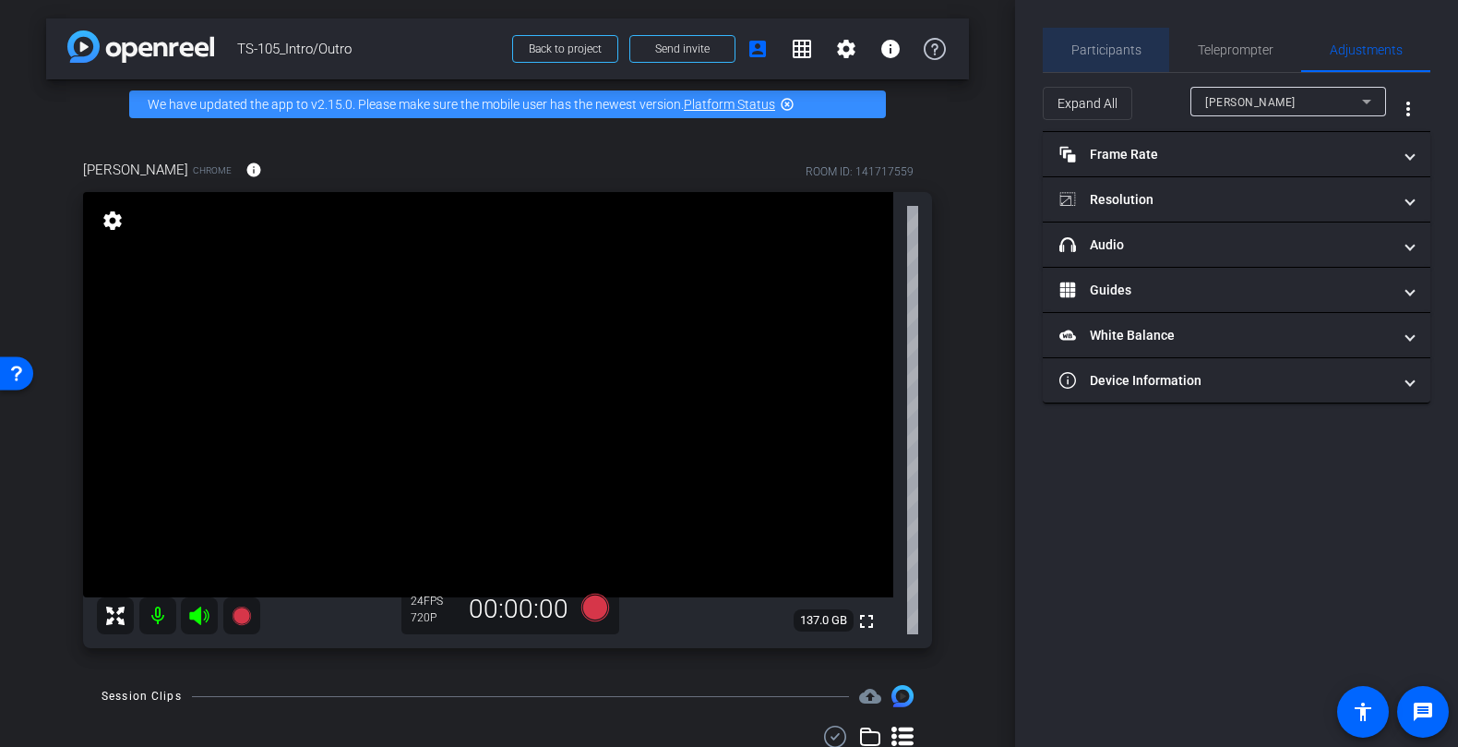
click at [1109, 42] on span "Participants" at bounding box center [1107, 50] width 70 height 44
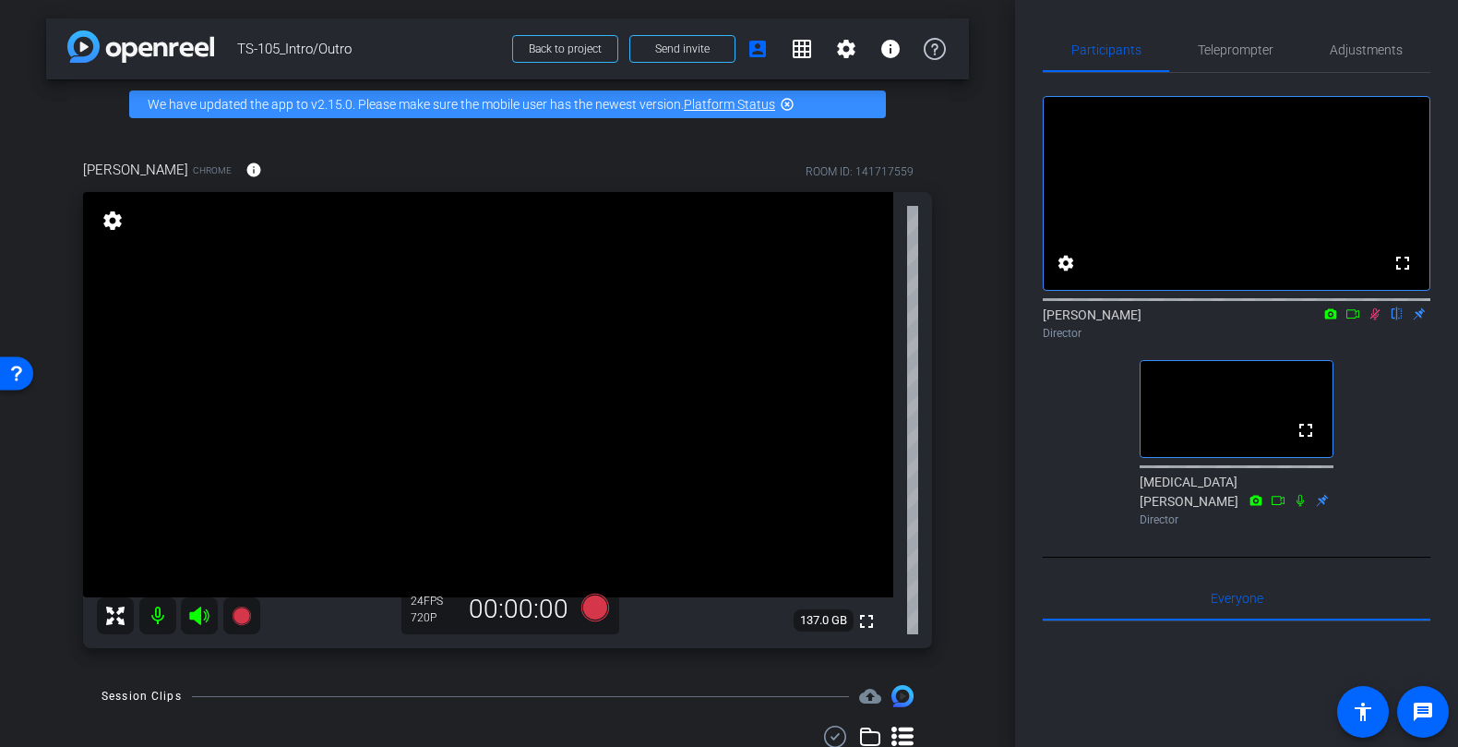
click at [1381, 320] on icon at bounding box center [1375, 313] width 15 height 13
click at [1376, 320] on icon at bounding box center [1375, 314] width 7 height 12
click at [1372, 320] on icon at bounding box center [1375, 313] width 15 height 13
click at [1373, 320] on icon at bounding box center [1376, 314] width 10 height 12
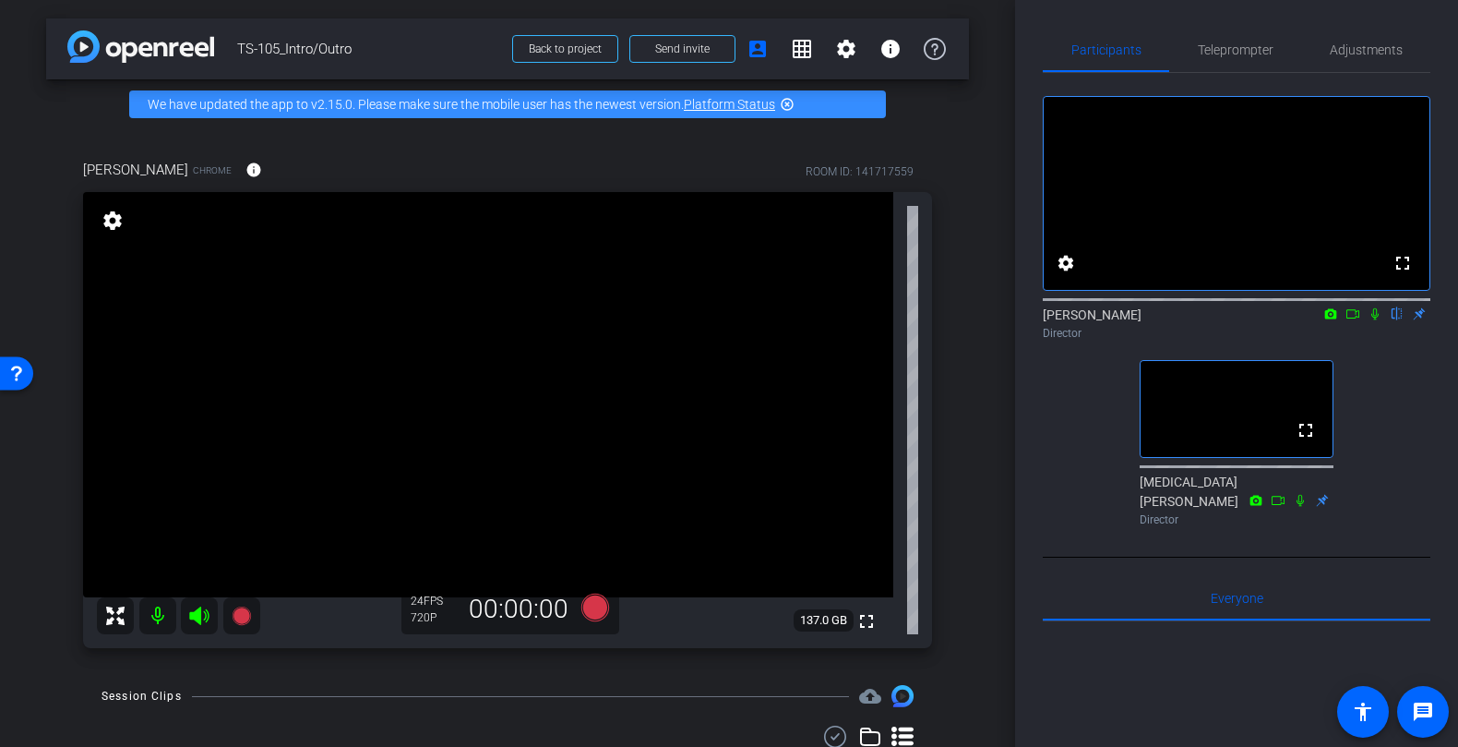
click at [1373, 320] on icon at bounding box center [1375, 314] width 7 height 12
click at [1373, 320] on icon at bounding box center [1375, 313] width 15 height 13
click at [1374, 320] on icon at bounding box center [1375, 313] width 15 height 13
click at [1360, 50] on span "Adjustments" at bounding box center [1366, 49] width 73 height 13
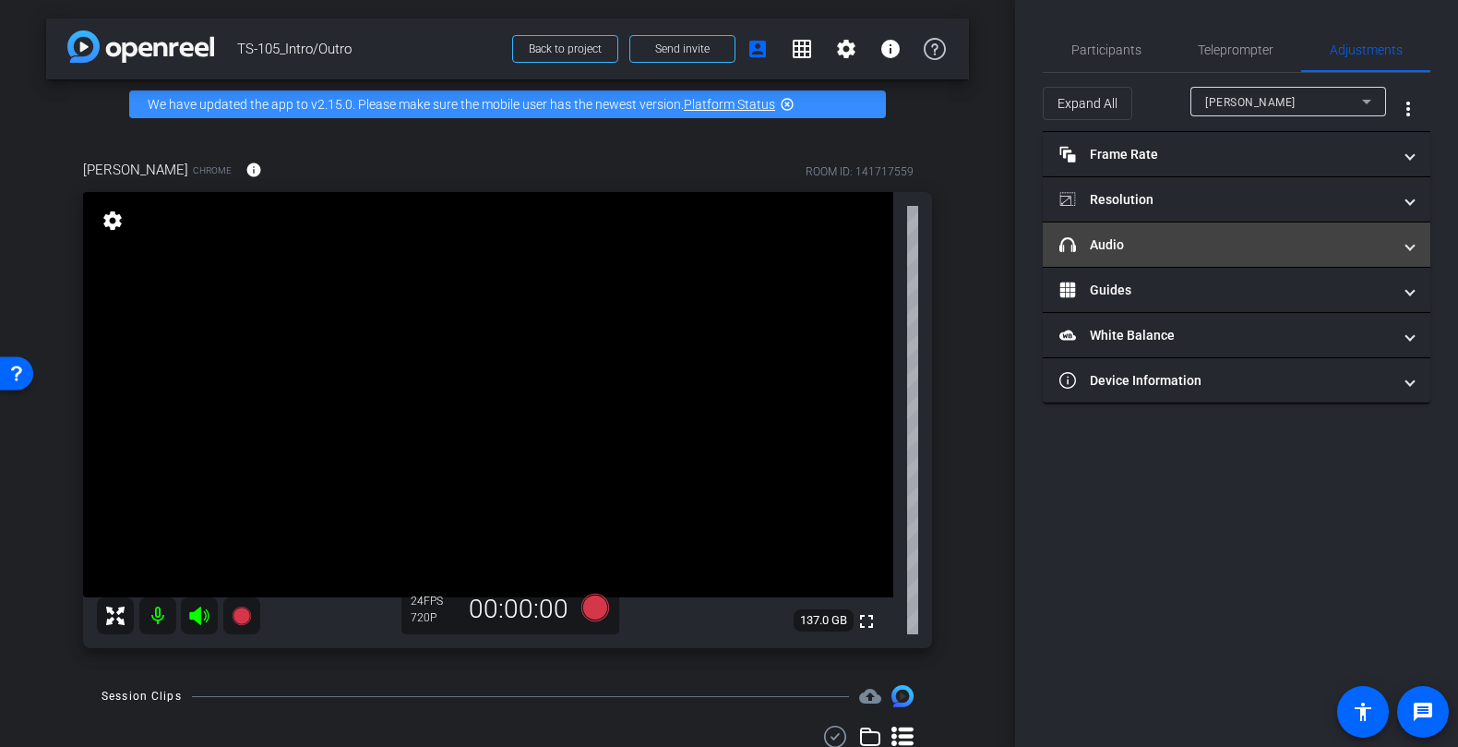
click at [1205, 249] on mat-panel-title "headphone icon Audio" at bounding box center [1226, 244] width 332 height 19
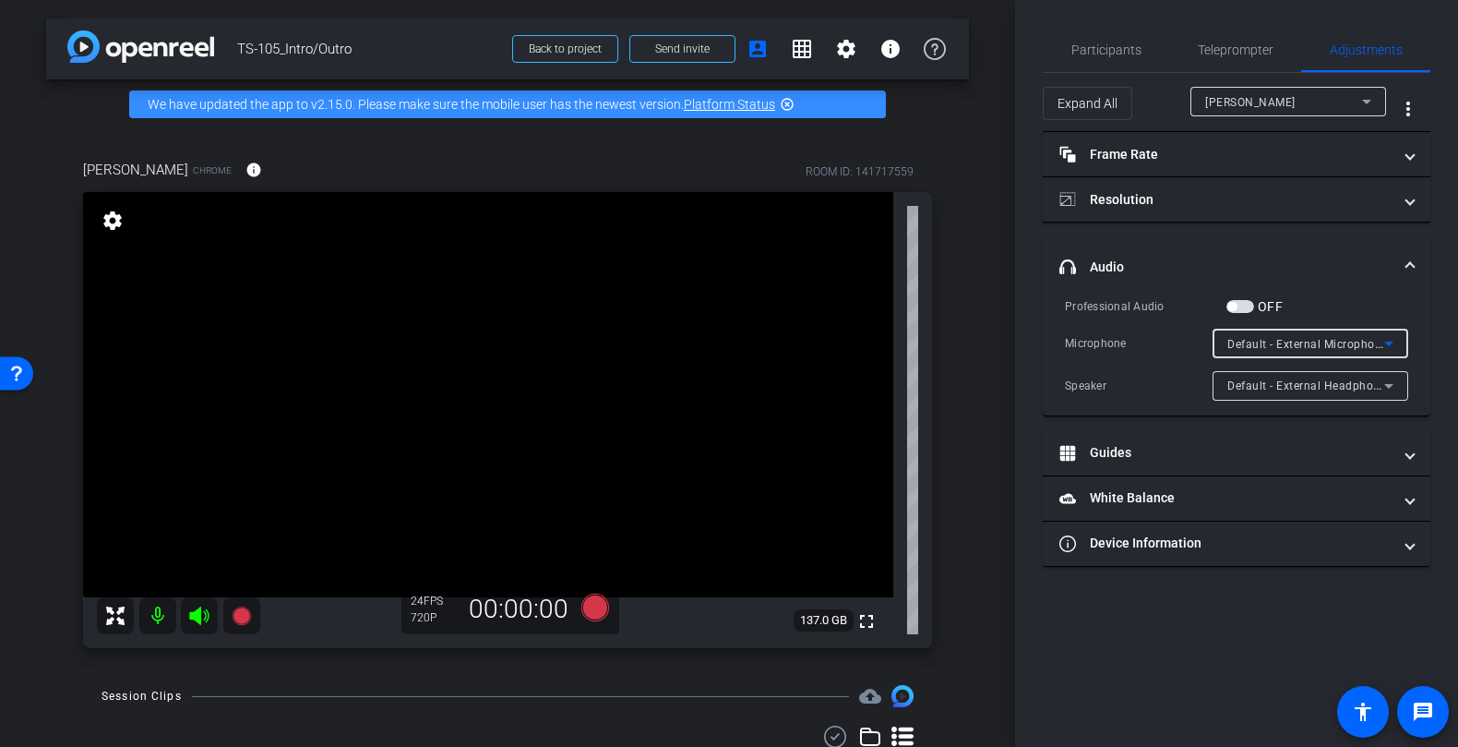
click at [1283, 344] on span "Default - External Microphone (Built-in)" at bounding box center [1333, 343] width 210 height 15
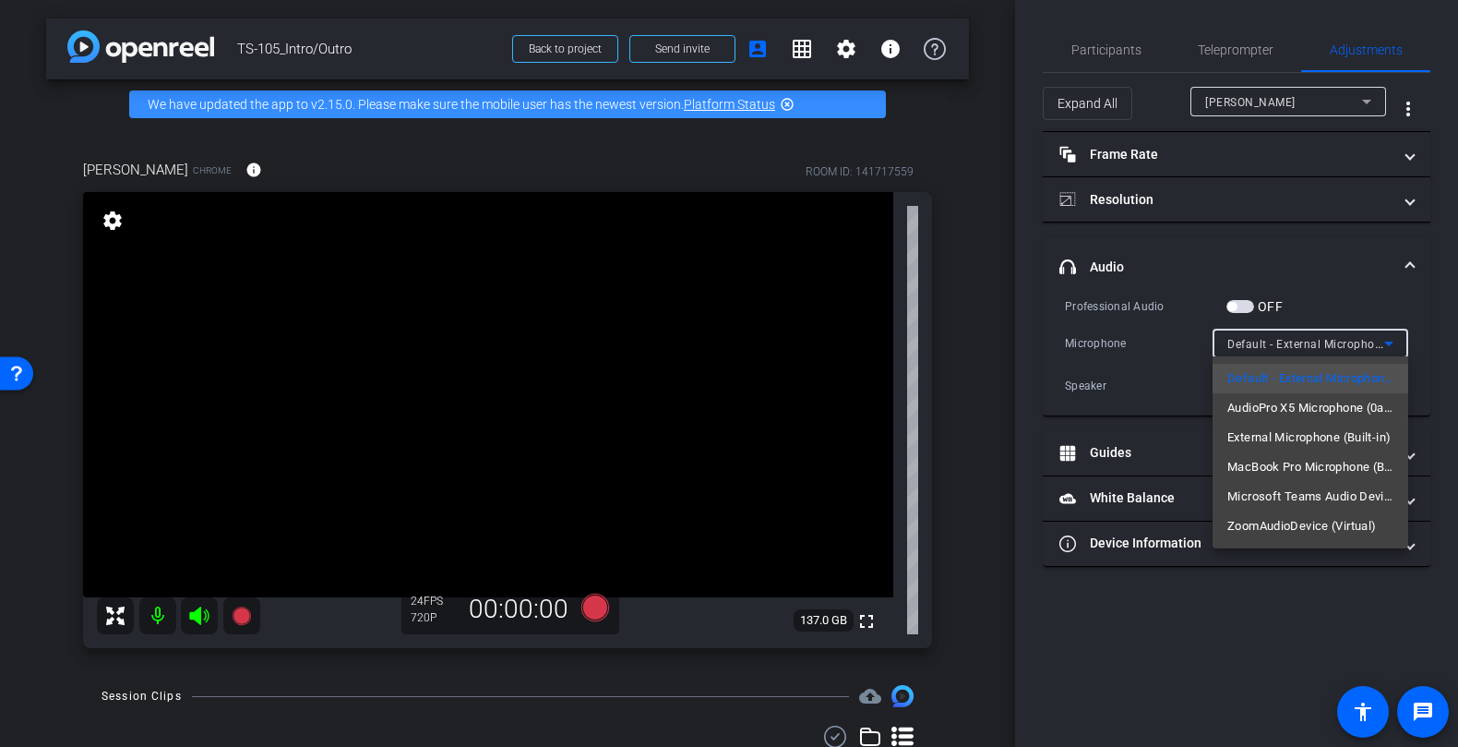
click at [1167, 353] on div at bounding box center [729, 373] width 1458 height 747
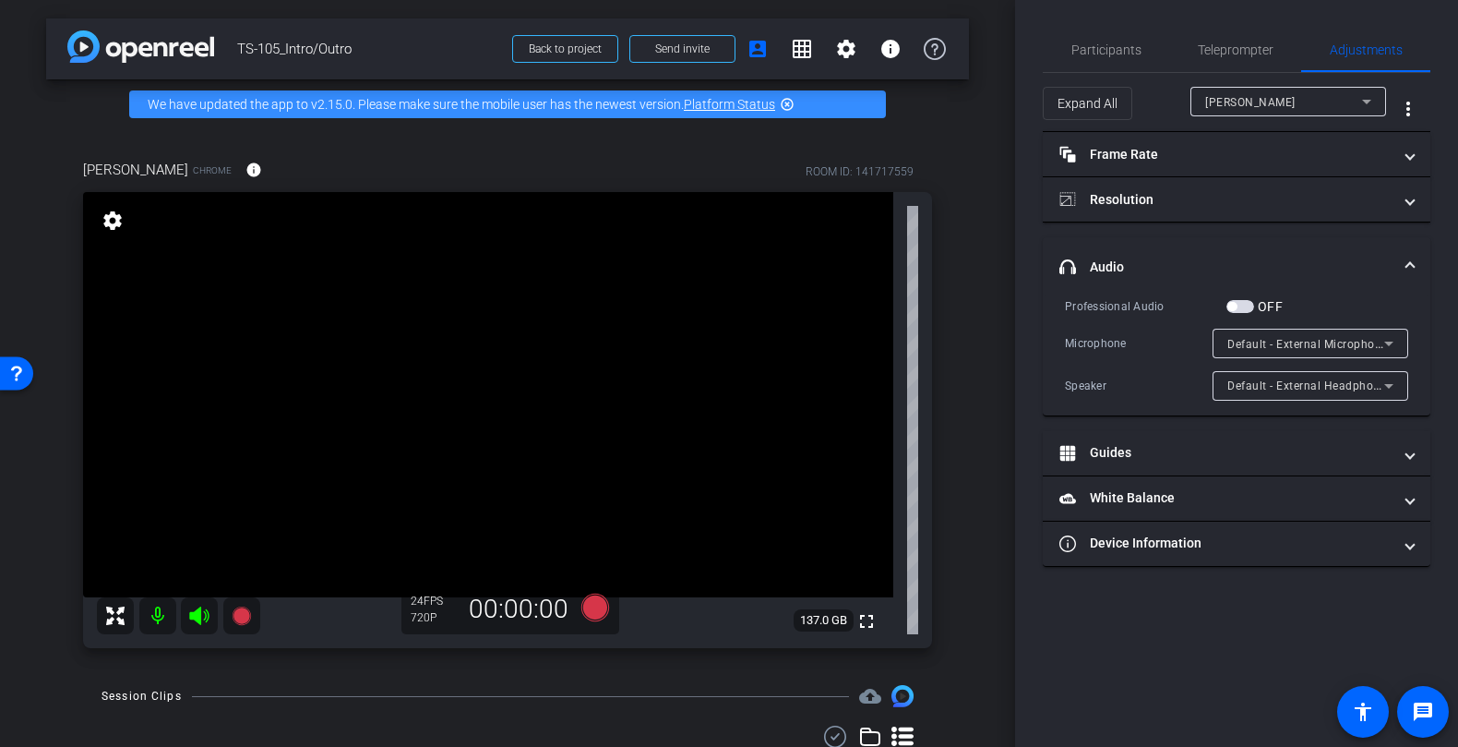
click at [1262, 338] on span "Default - External Microphone (Built-in)" at bounding box center [1333, 343] width 210 height 15
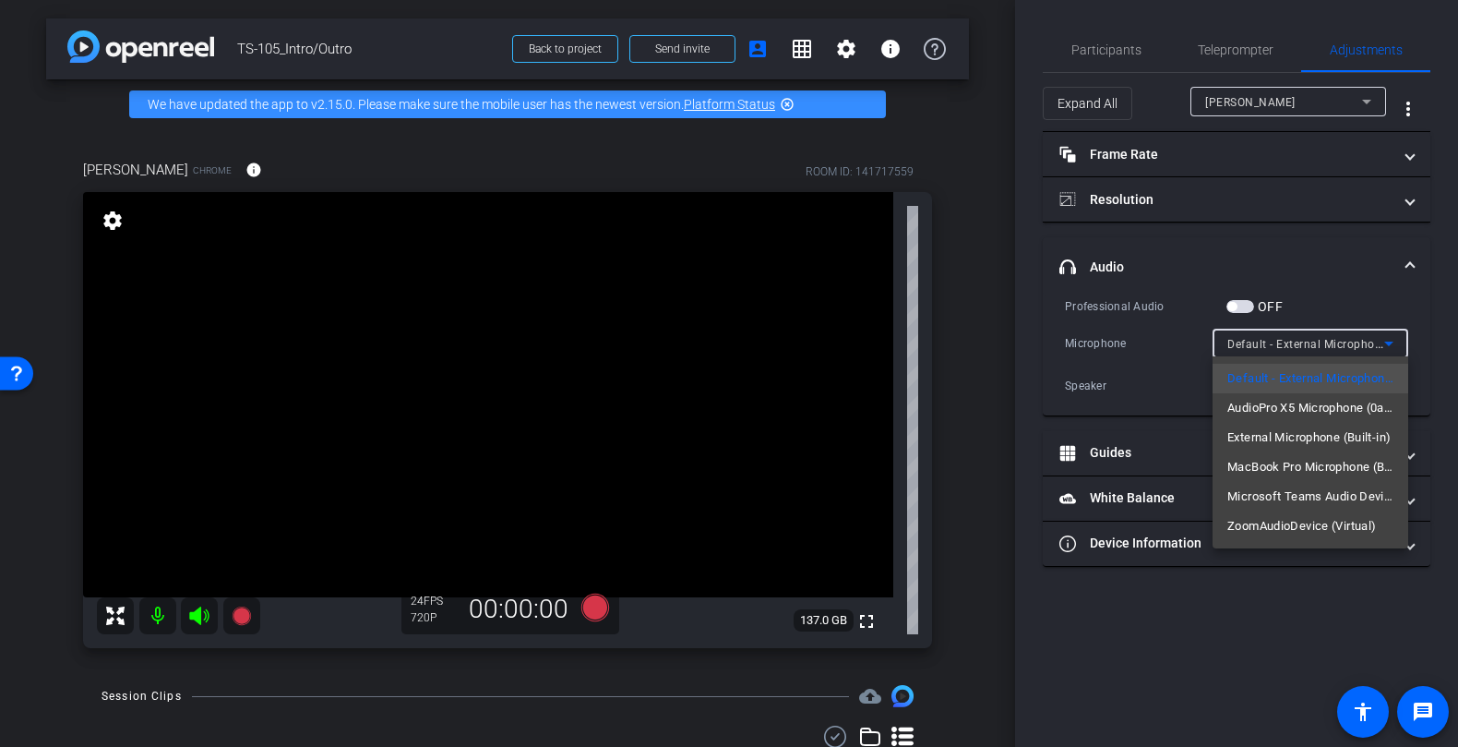
click at [1215, 346] on div at bounding box center [729, 373] width 1458 height 747
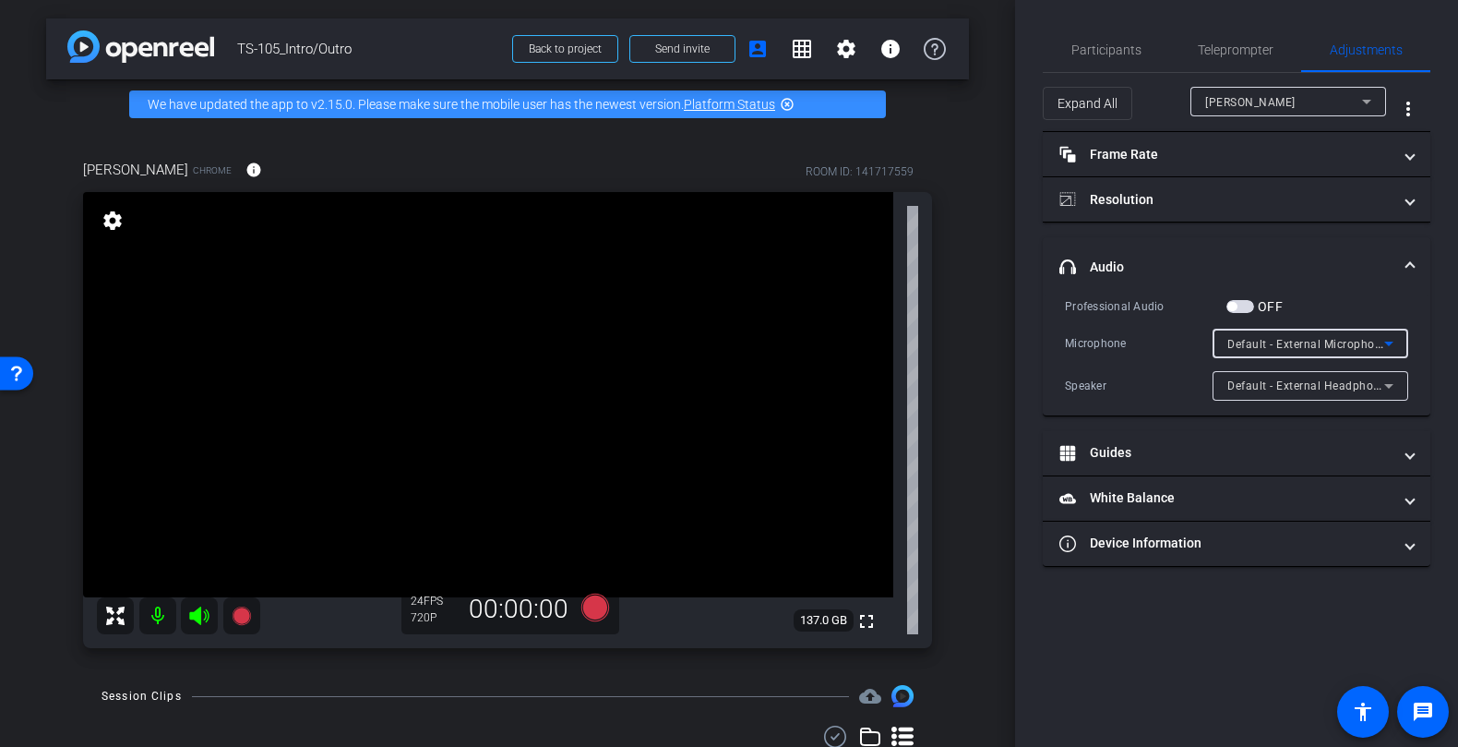
click at [1255, 342] on span "Default - External Microphone (Built-in)" at bounding box center [1333, 343] width 210 height 15
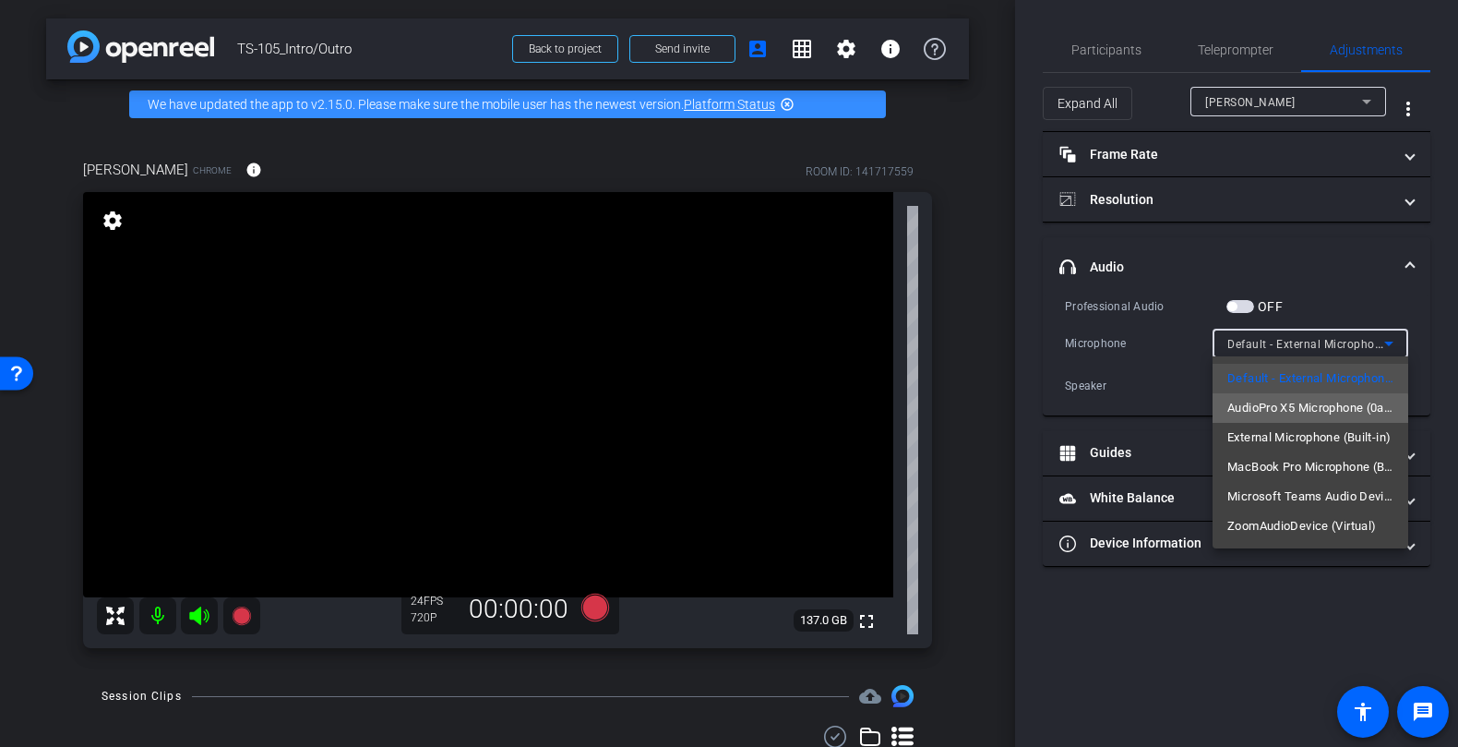
click at [1275, 411] on span "AudioPro X5 Microphone (0a67:d090)" at bounding box center [1311, 408] width 166 height 22
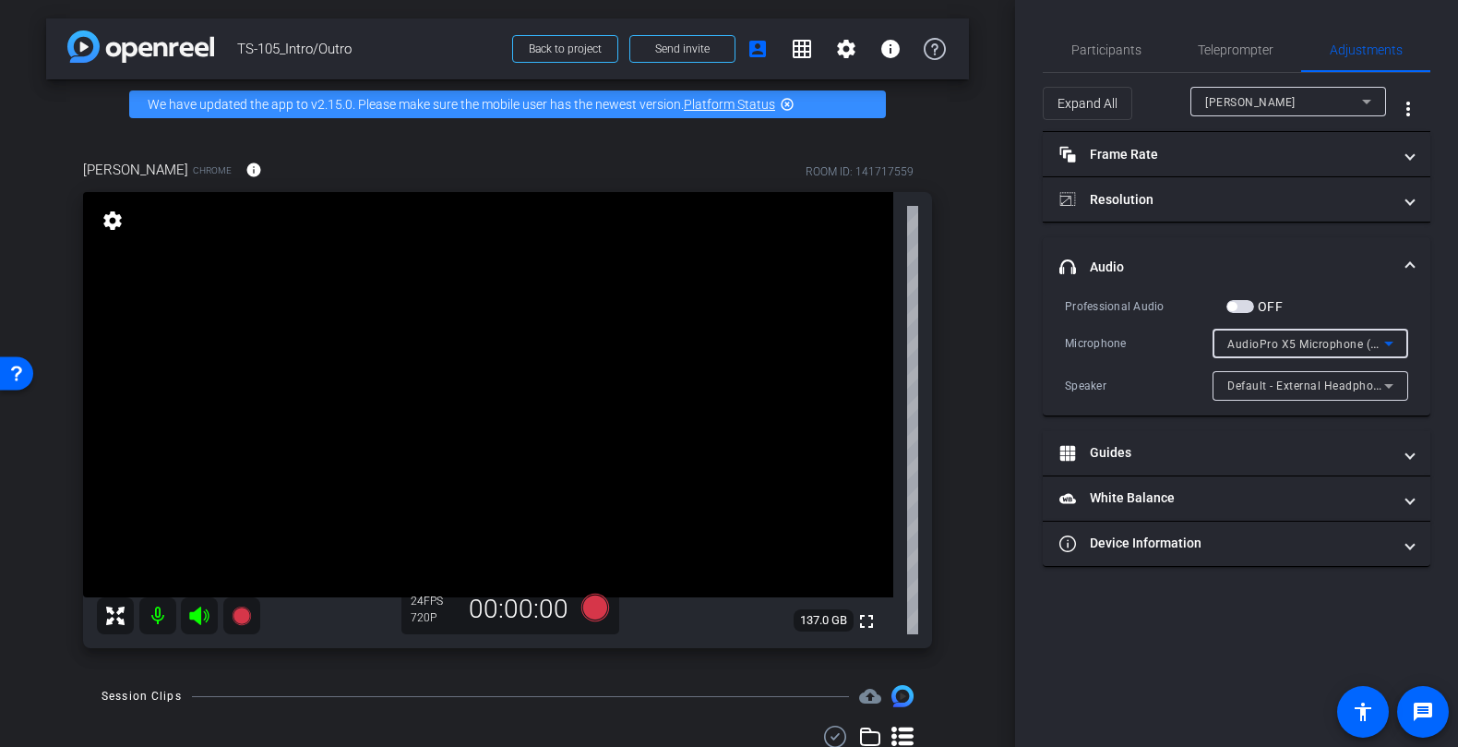
click at [1333, 343] on span "AudioPro X5 Microphone (0a67:d090)" at bounding box center [1331, 343] width 206 height 15
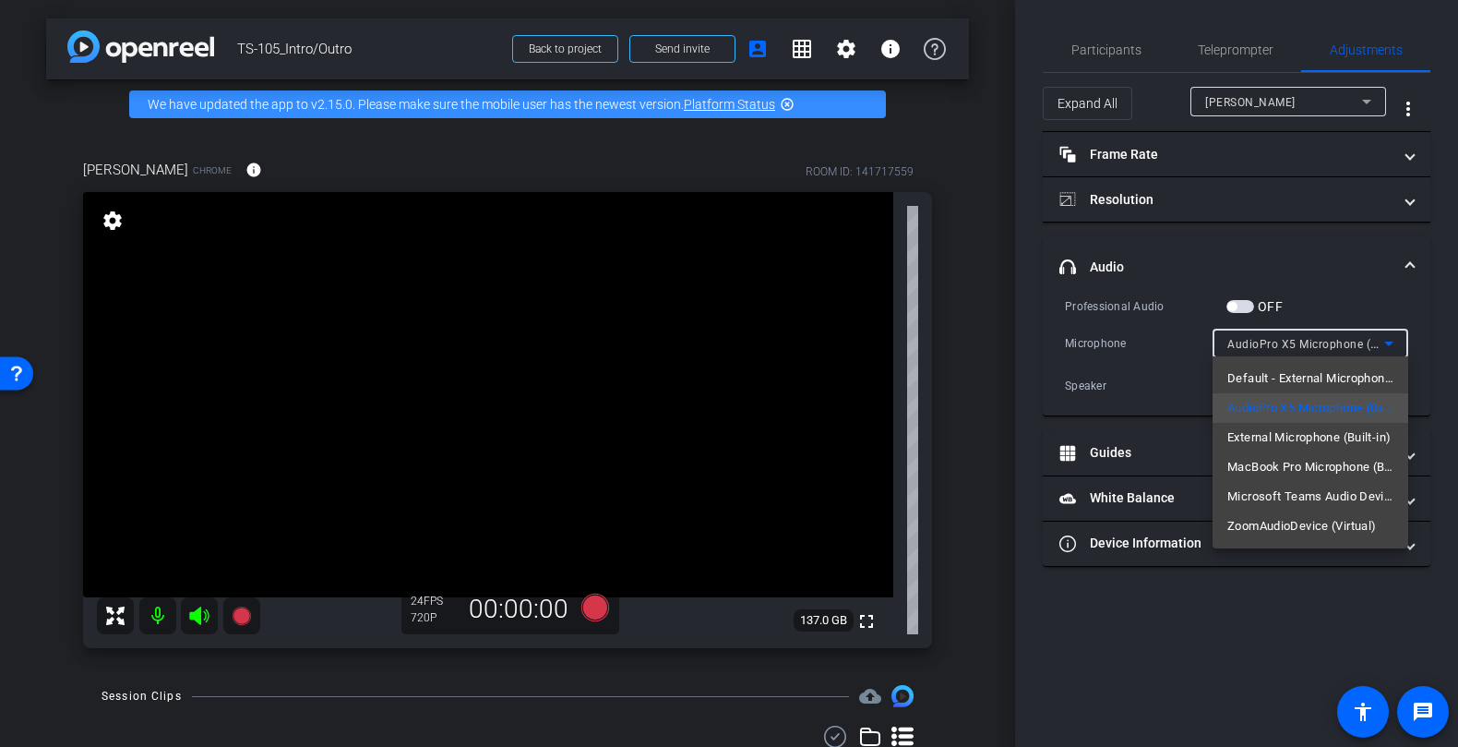
click at [1147, 362] on div at bounding box center [729, 373] width 1458 height 747
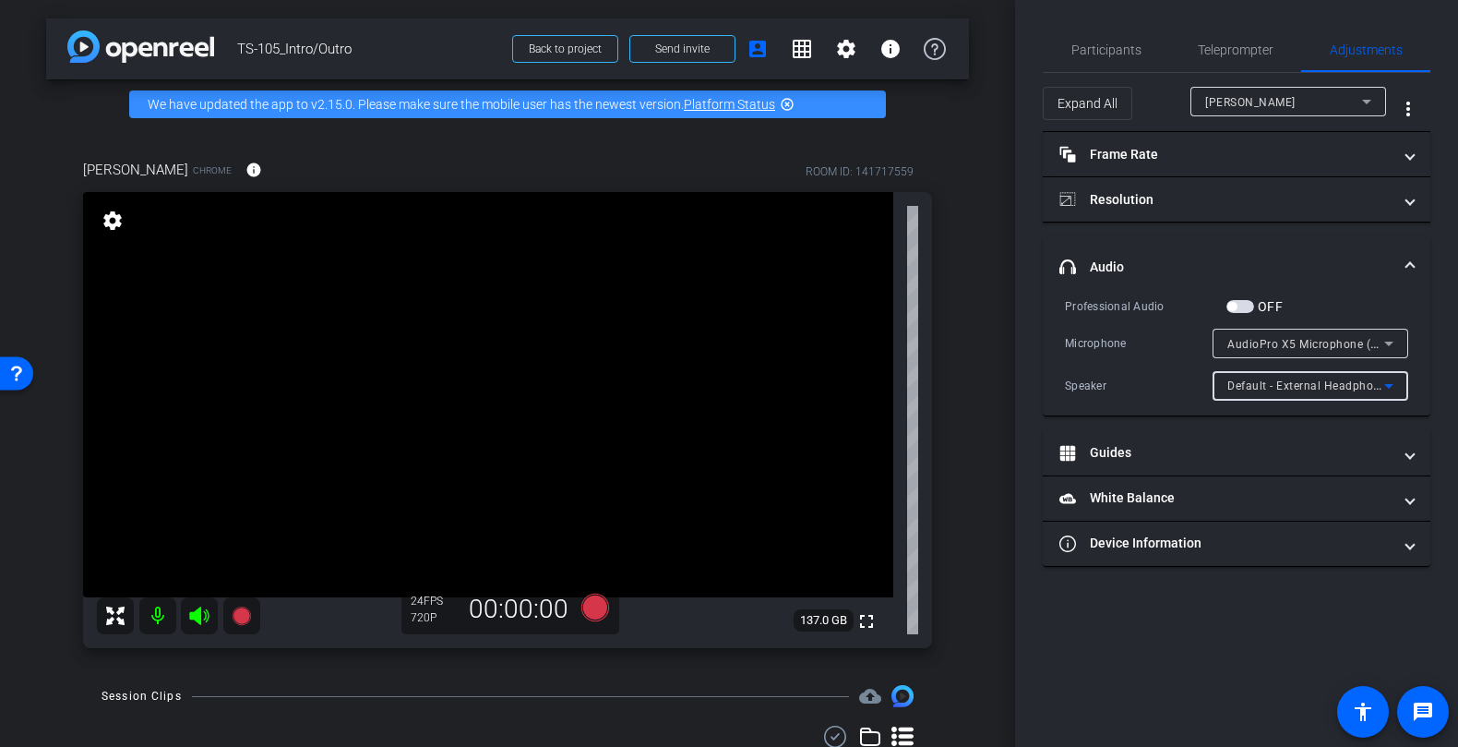
click at [1280, 386] on span "Default - External Headphones (Built-in)" at bounding box center [1335, 385] width 214 height 15
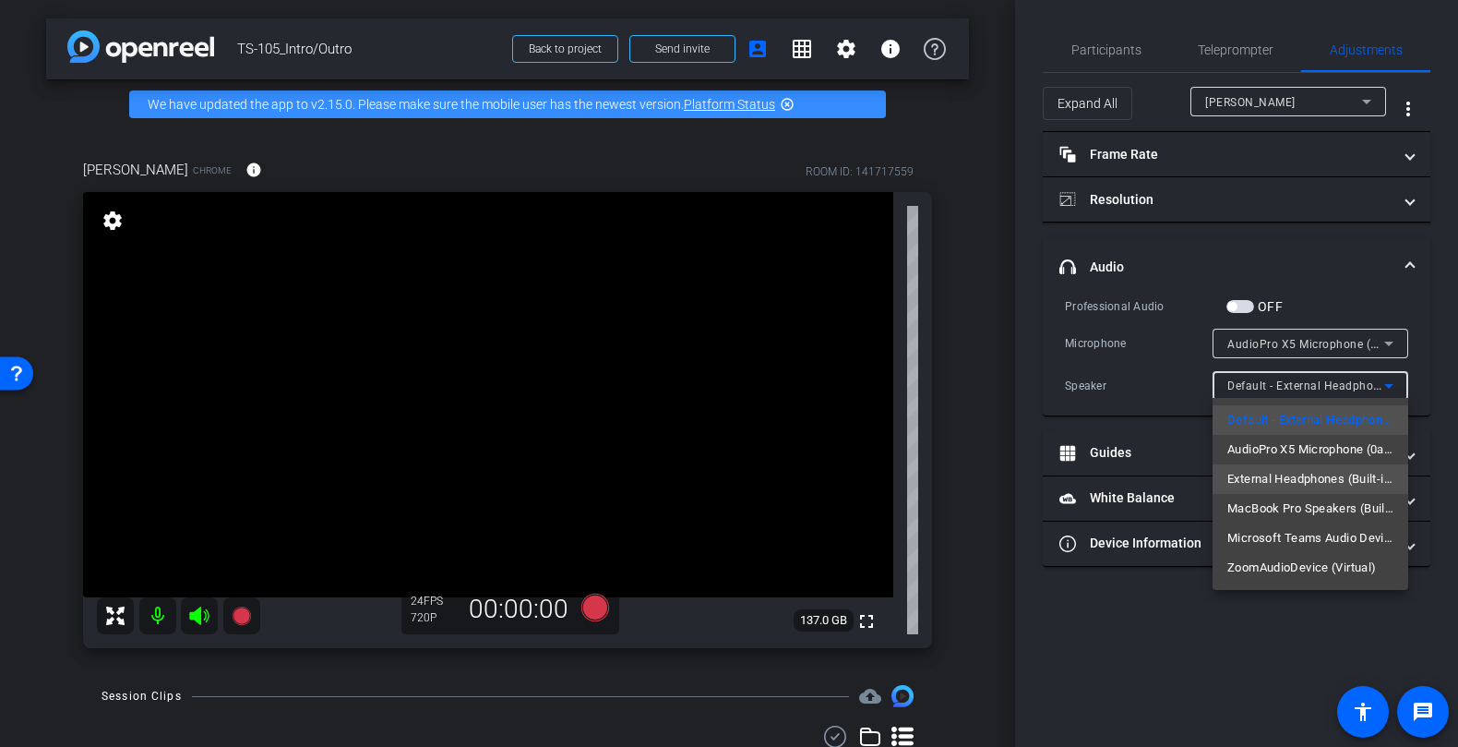
click at [1318, 480] on span "External Headphones (Built-in)" at bounding box center [1311, 479] width 166 height 22
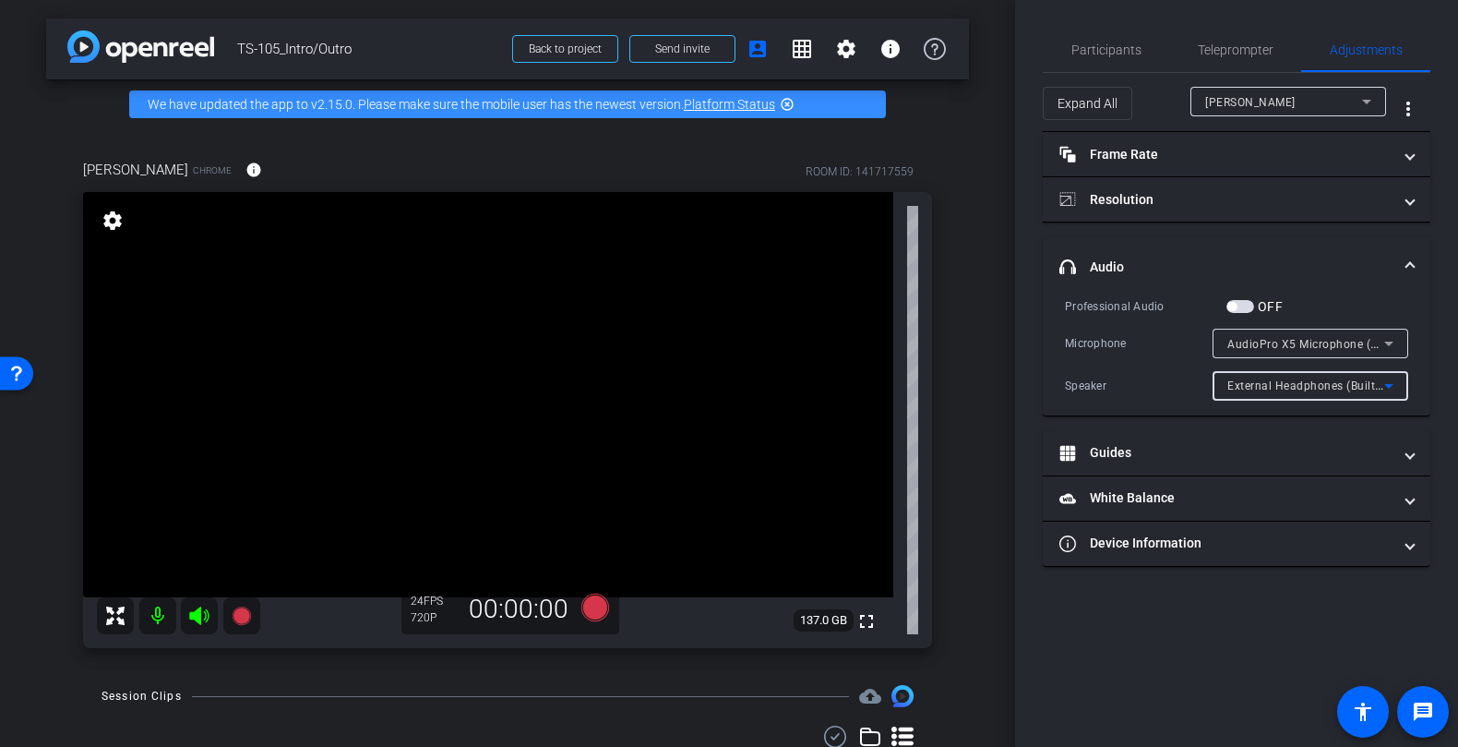
click at [1292, 388] on span "External Headphones (Built-in)" at bounding box center [1310, 385] width 165 height 15
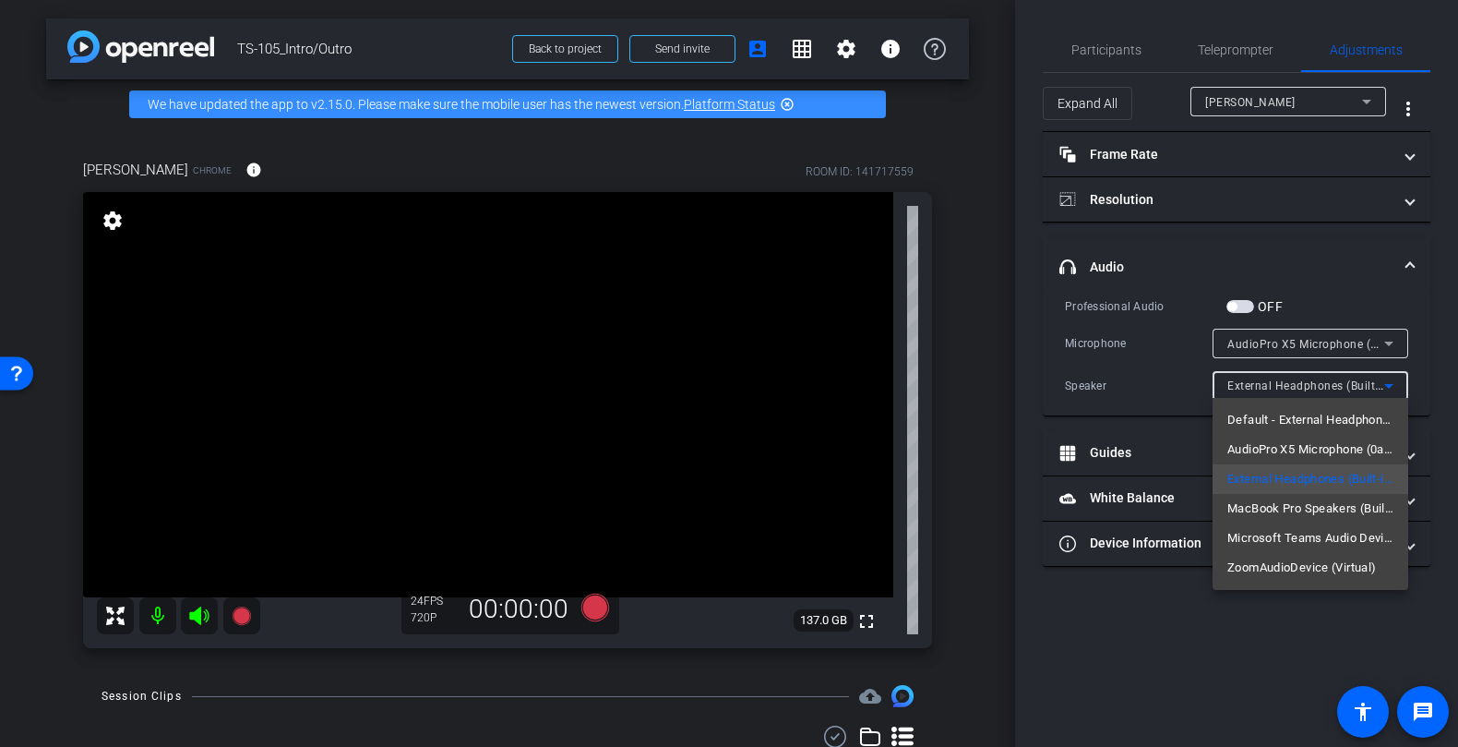
click at [1164, 385] on div at bounding box center [729, 373] width 1458 height 747
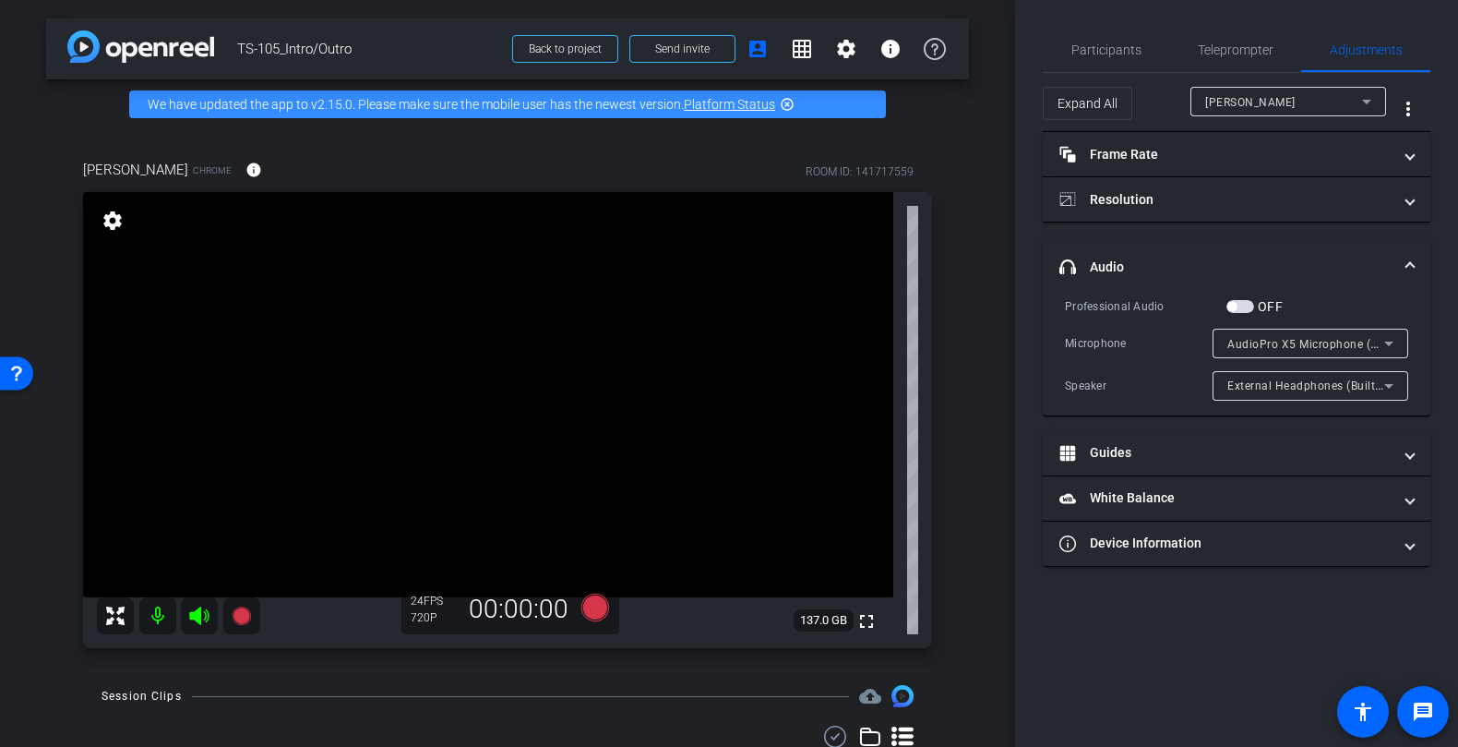
click at [1254, 379] on span "External Headphones (Built-in)" at bounding box center [1310, 385] width 165 height 15
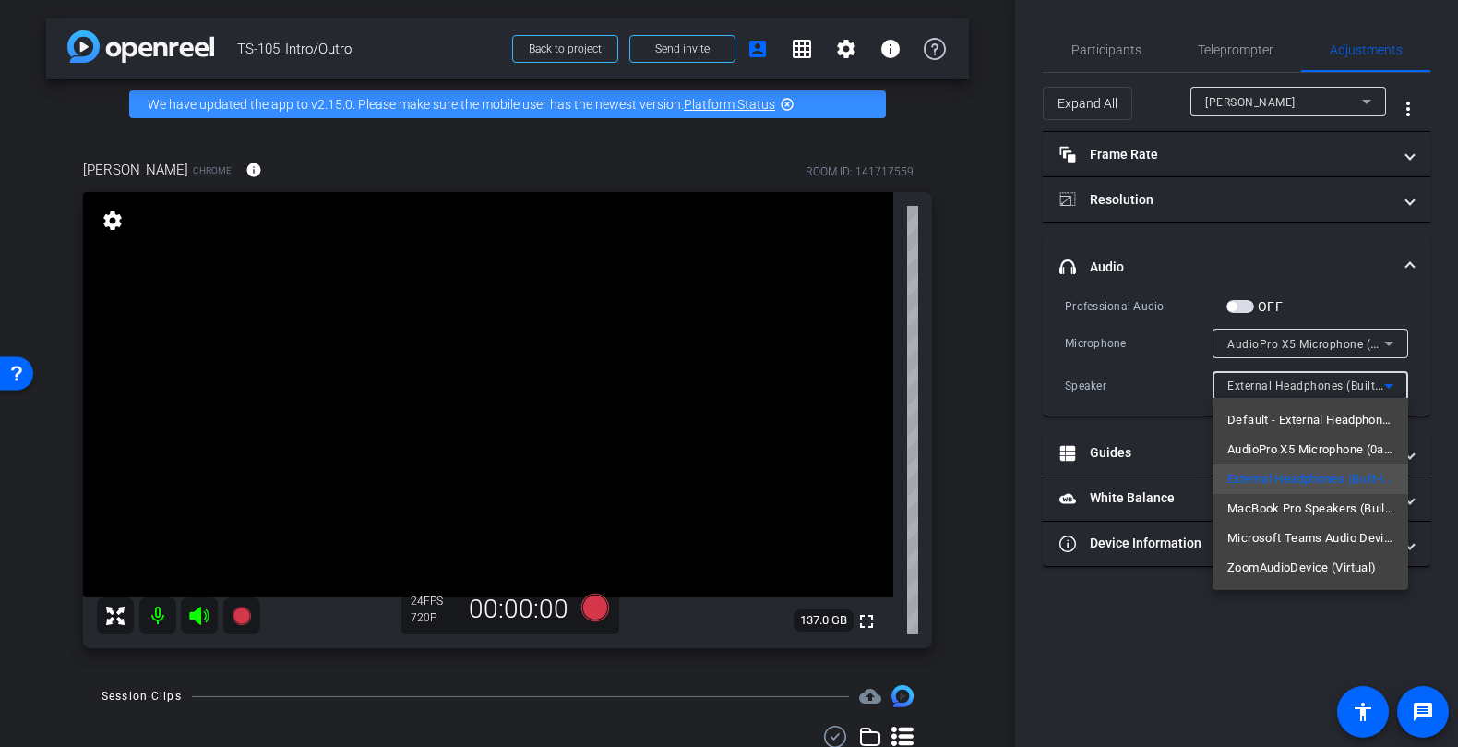
click at [1175, 392] on div at bounding box center [729, 373] width 1458 height 747
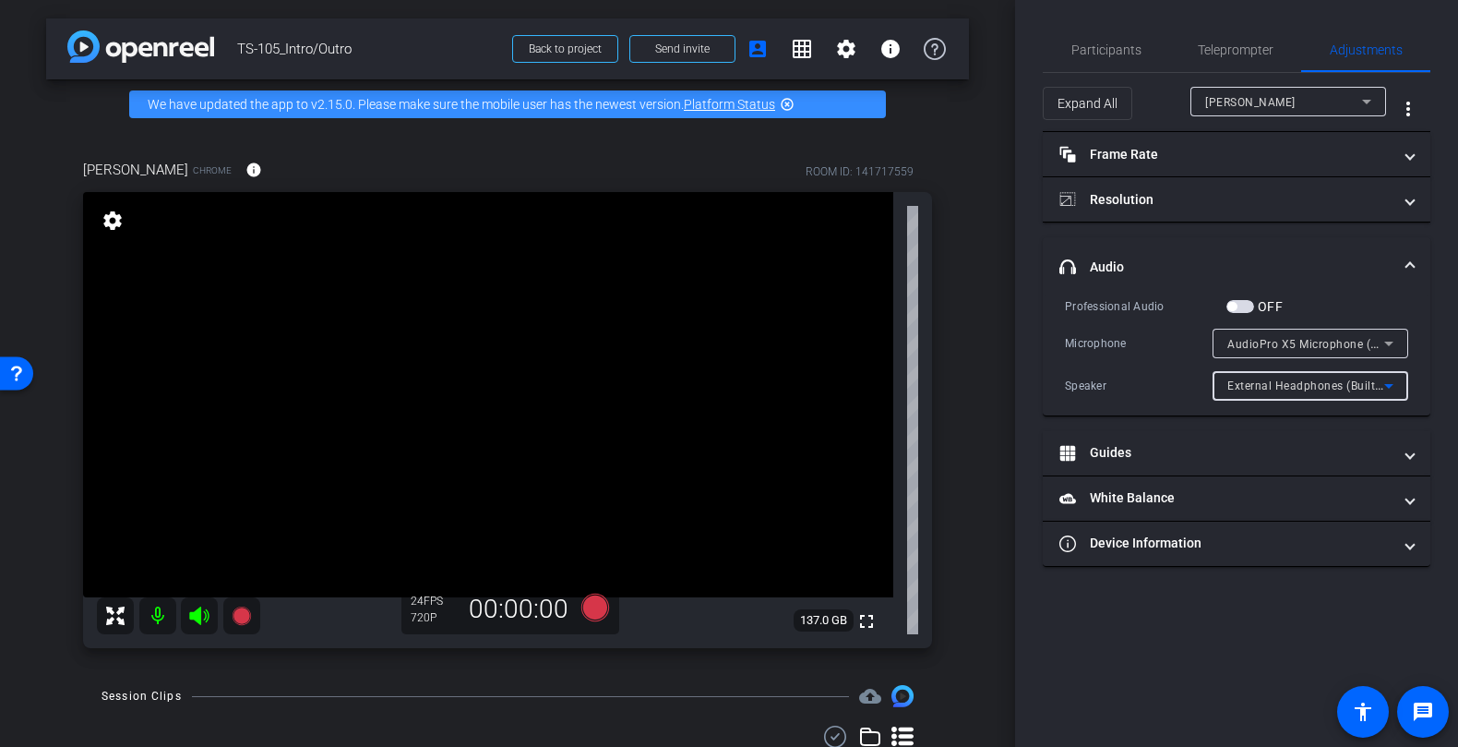
click at [1267, 389] on span "External Headphones (Built-in)" at bounding box center [1310, 385] width 165 height 15
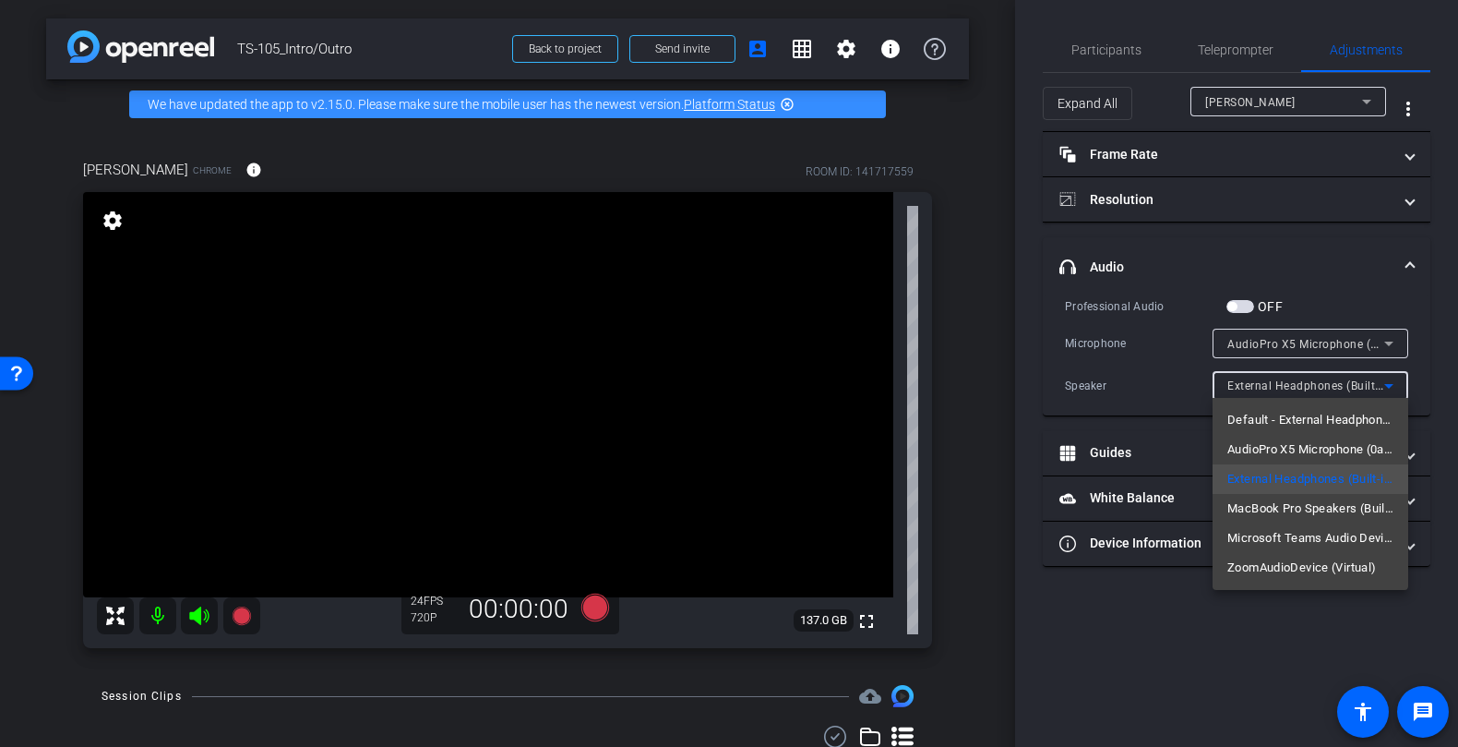
click at [1196, 395] on div at bounding box center [729, 373] width 1458 height 747
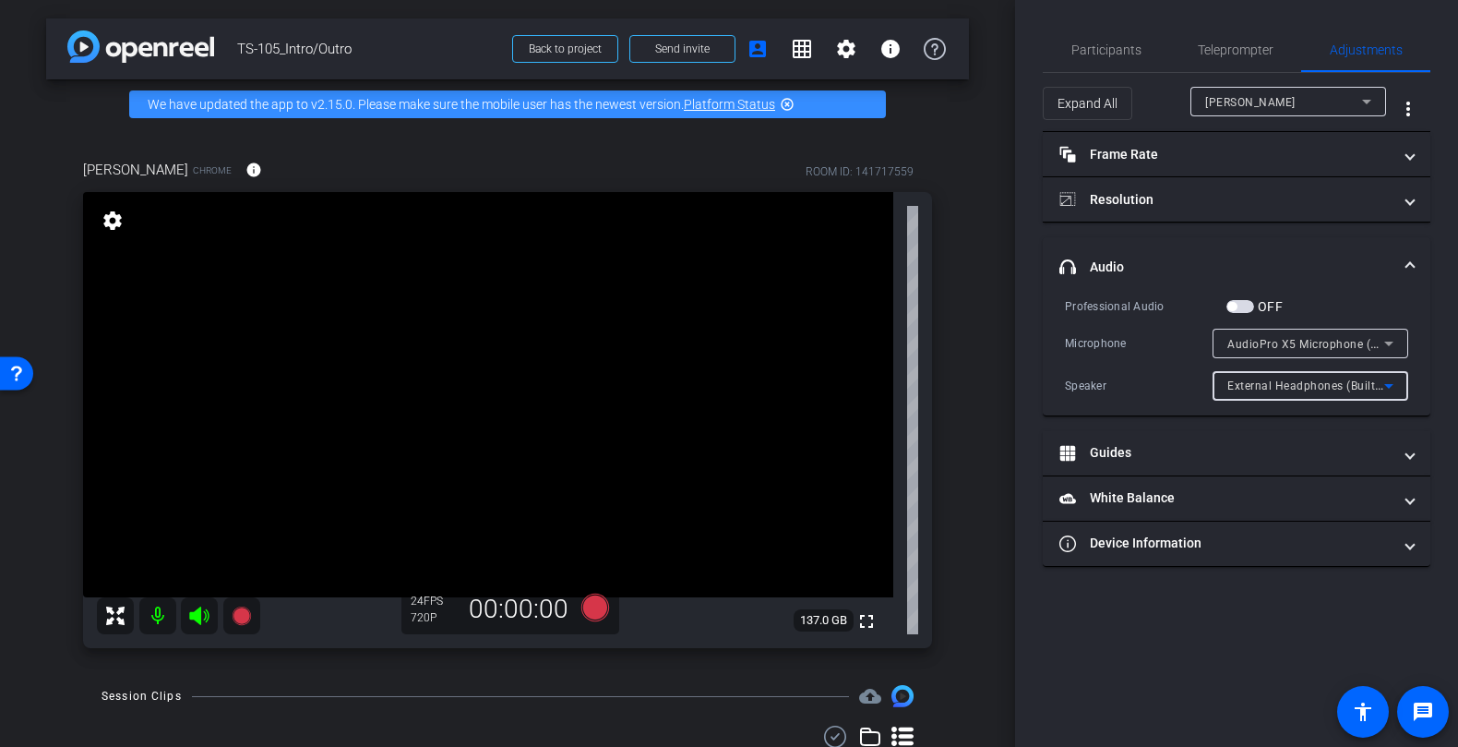
click at [1302, 388] on span "External Headphones (Built-in)" at bounding box center [1310, 385] width 165 height 15
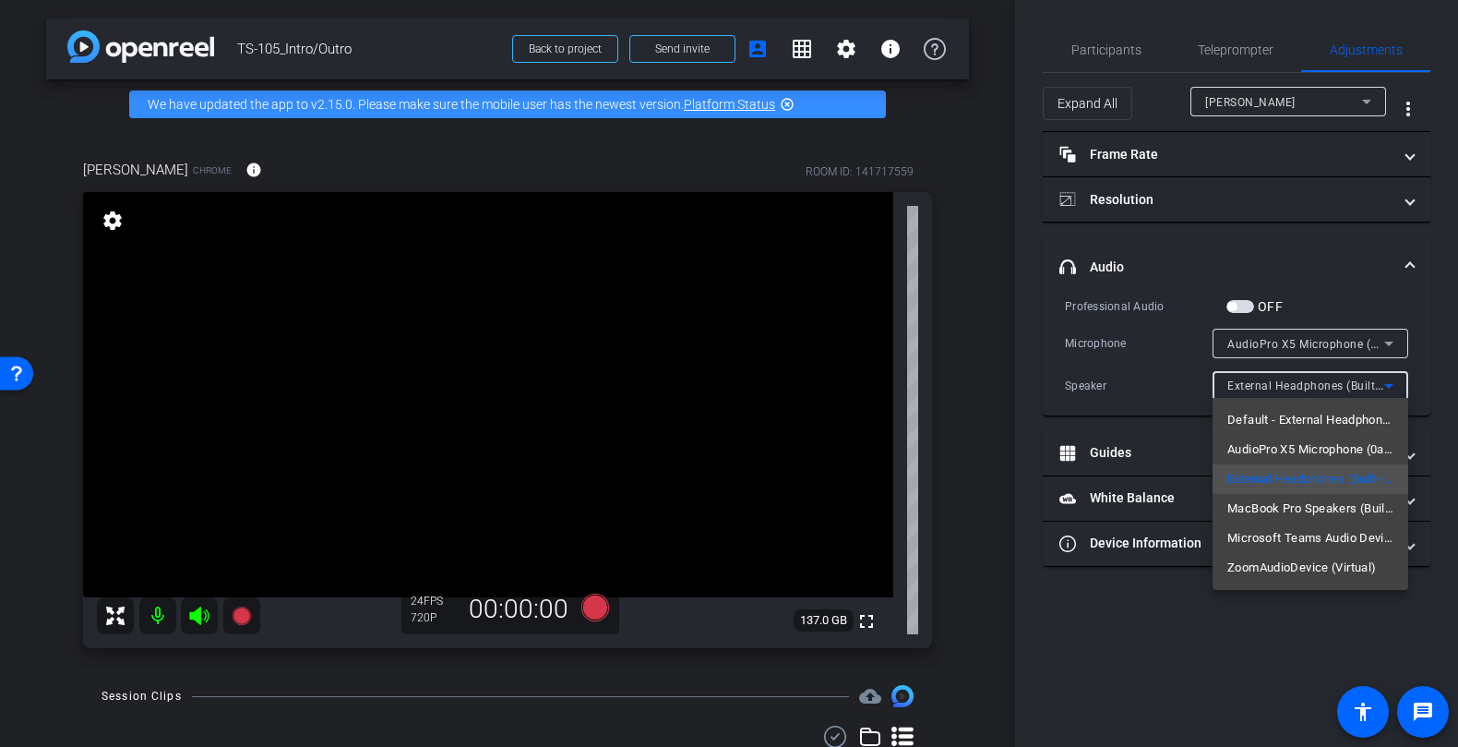
click at [1168, 376] on div at bounding box center [729, 373] width 1458 height 747
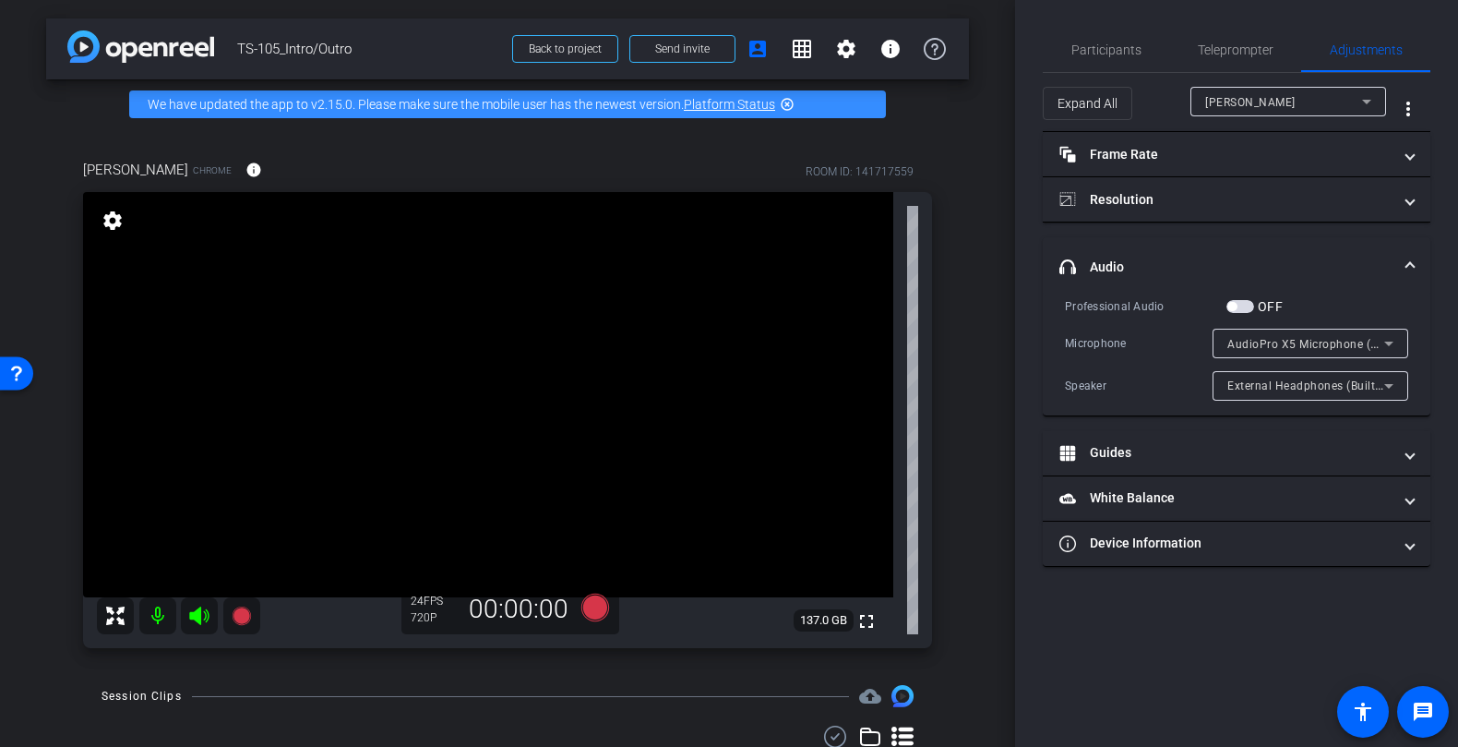
click at [1268, 389] on span "External Headphones (Built-in)" at bounding box center [1310, 385] width 165 height 15
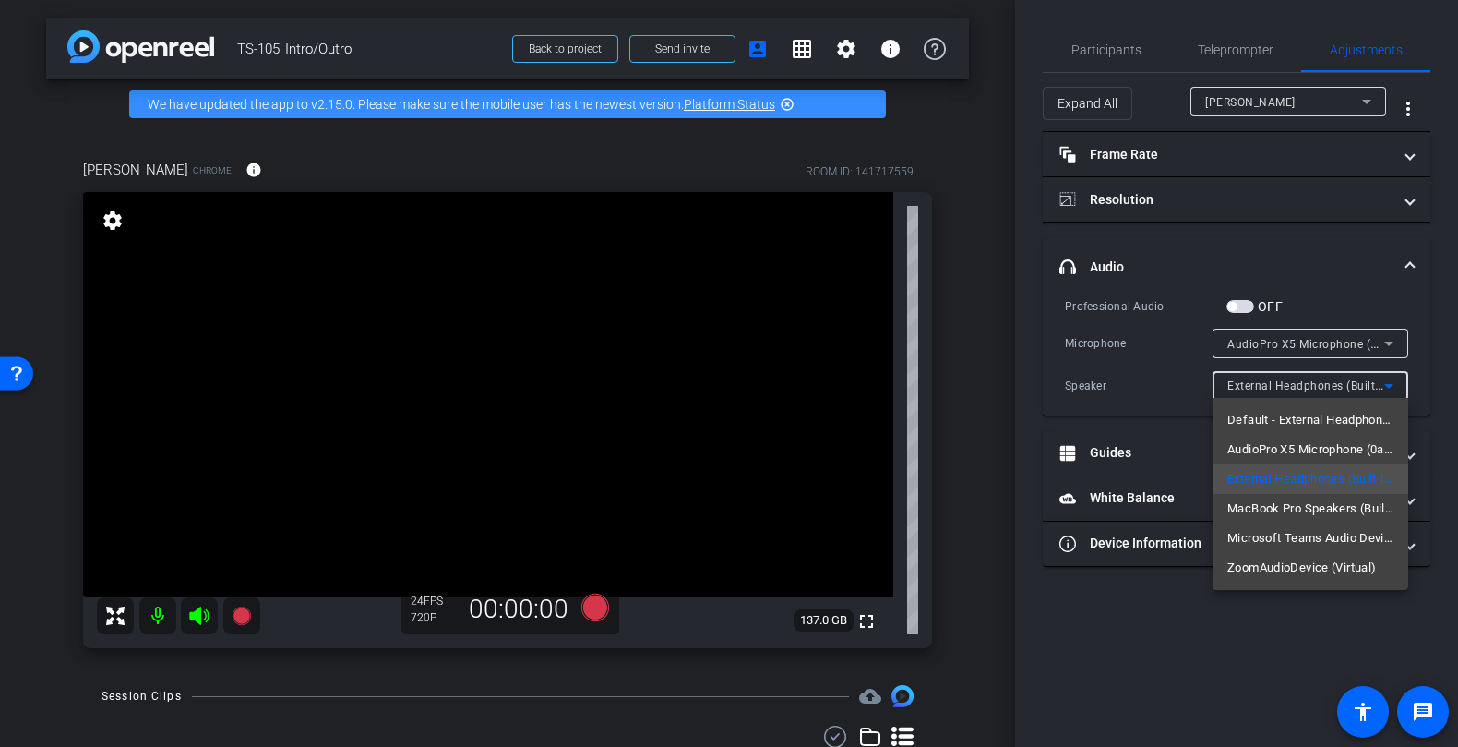
click at [1184, 383] on div at bounding box center [729, 373] width 1458 height 747
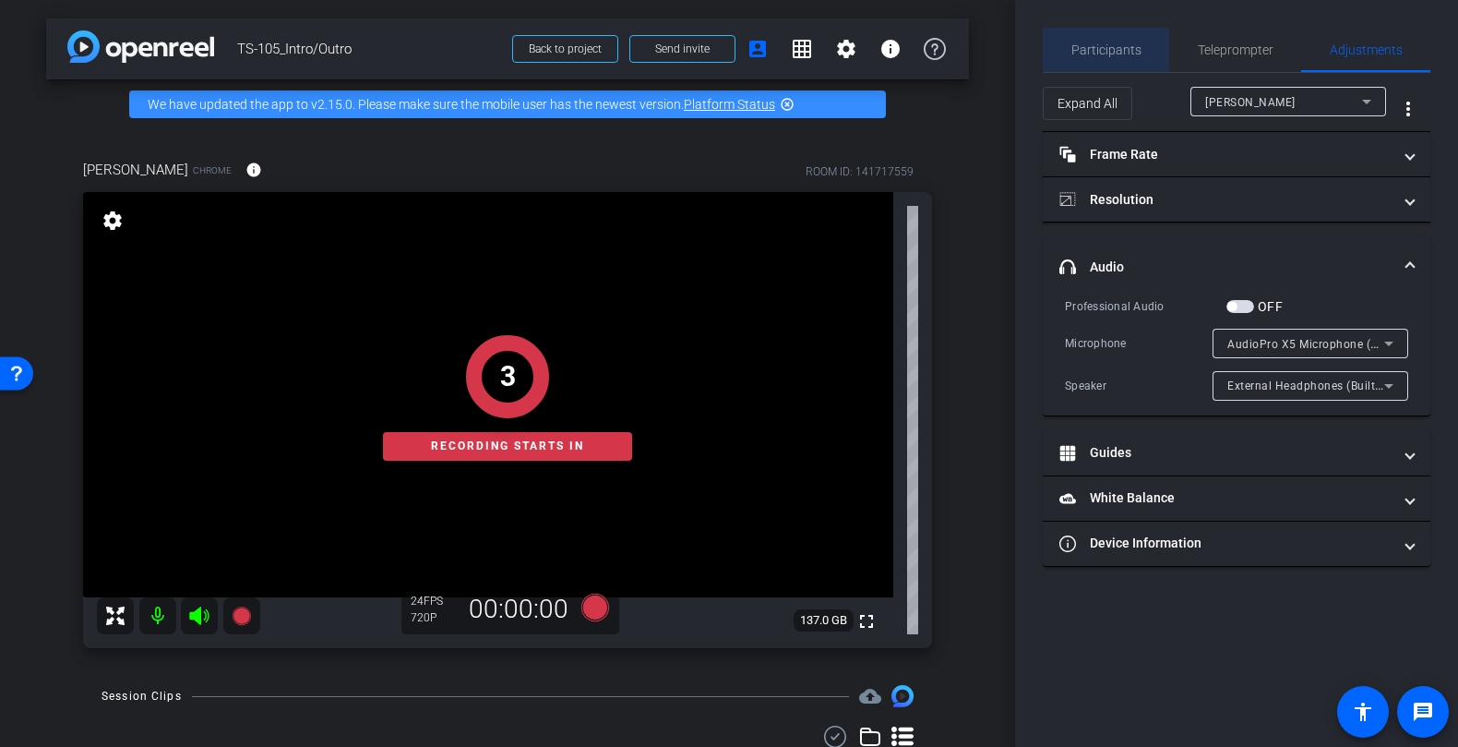
click at [1114, 47] on span "Participants" at bounding box center [1107, 49] width 70 height 13
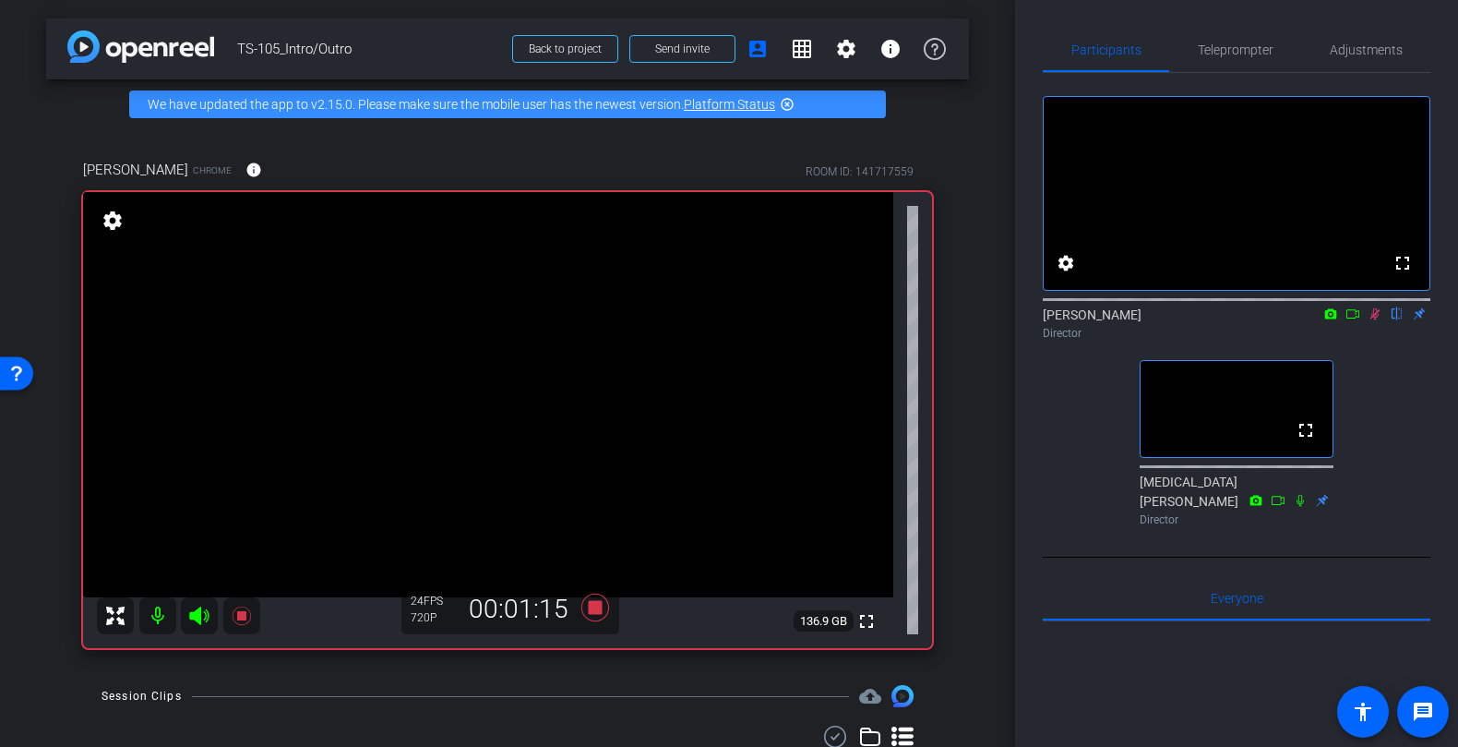
click at [1373, 320] on icon at bounding box center [1375, 313] width 15 height 13
drag, startPoint x: 1375, startPoint y: 337, endPoint x: 1421, endPoint y: 462, distance: 132.9
click at [1421, 462] on div "fullscreen settings Sam Freund flip Director fullscreen Alli Rodgers Director" at bounding box center [1237, 303] width 388 height 461
click at [1373, 320] on icon at bounding box center [1376, 314] width 10 height 12
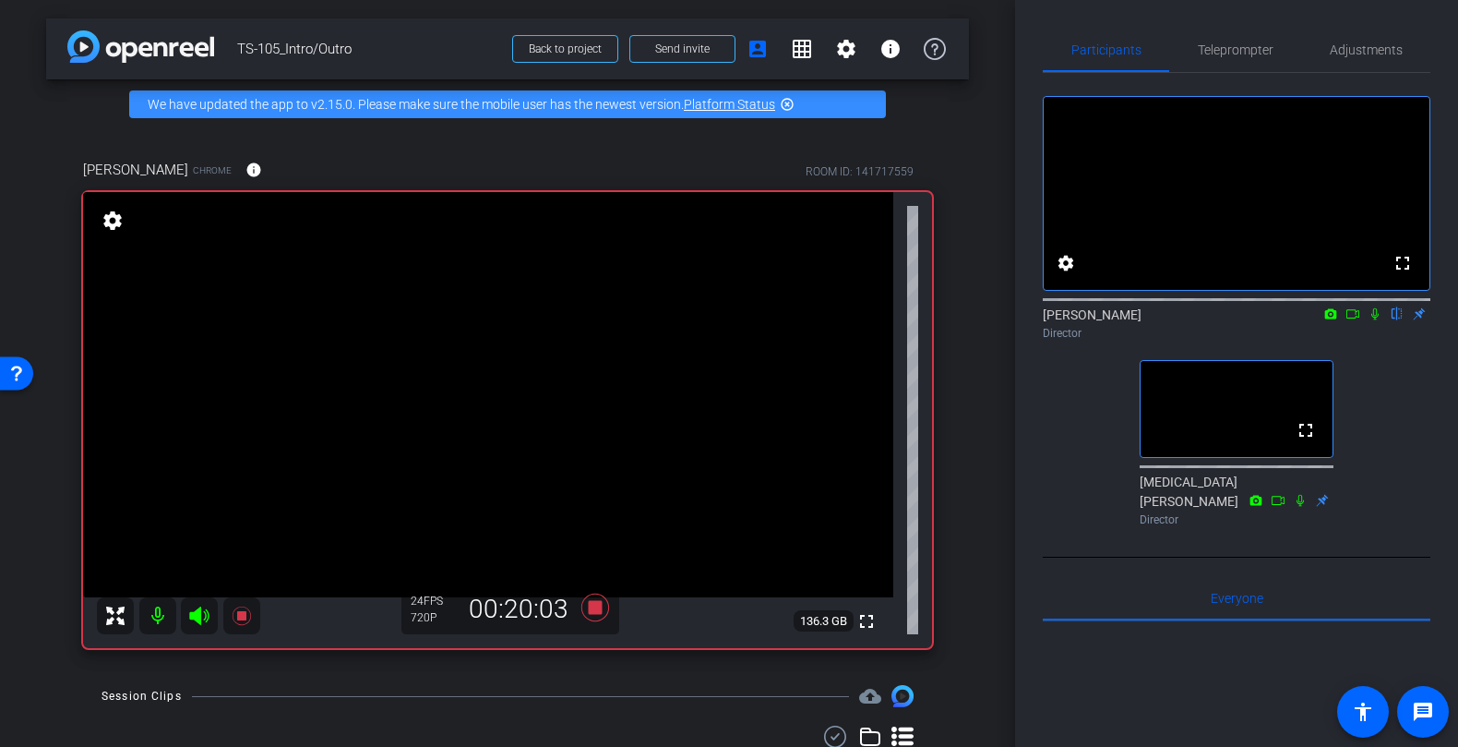
click at [1373, 320] on icon at bounding box center [1375, 314] width 7 height 12
click at [1376, 320] on icon at bounding box center [1376, 314] width 10 height 12
click at [1376, 320] on icon at bounding box center [1375, 314] width 7 height 12
click at [1376, 320] on icon at bounding box center [1376, 314] width 10 height 12
click at [1376, 320] on icon at bounding box center [1375, 314] width 7 height 12
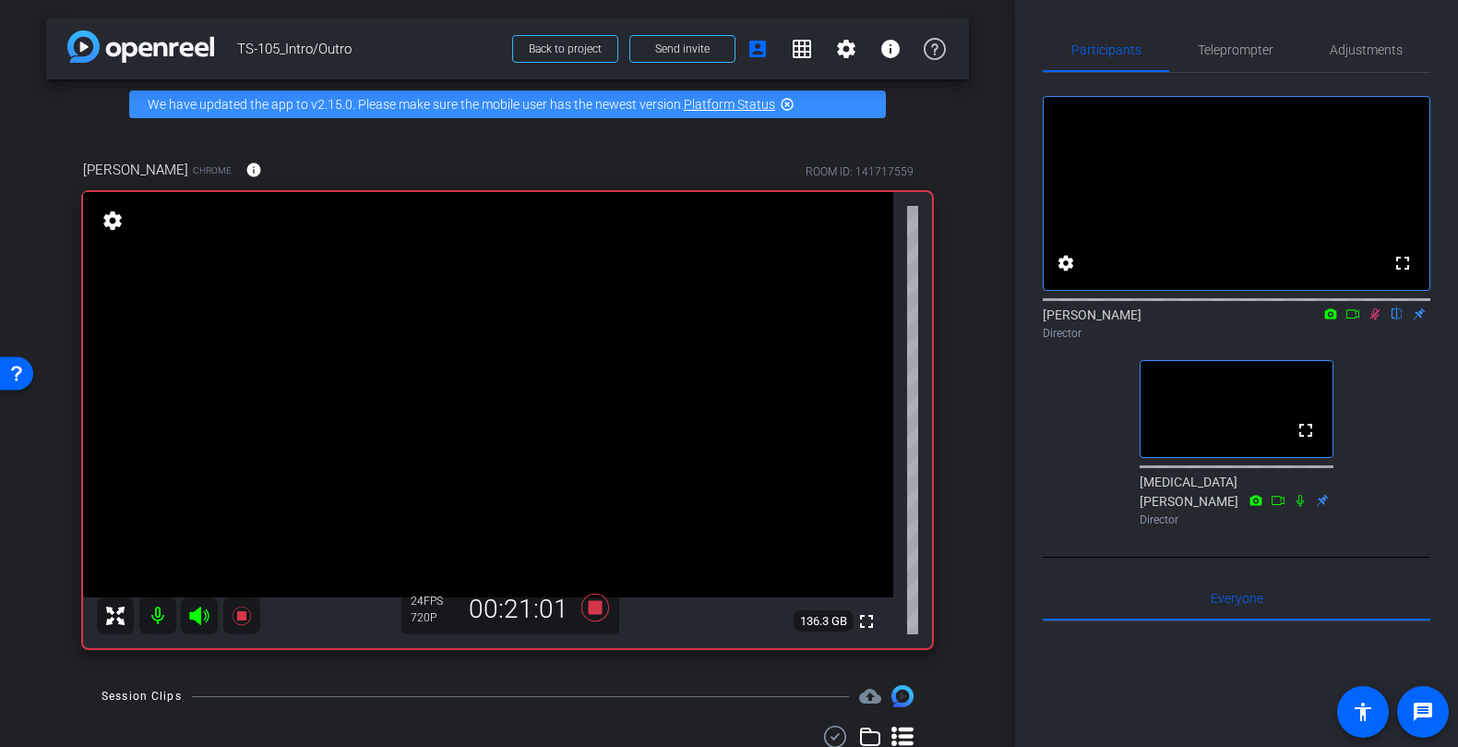
click at [1376, 320] on icon at bounding box center [1376, 314] width 10 height 12
click at [1377, 320] on icon at bounding box center [1375, 313] width 15 height 13
click at [1375, 320] on icon at bounding box center [1375, 313] width 15 height 13
click at [594, 606] on icon at bounding box center [596, 608] width 28 height 28
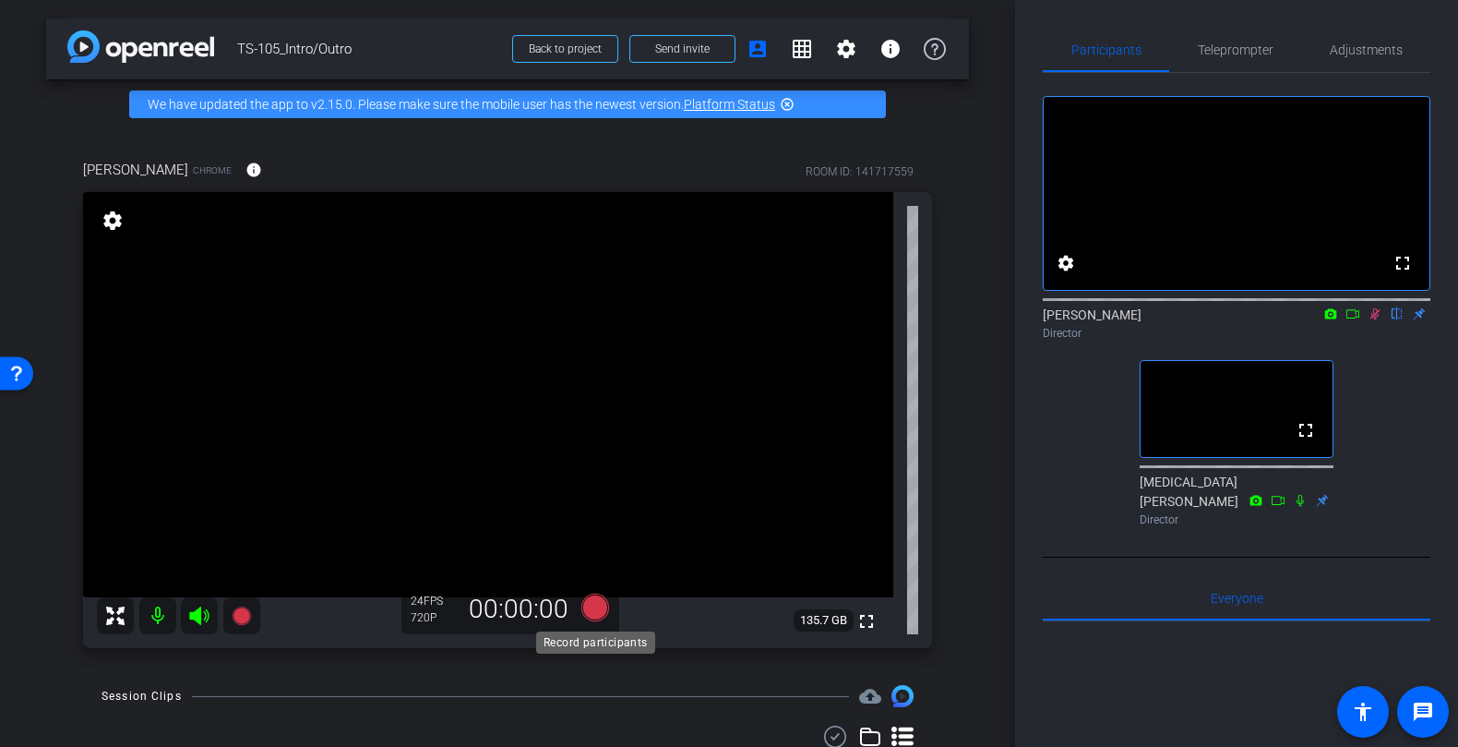
click at [594, 606] on icon at bounding box center [596, 608] width 28 height 28
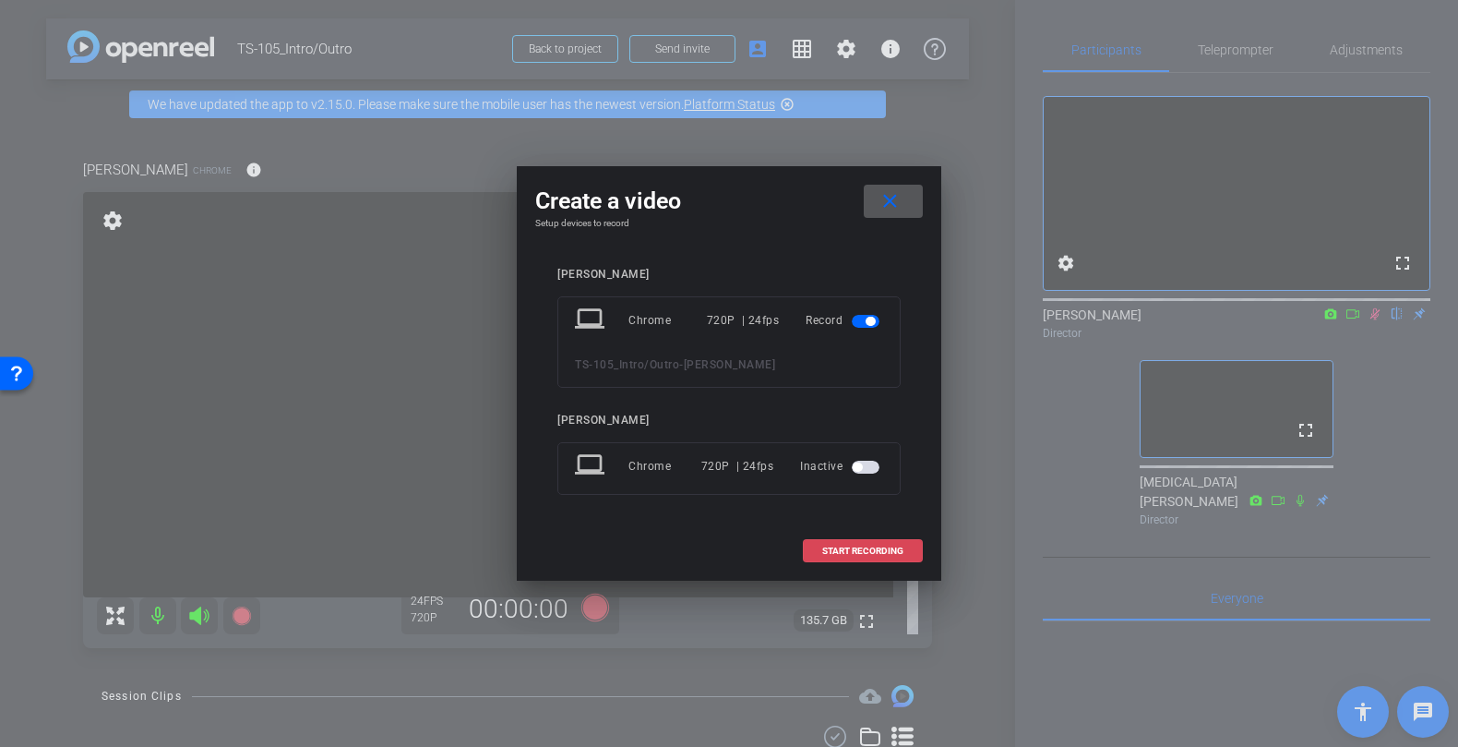
click at [857, 546] on span "START RECORDING" at bounding box center [862, 550] width 81 height 9
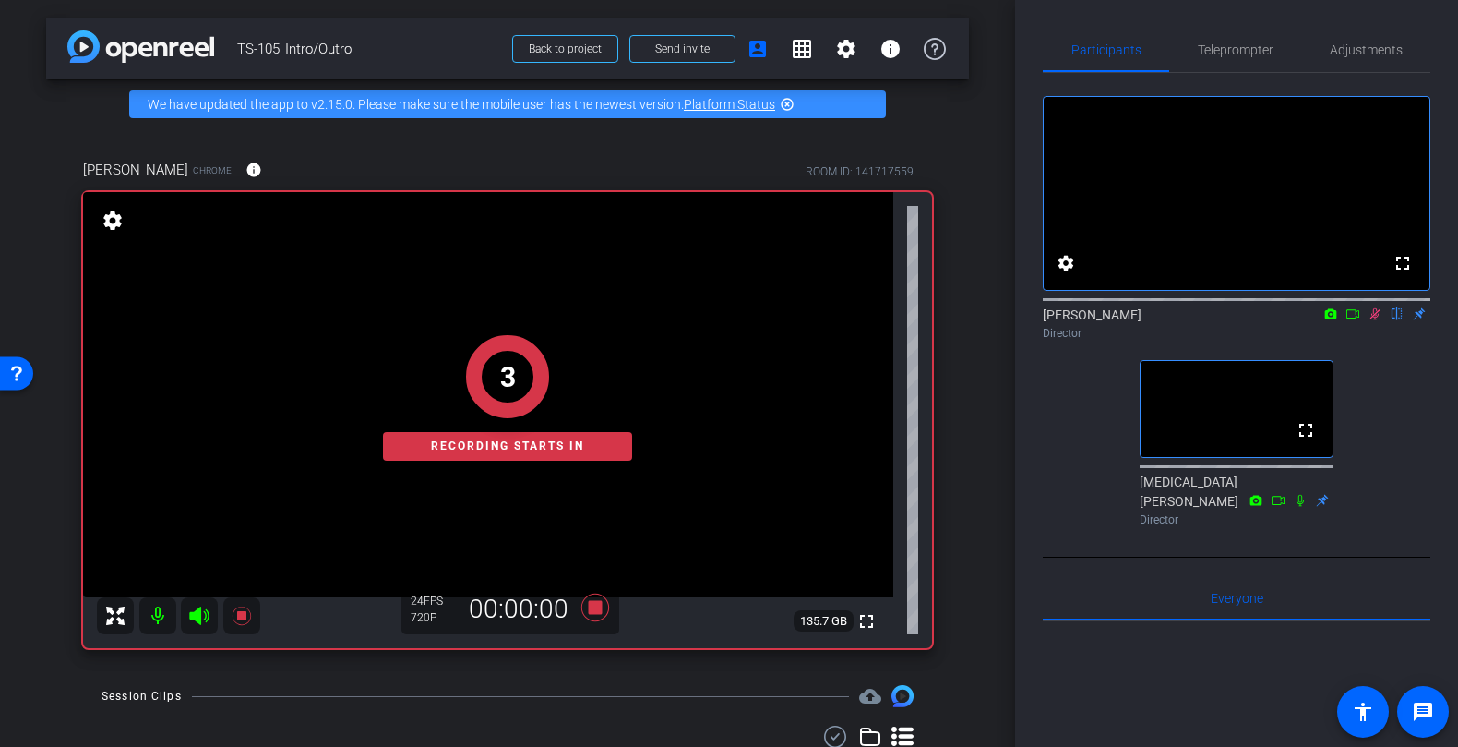
scroll to position [108, 0]
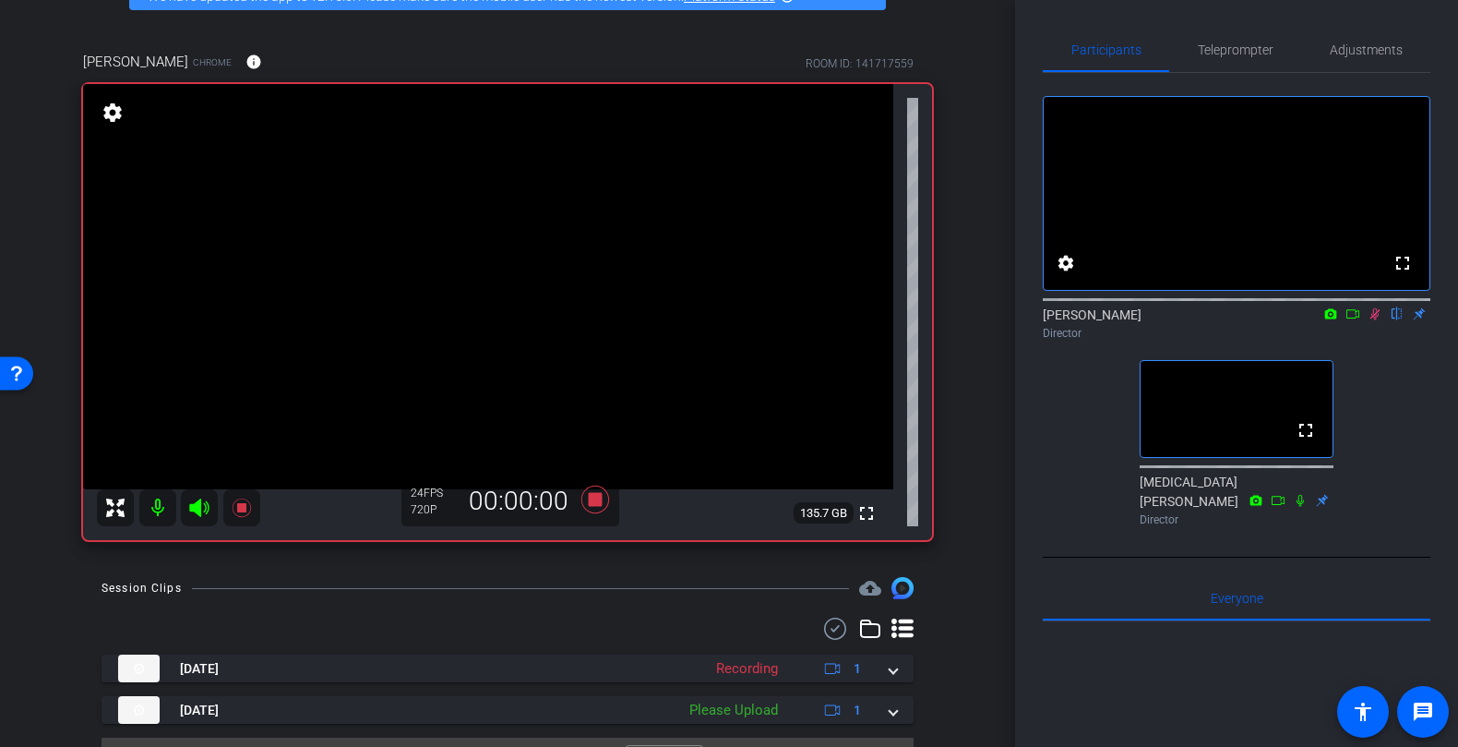
click at [773, 668] on div "Recording" at bounding box center [747, 668] width 80 height 21
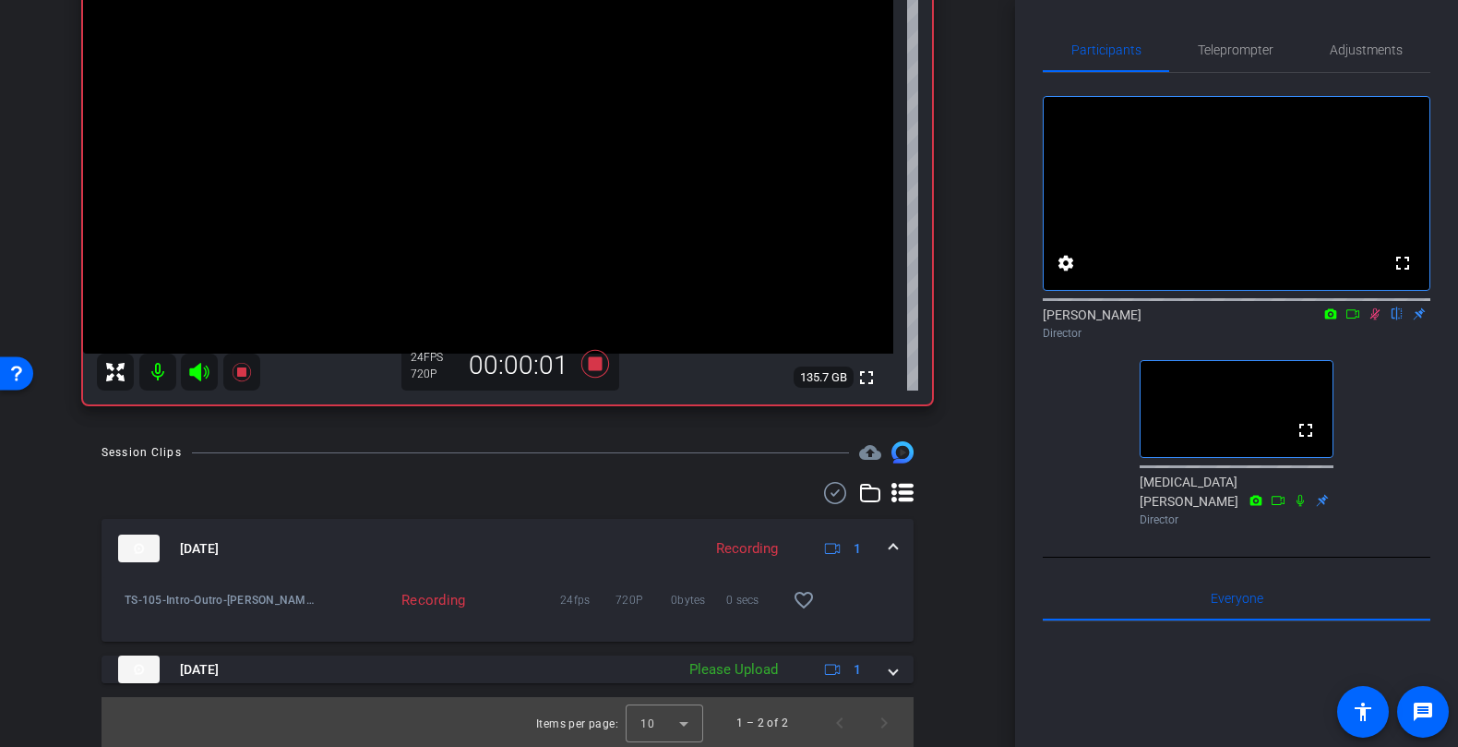
scroll to position [246, 0]
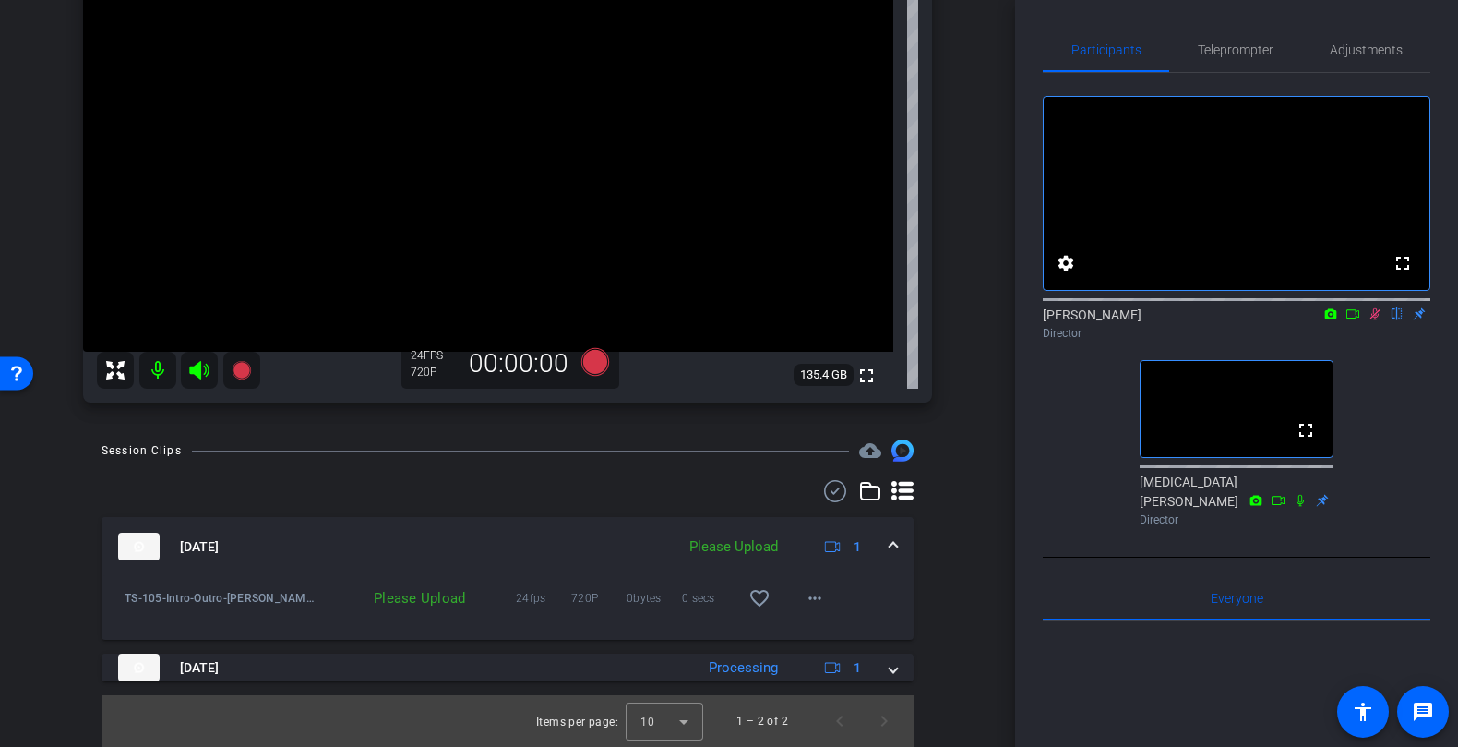
click at [1377, 320] on icon at bounding box center [1375, 313] width 15 height 13
click at [961, 60] on div "Allie Garfinkle Chrome info ROOM ID: 141717559 fullscreen settings 135.4 GB 24 …" at bounding box center [507, 152] width 923 height 537
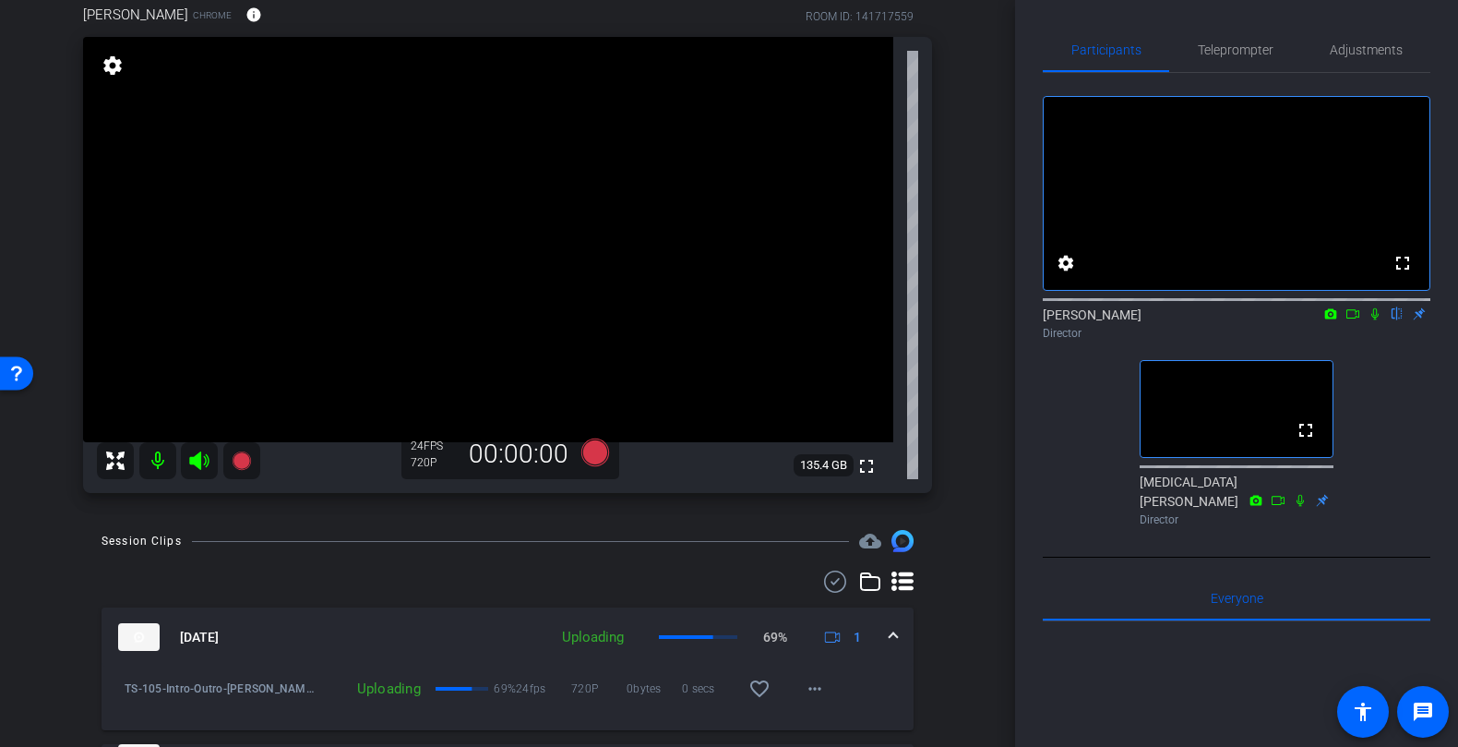
scroll to position [160, 0]
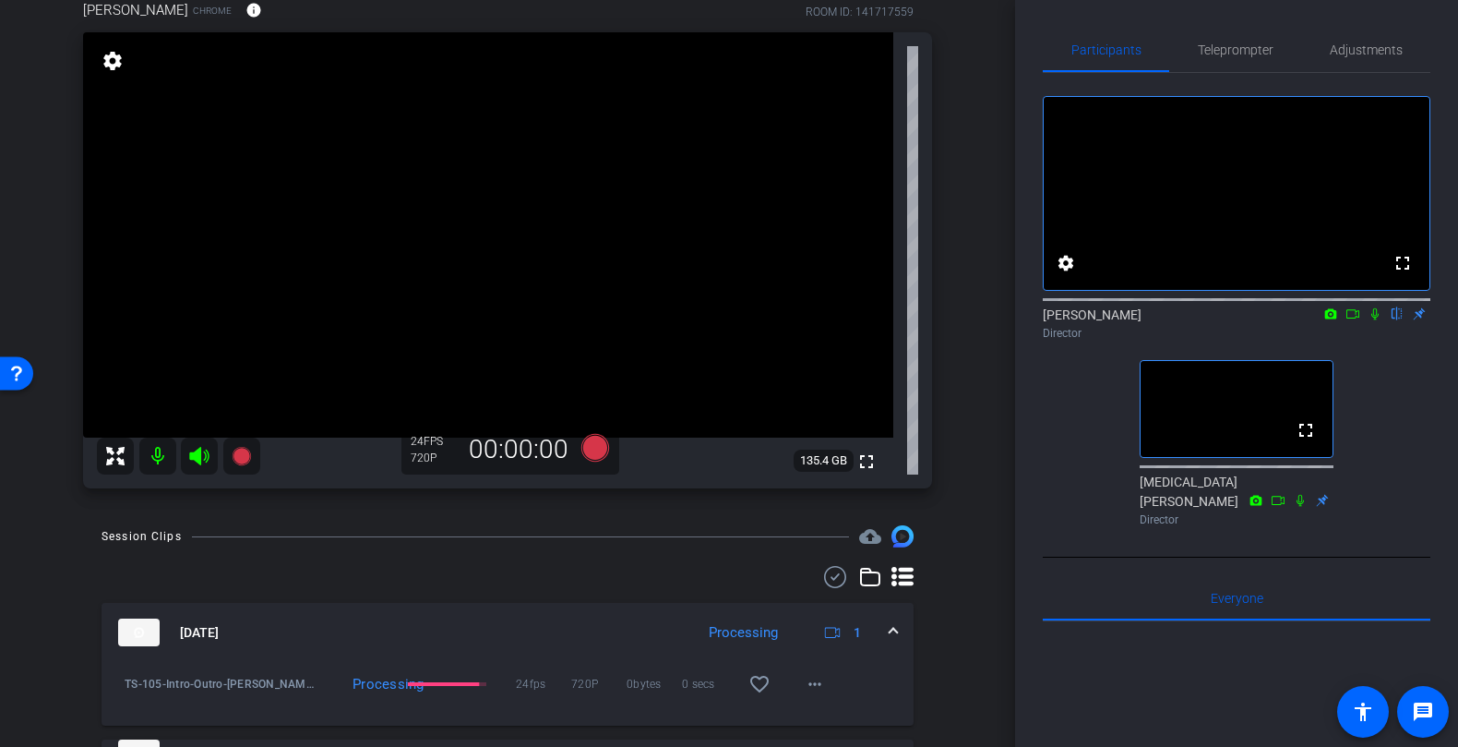
click at [1370, 320] on icon at bounding box center [1375, 313] width 15 height 13
click at [1385, 52] on span "Adjustments" at bounding box center [1366, 49] width 73 height 13
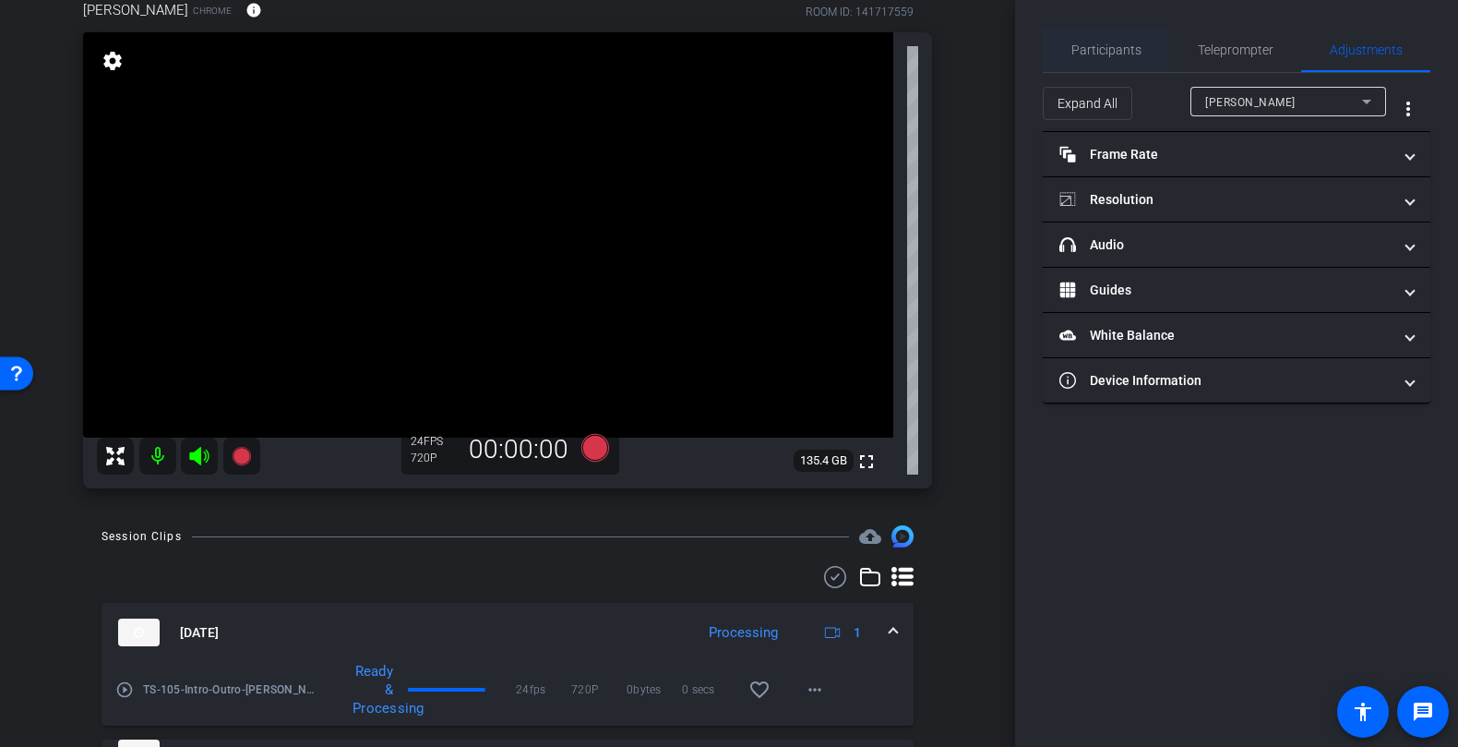
click at [1102, 52] on span "Participants" at bounding box center [1107, 49] width 70 height 13
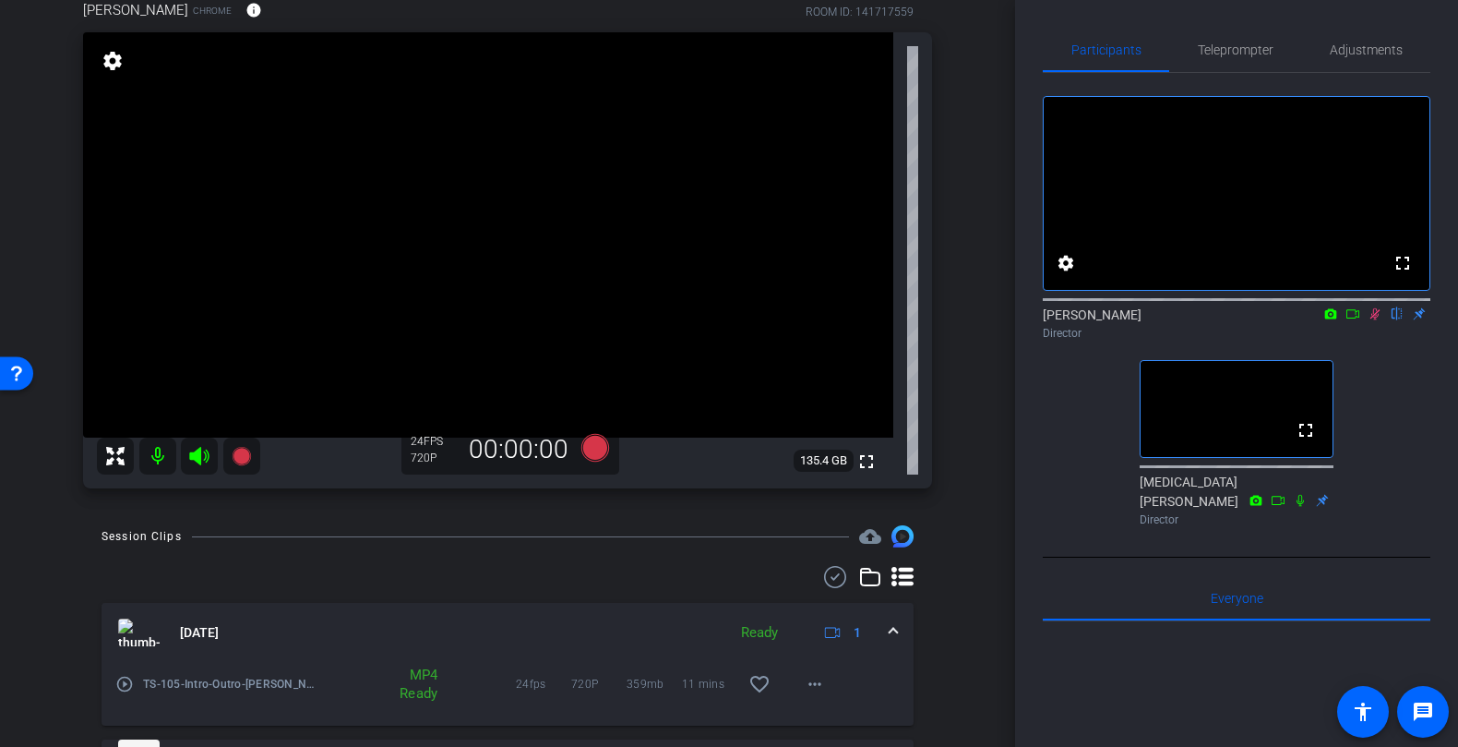
scroll to position [246, 0]
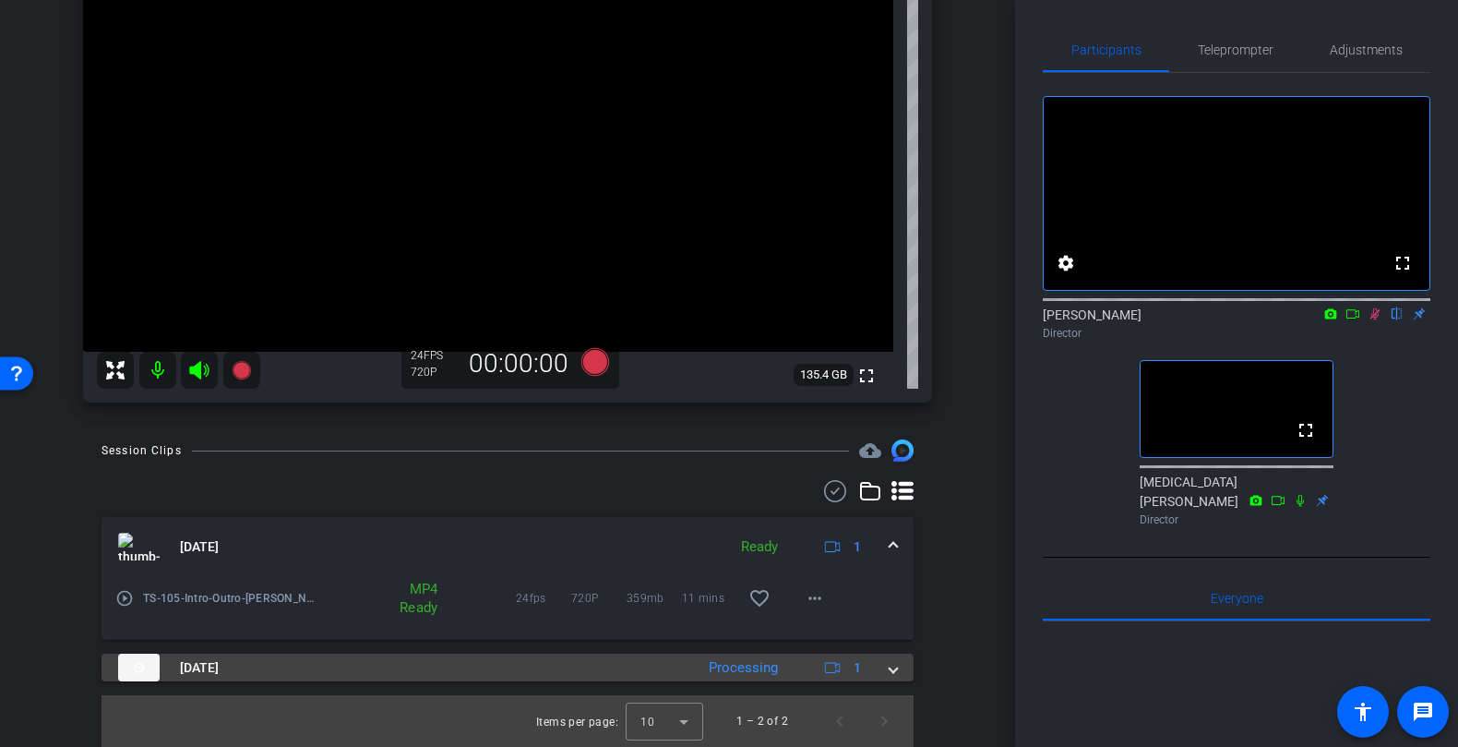
click at [770, 670] on div "Processing" at bounding box center [744, 667] width 88 height 21
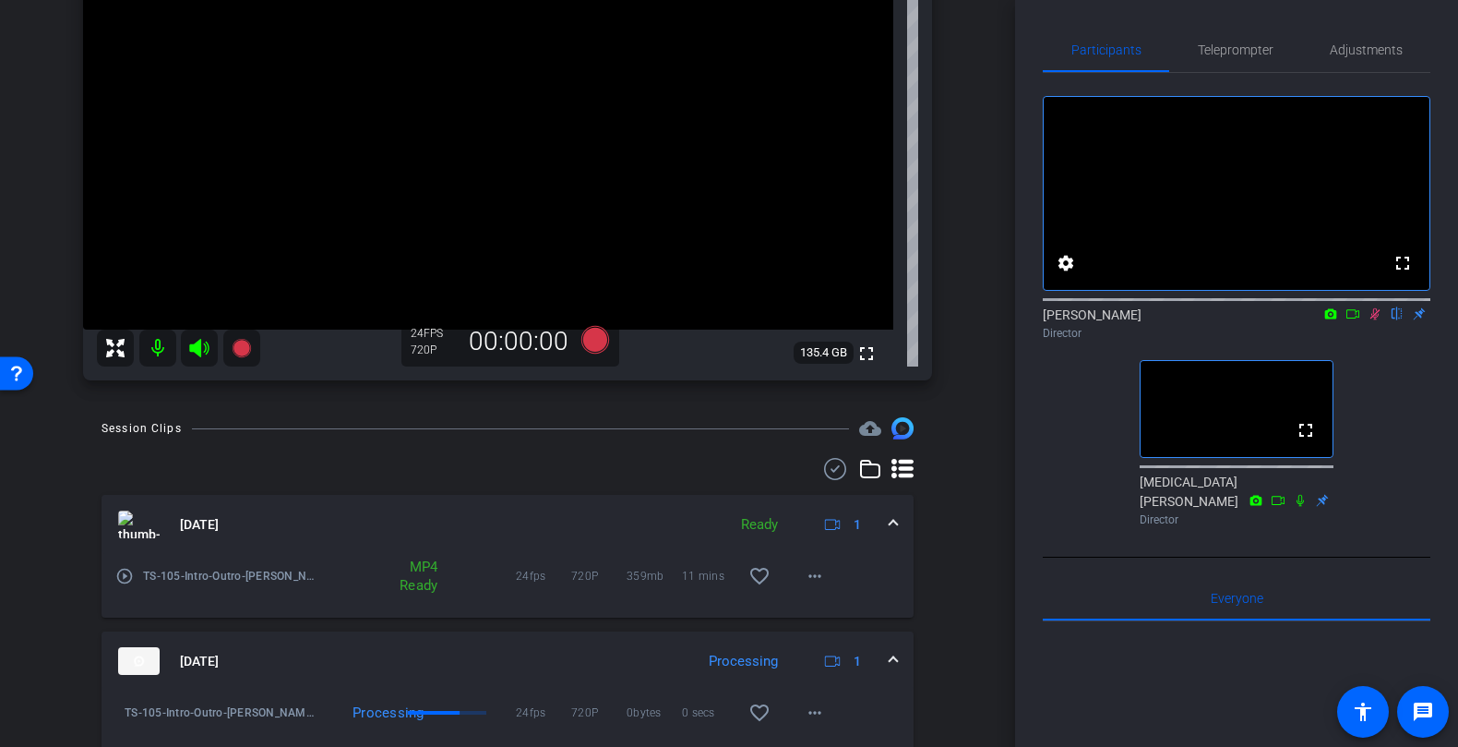
scroll to position [341, 0]
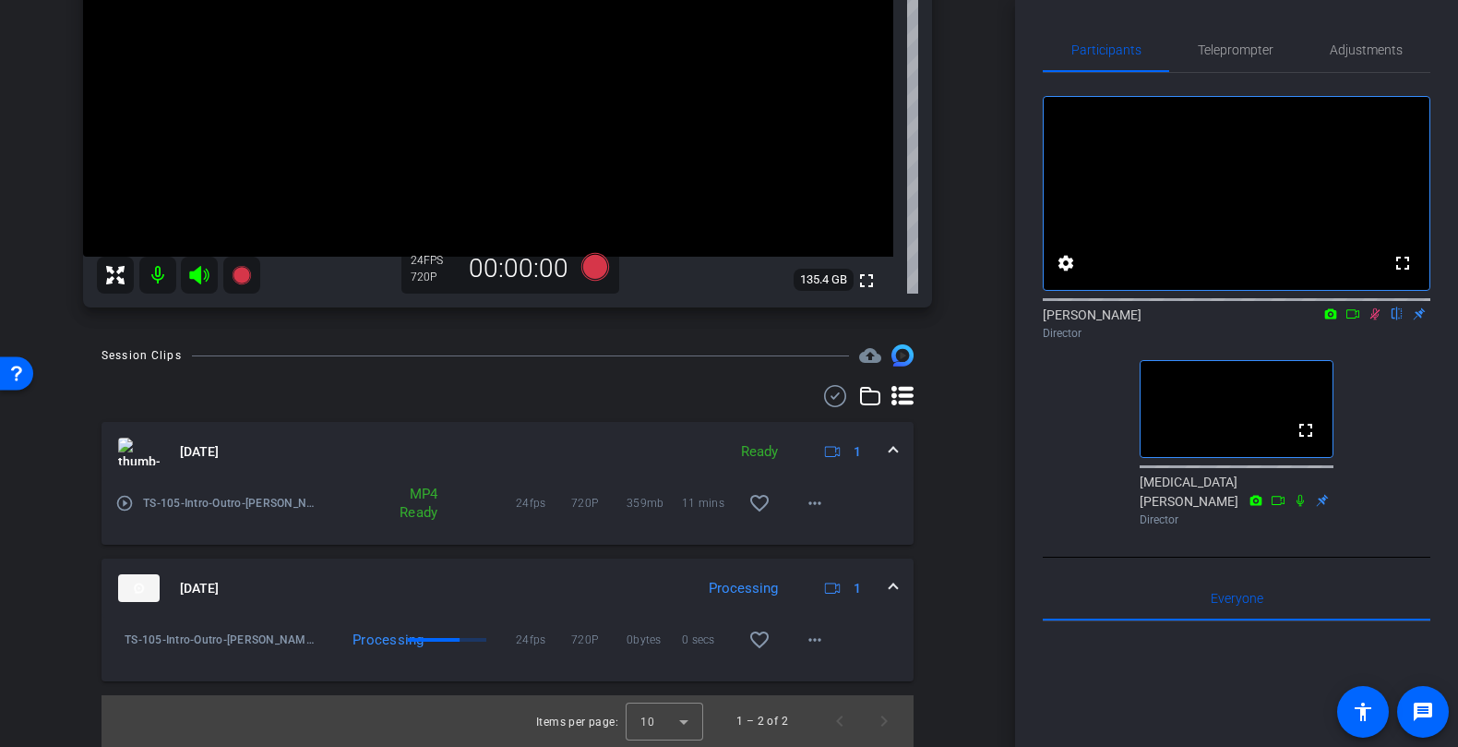
click at [654, 586] on mat-panel-title "Aug 25, 2025" at bounding box center [401, 588] width 567 height 28
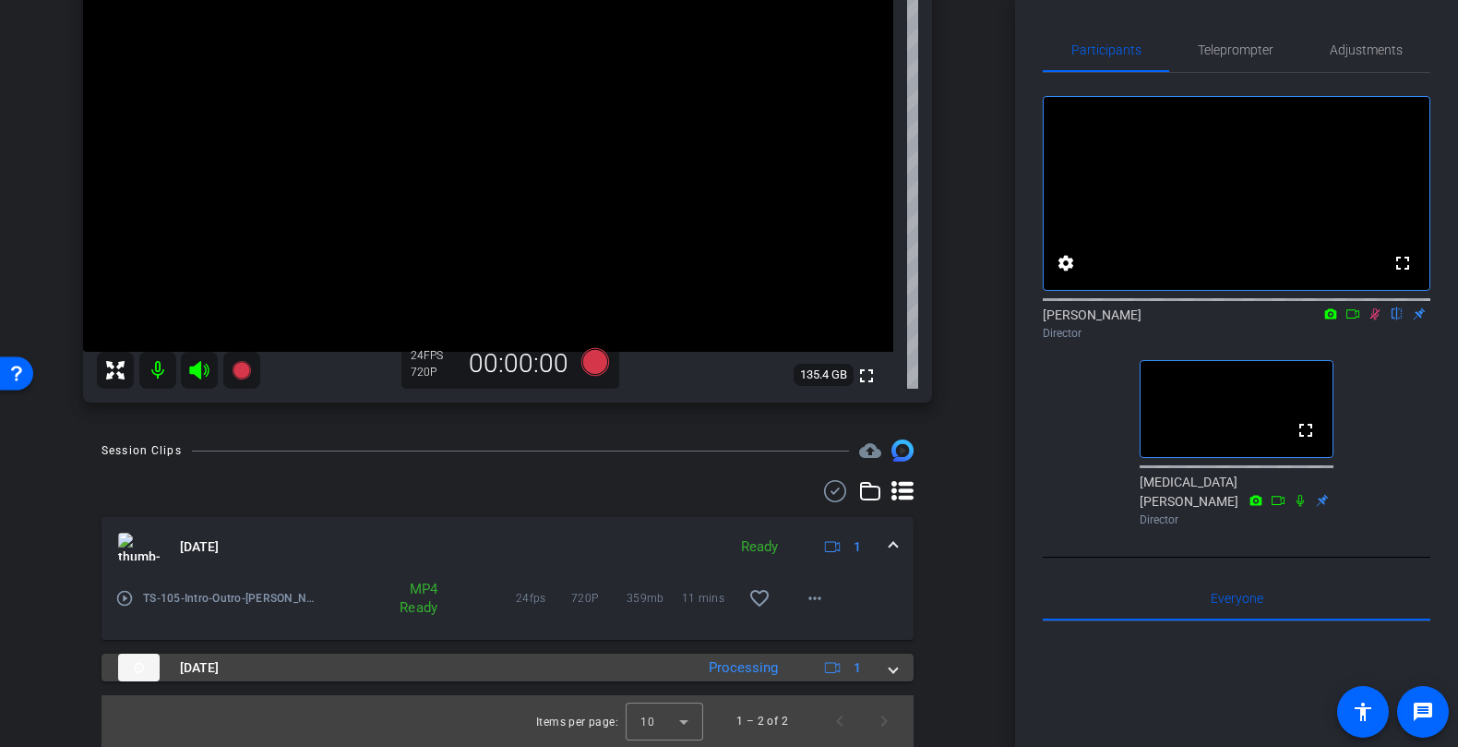
scroll to position [246, 0]
click at [671, 671] on mat-panel-title "Aug 25, 2025" at bounding box center [401, 668] width 567 height 28
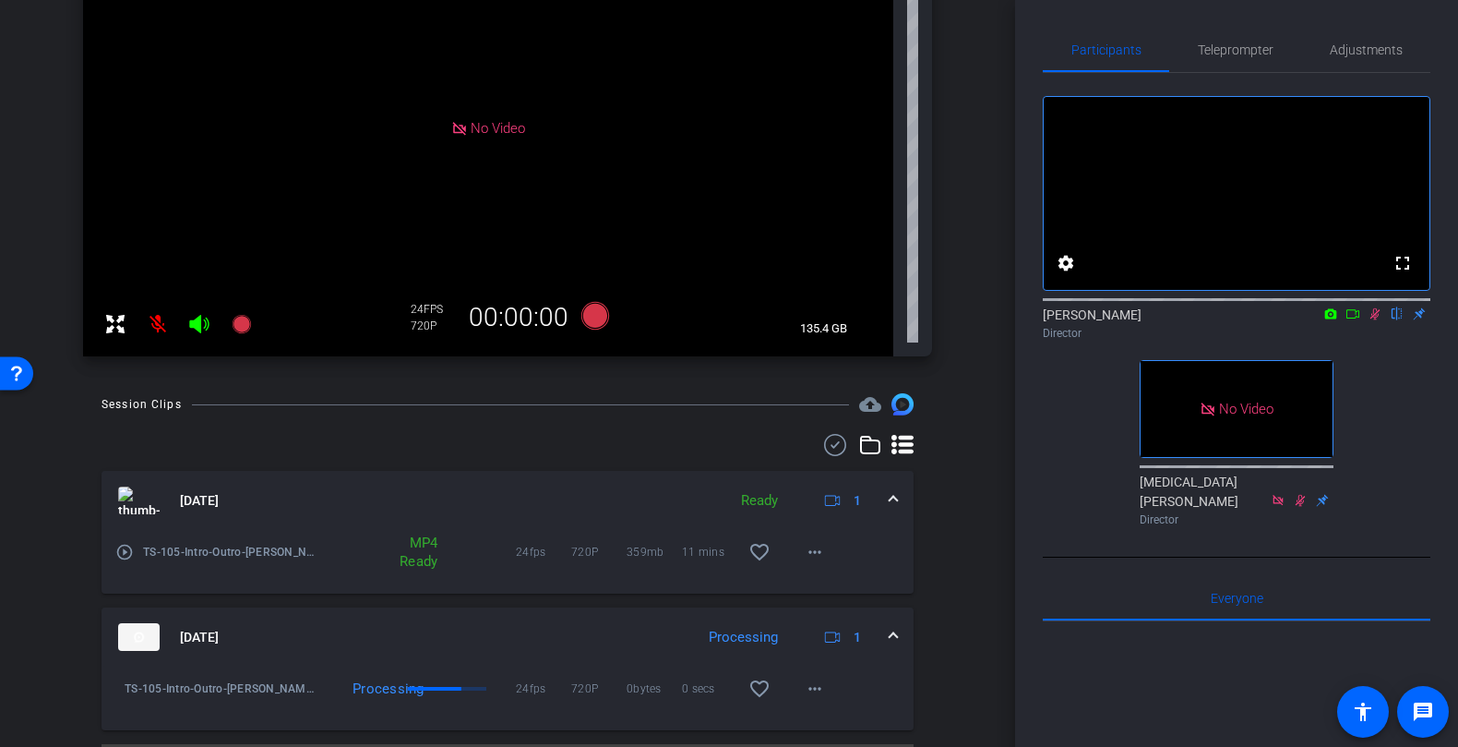
scroll to position [341, 0]
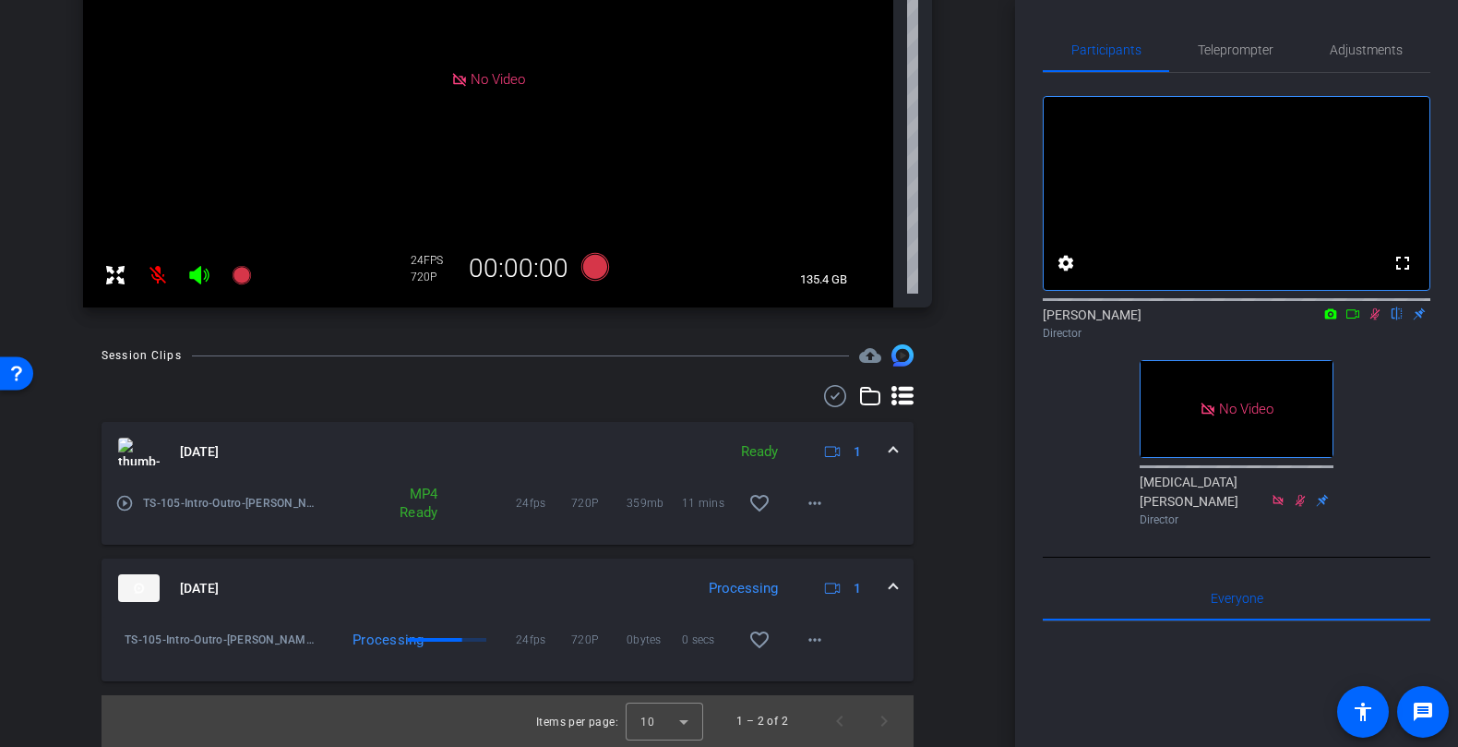
click at [460, 582] on mat-panel-title "Aug 25, 2025" at bounding box center [401, 588] width 567 height 28
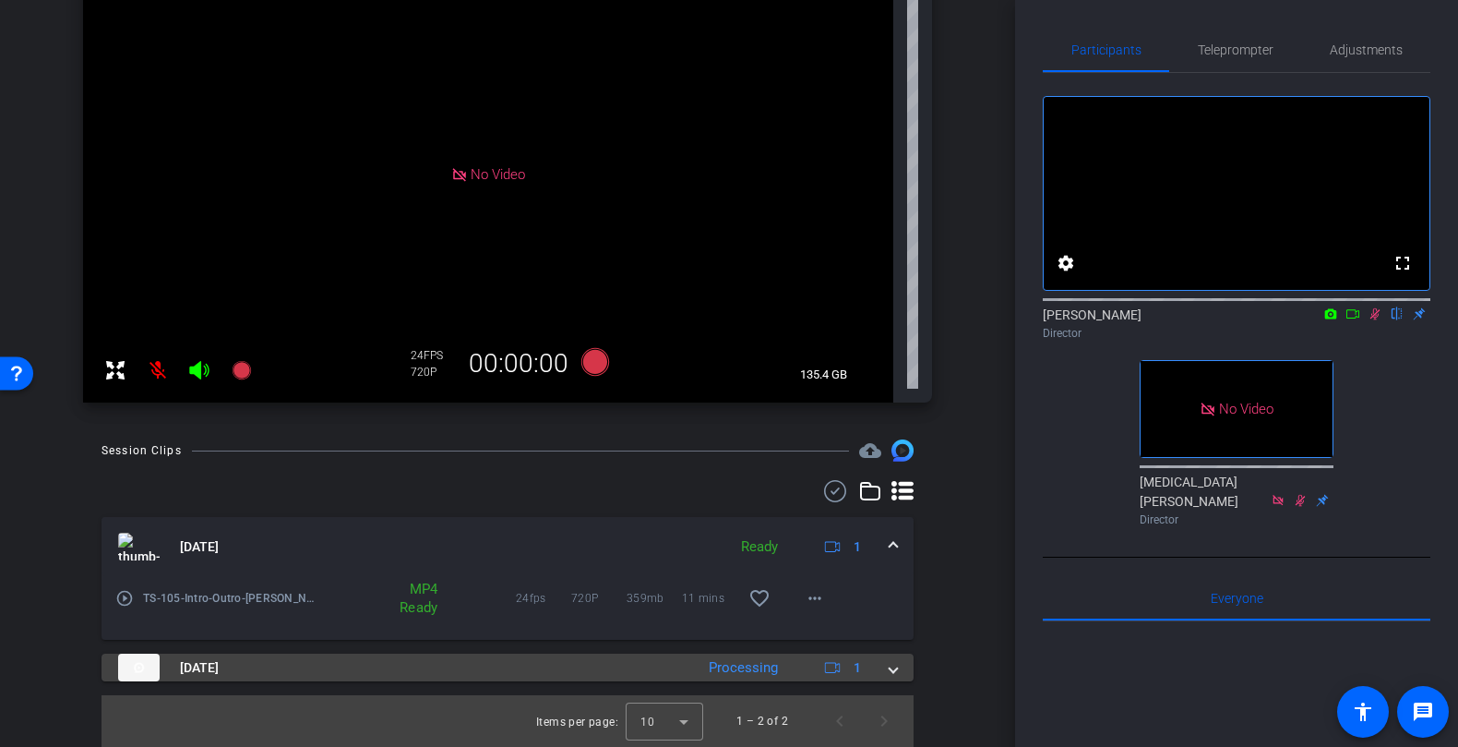
scroll to position [246, 0]
click at [690, 668] on div "Aug 25, 2025 Processing 1" at bounding box center [504, 668] width 772 height 28
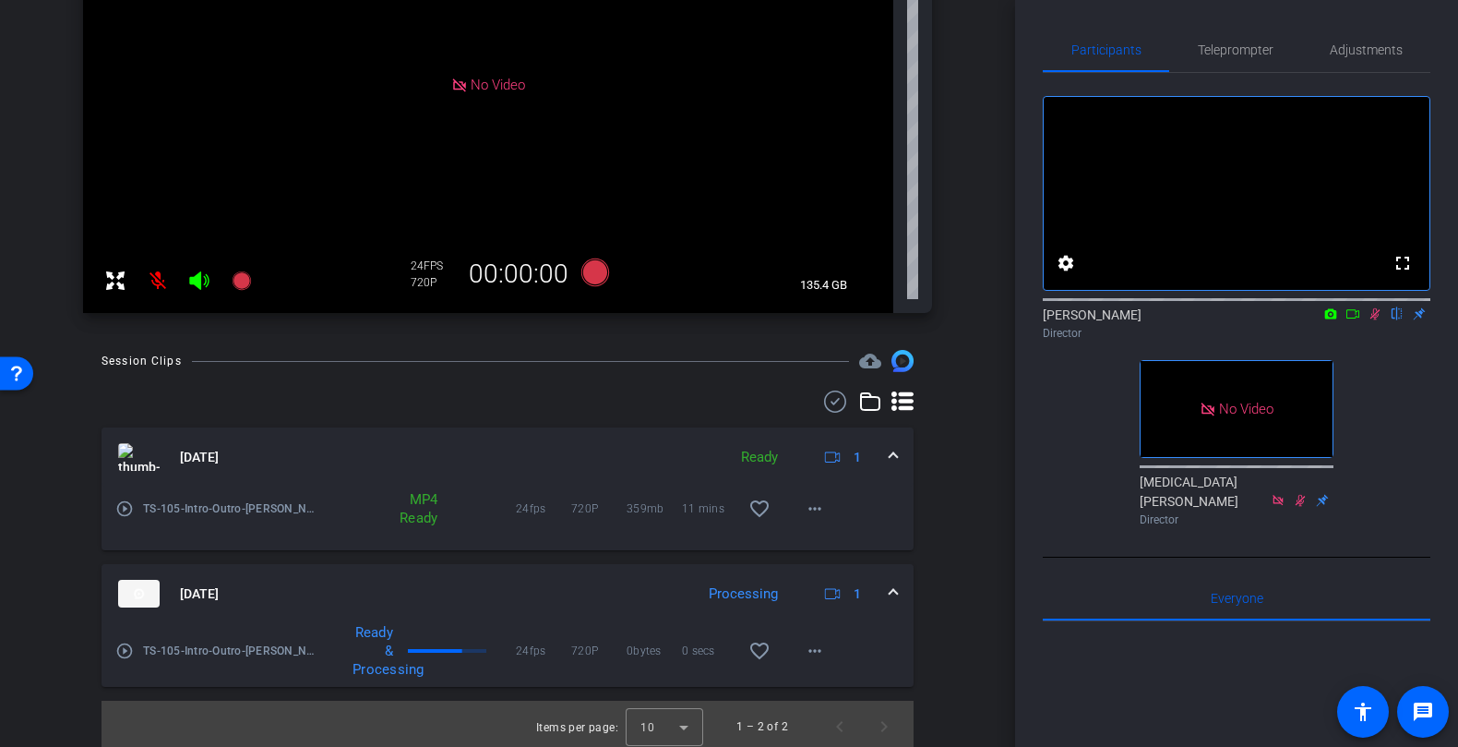
scroll to position [341, 0]
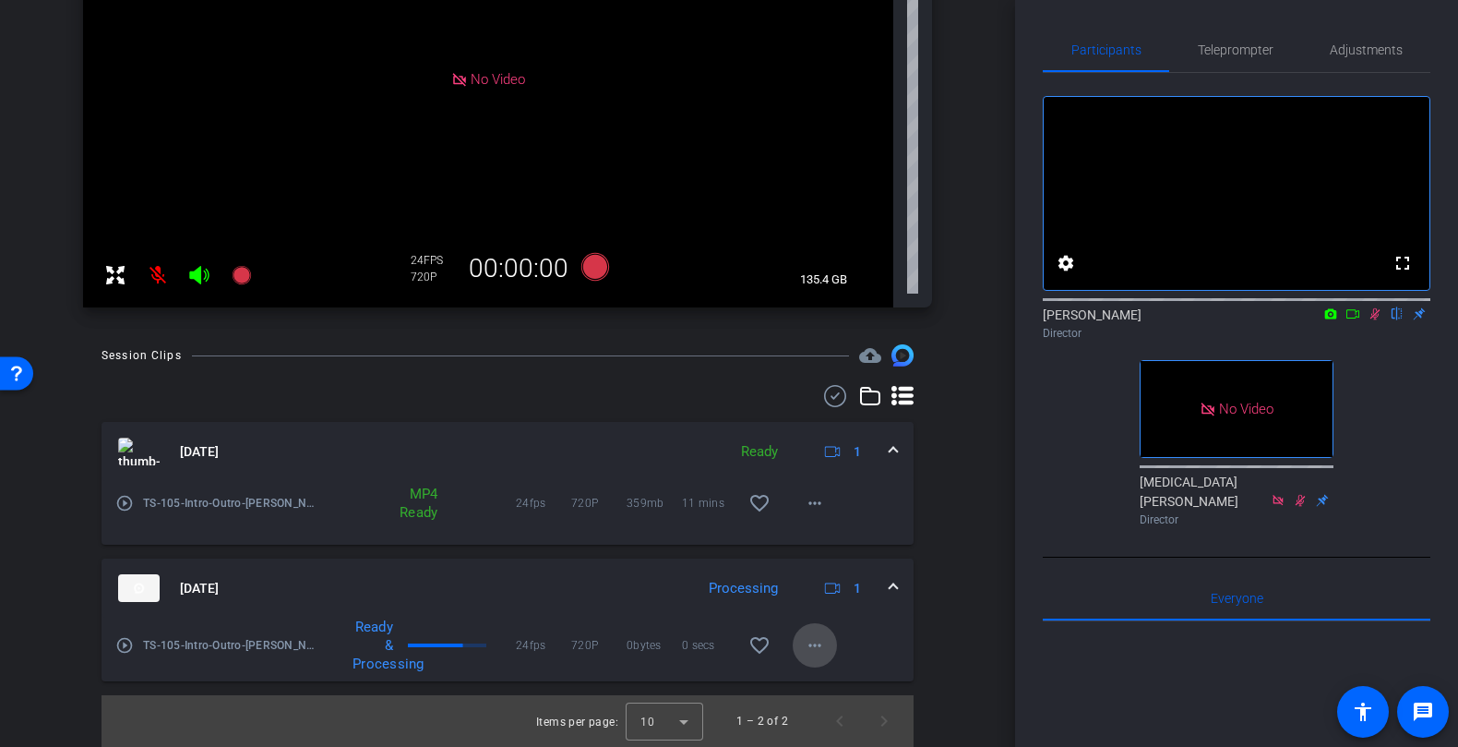
click at [815, 643] on mat-icon "more_horiz" at bounding box center [815, 645] width 22 height 22
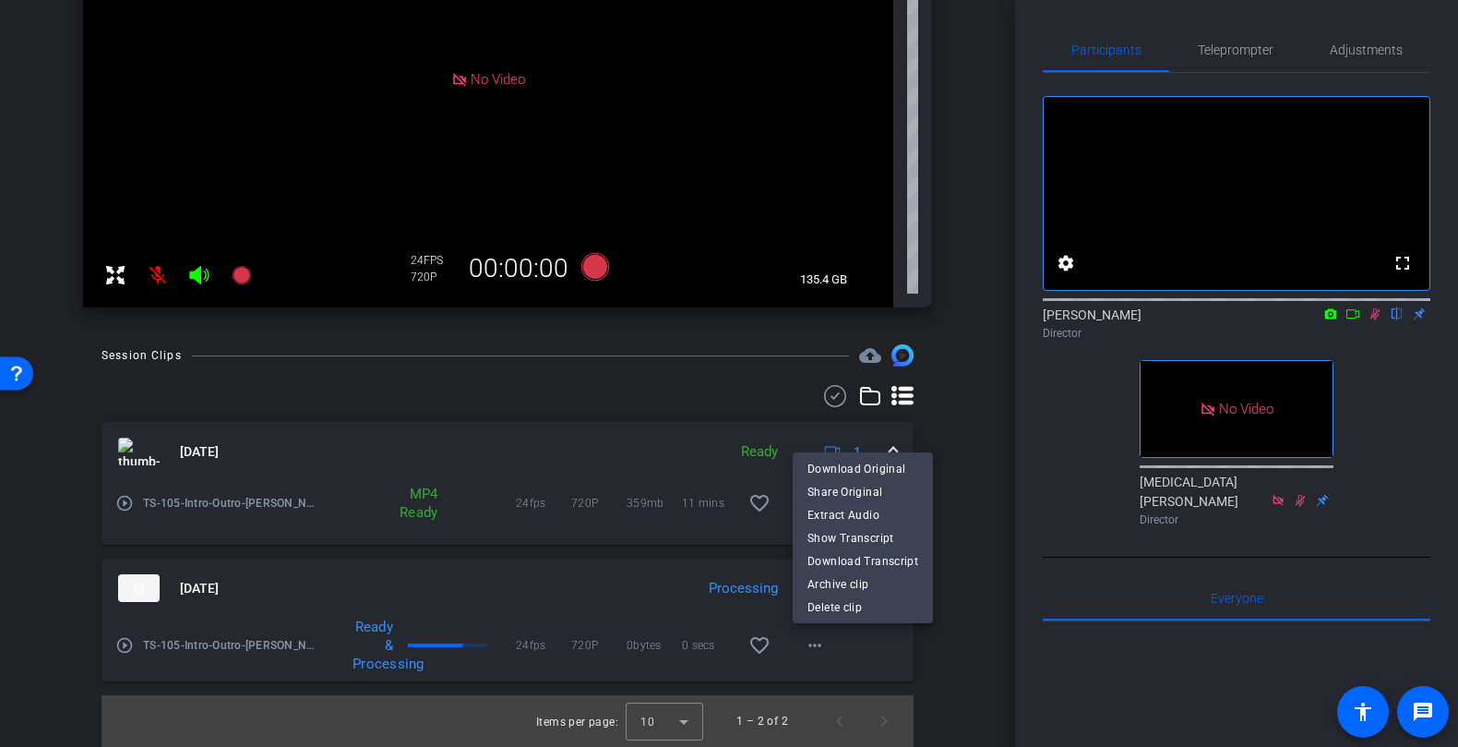
click at [815, 643] on div at bounding box center [729, 373] width 1458 height 747
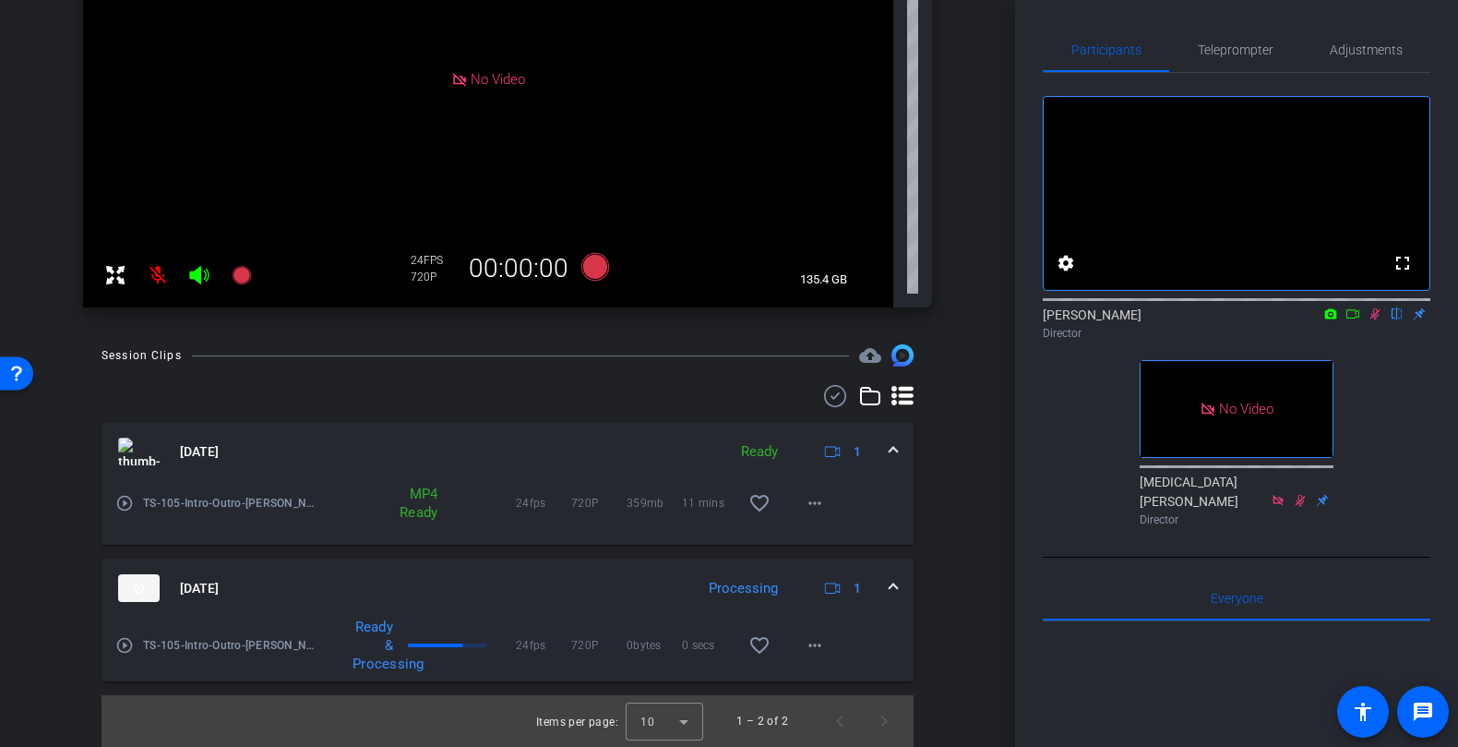
click at [872, 653] on div "play_circle_outline TS-105-Intro-Outro-Allie Garfinkle-2025-08-25-13-50-50-379-…" at bounding box center [508, 650] width 812 height 64
click at [133, 585] on img at bounding box center [139, 588] width 42 height 28
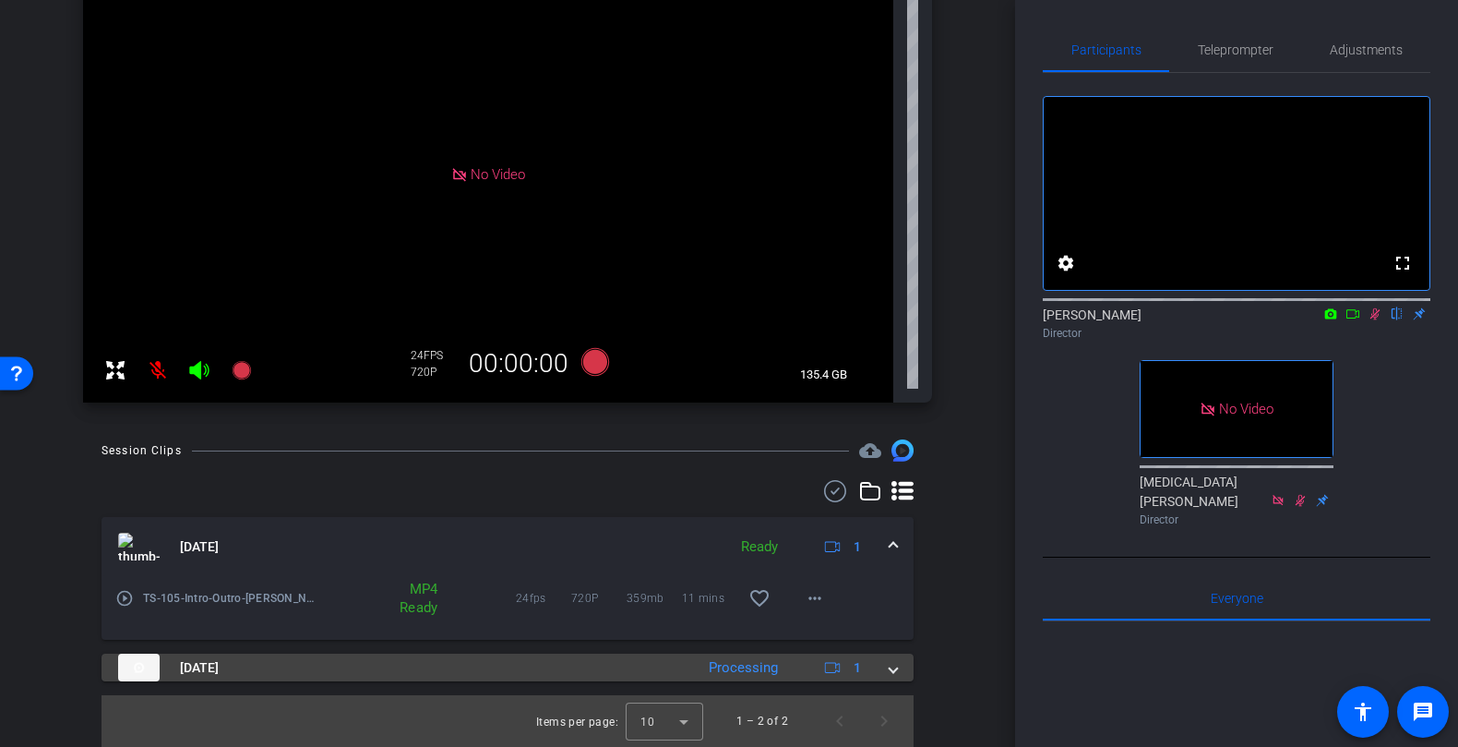
scroll to position [246, 0]
click at [897, 667] on span at bounding box center [893, 667] width 7 height 19
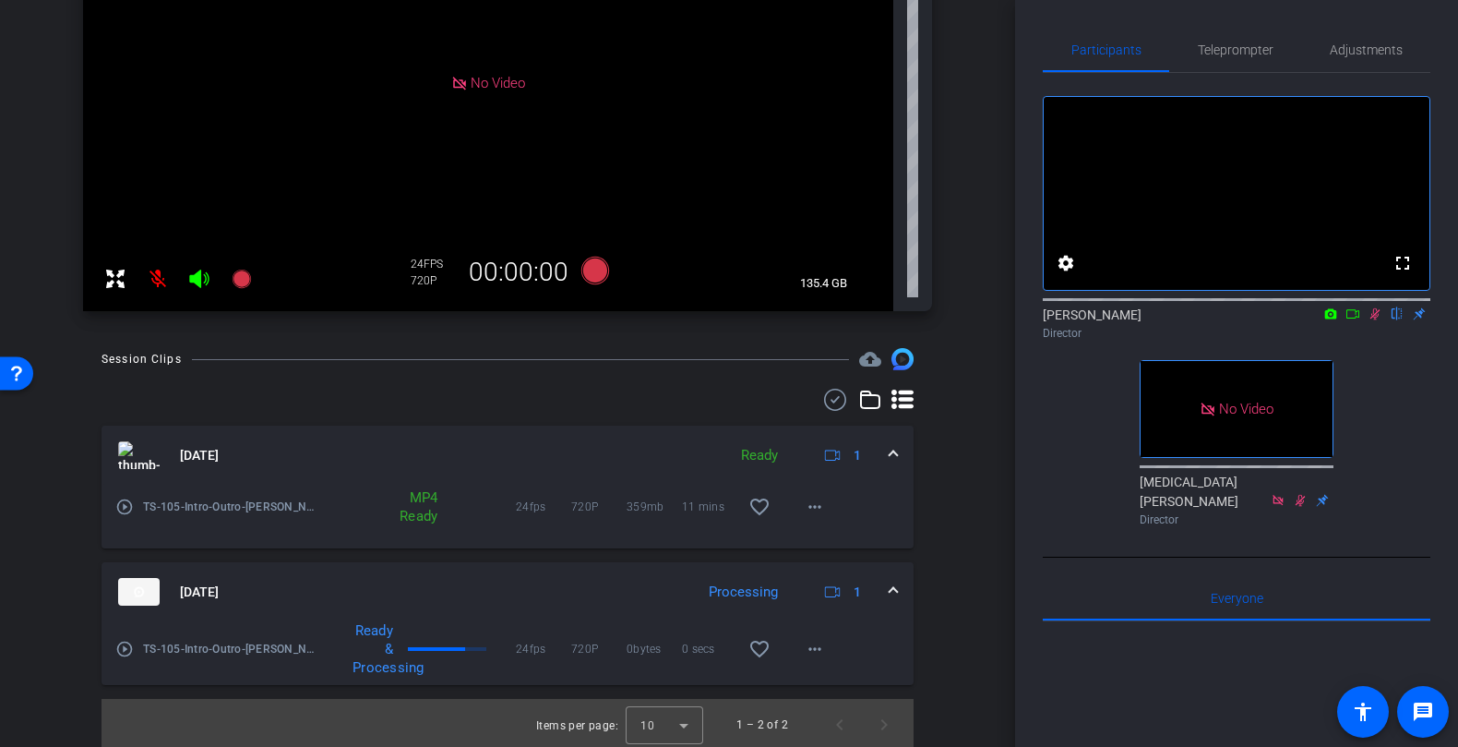
scroll to position [341, 0]
click at [468, 646] on div "Ready & Processing" at bounding box center [417, 645] width 197 height 55
click at [1347, 320] on icon at bounding box center [1353, 313] width 15 height 13
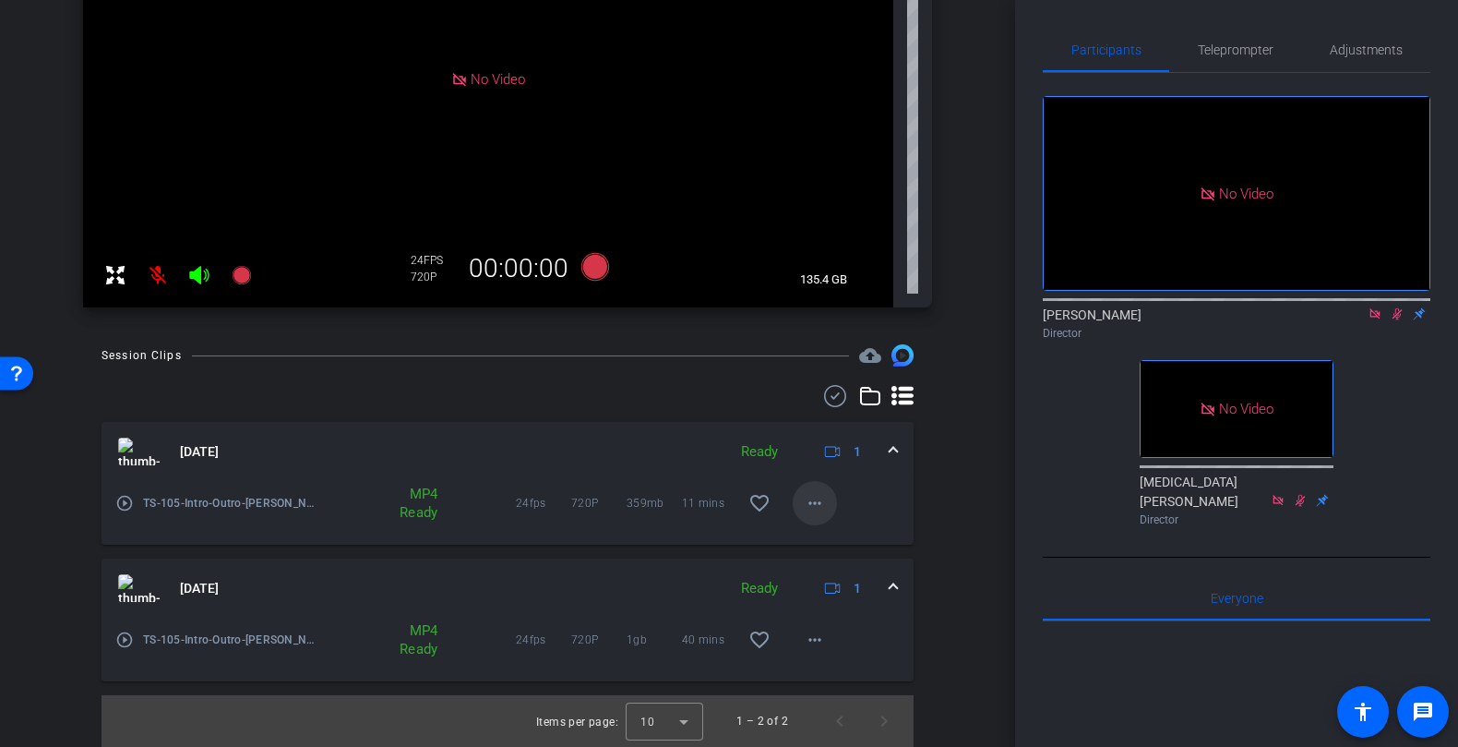
click at [812, 510] on mat-icon "more_horiz" at bounding box center [815, 503] width 22 height 22
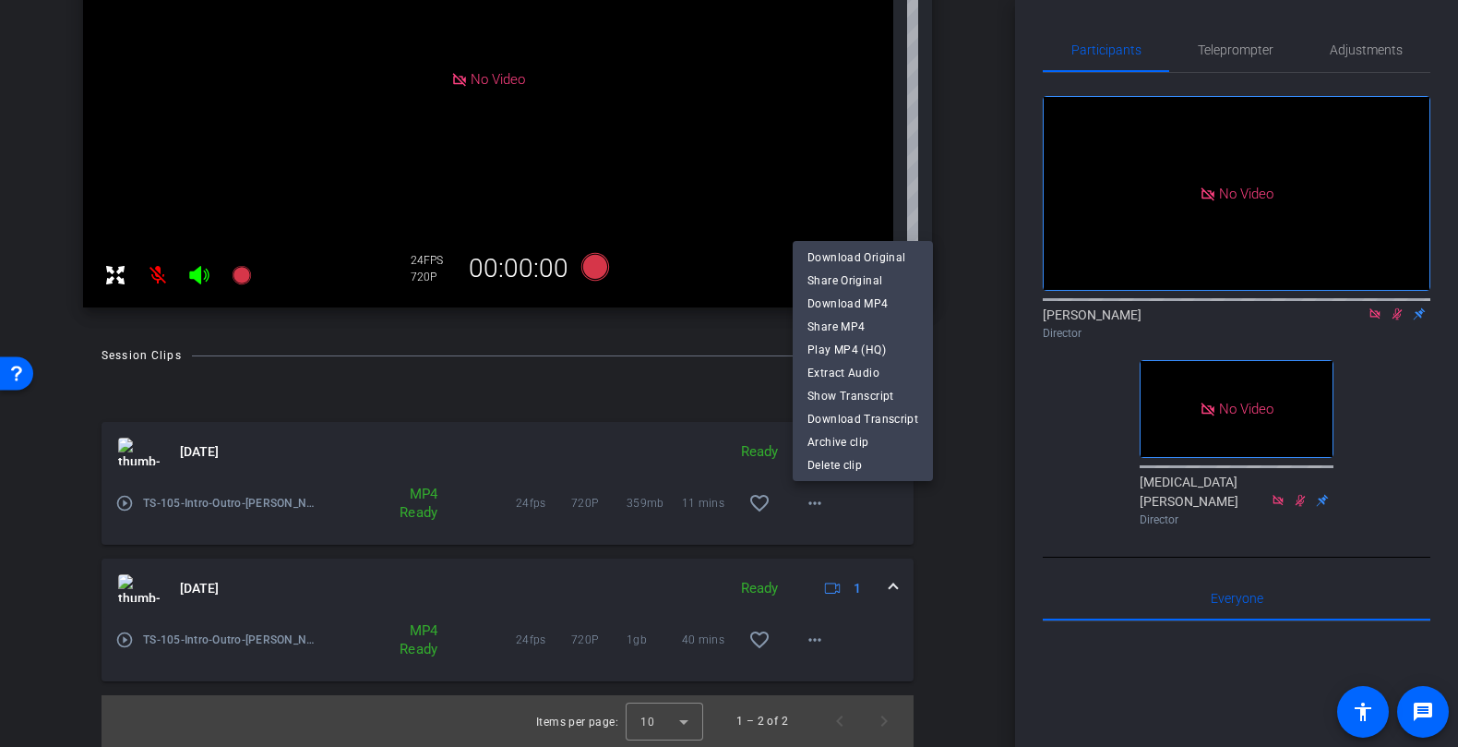
click at [952, 533] on div at bounding box center [729, 373] width 1458 height 747
